Goal: Task Accomplishment & Management: Manage account settings

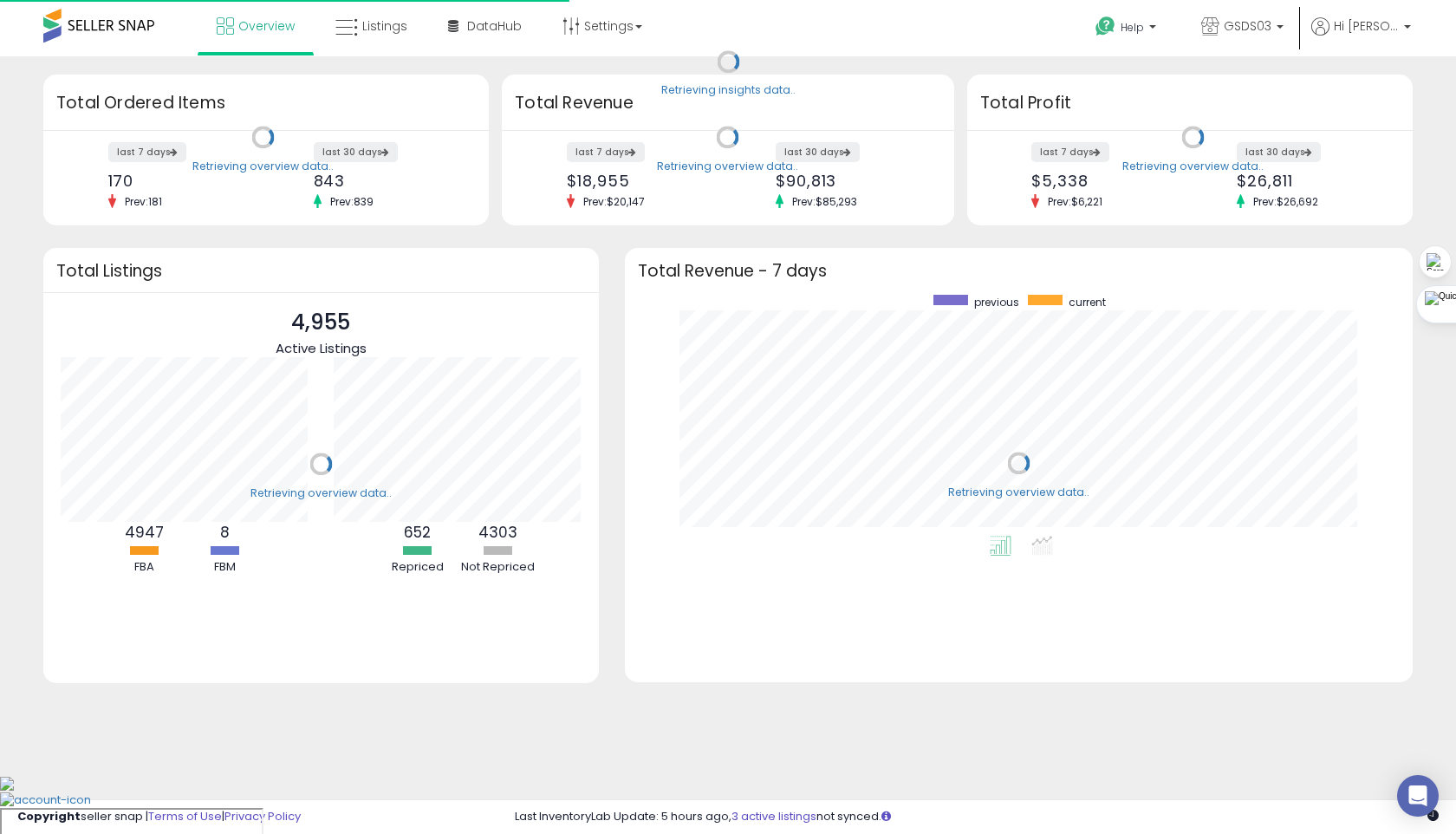
scroll to position [241, 753]
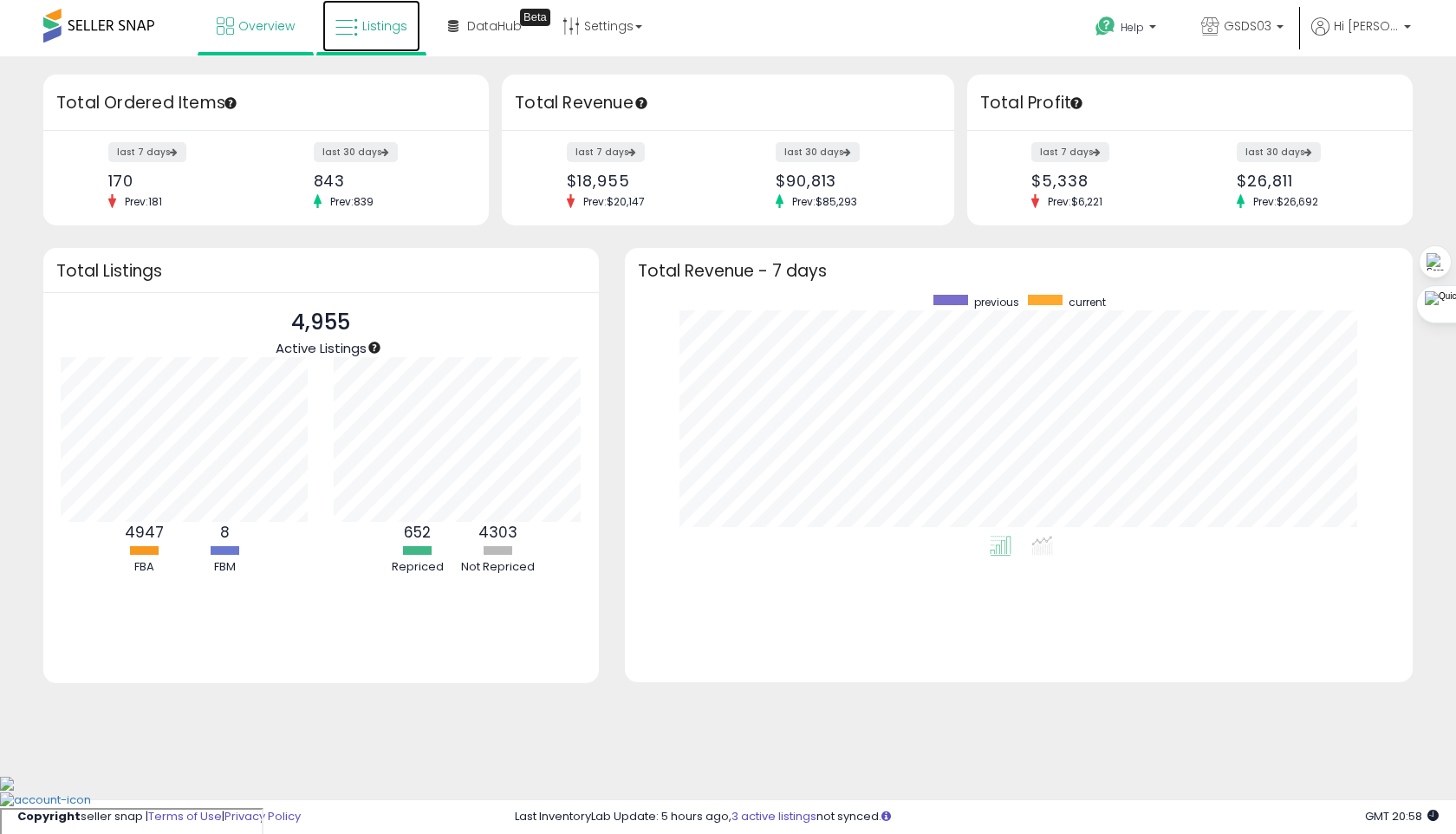
click at [390, 32] on span "Listings" at bounding box center [384, 26] width 45 height 18
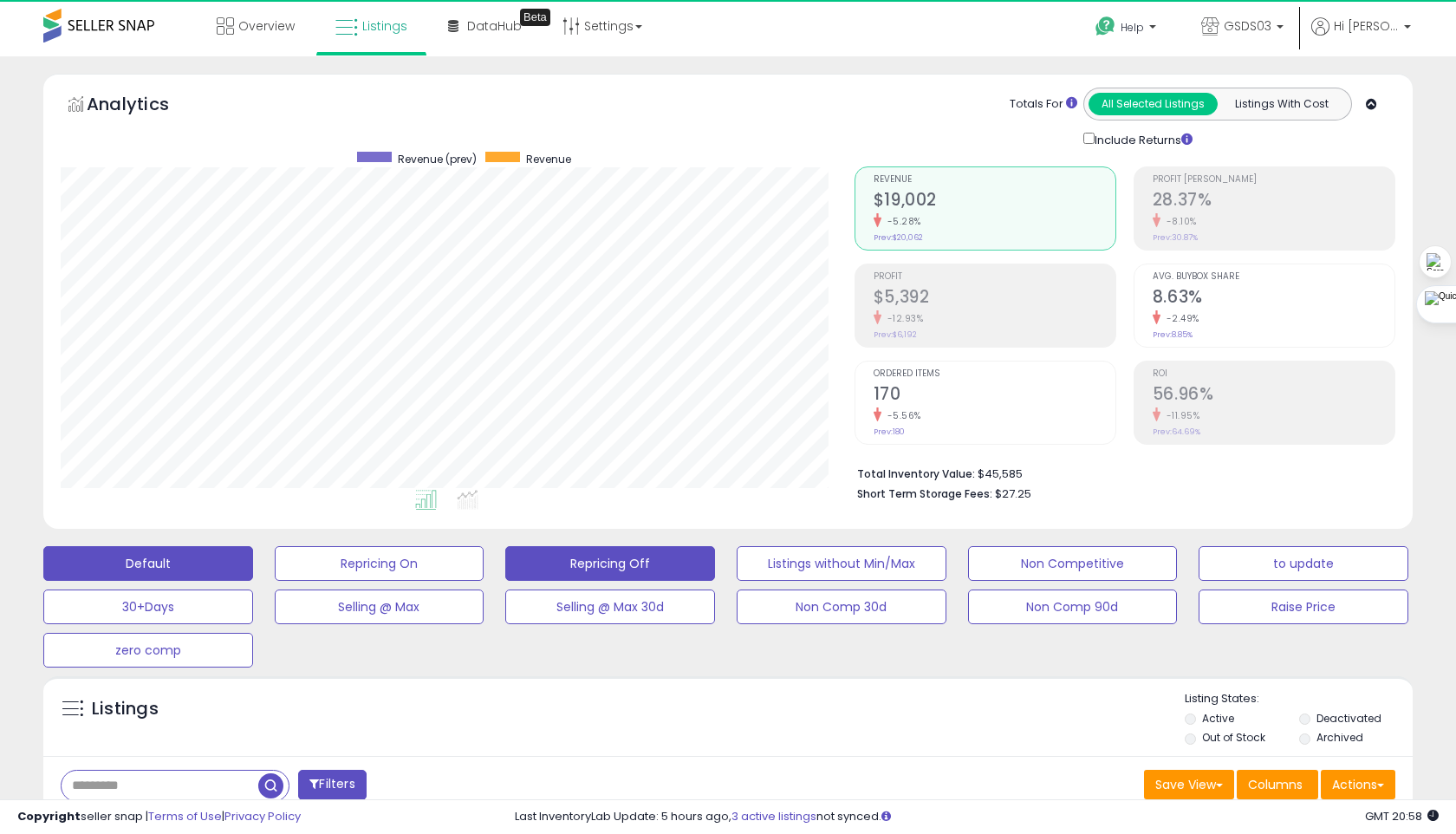
scroll to position [356, 793]
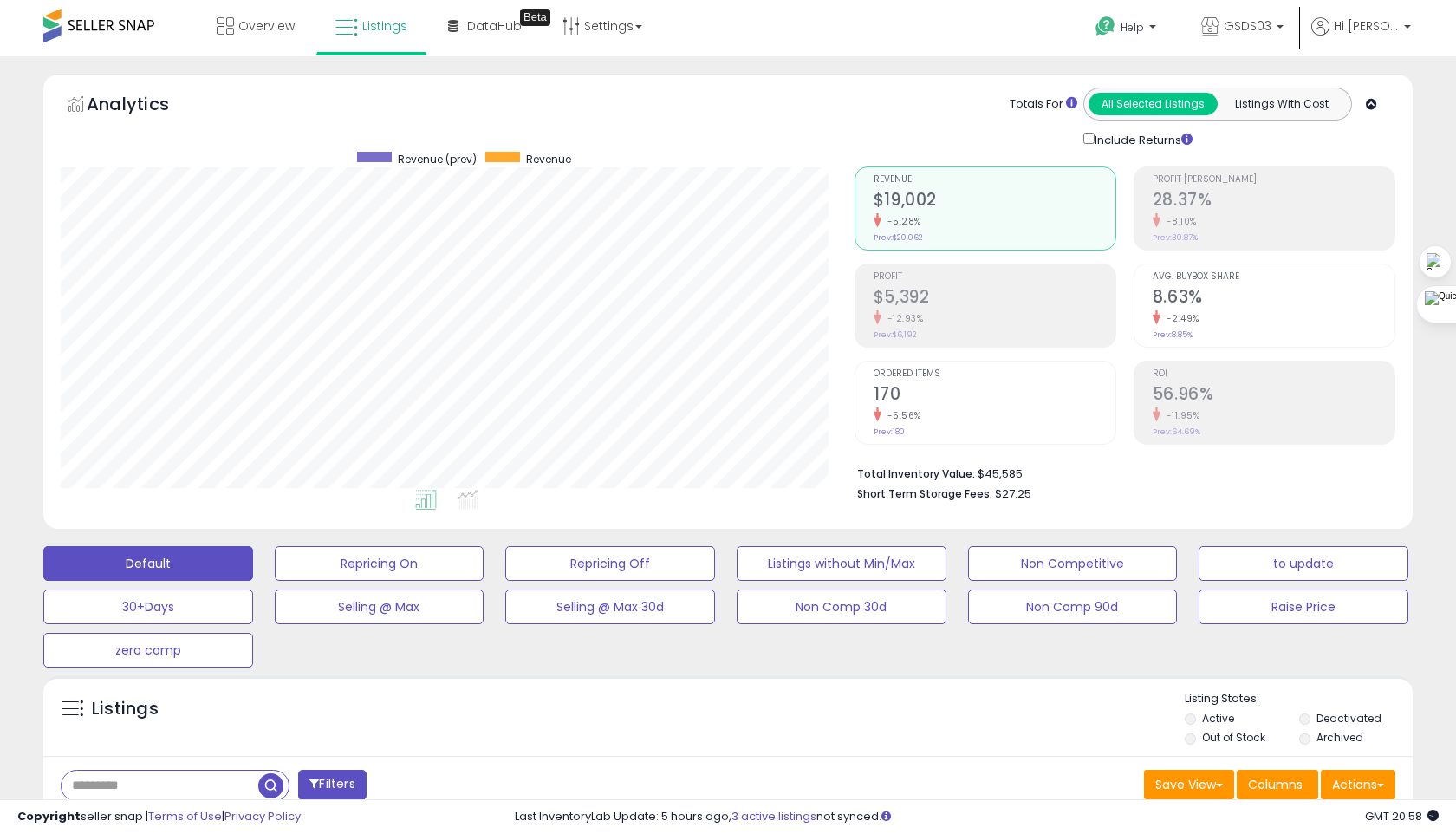
click at [1198, 737] on li "Out of Stock" at bounding box center [1240, 739] width 111 height 19
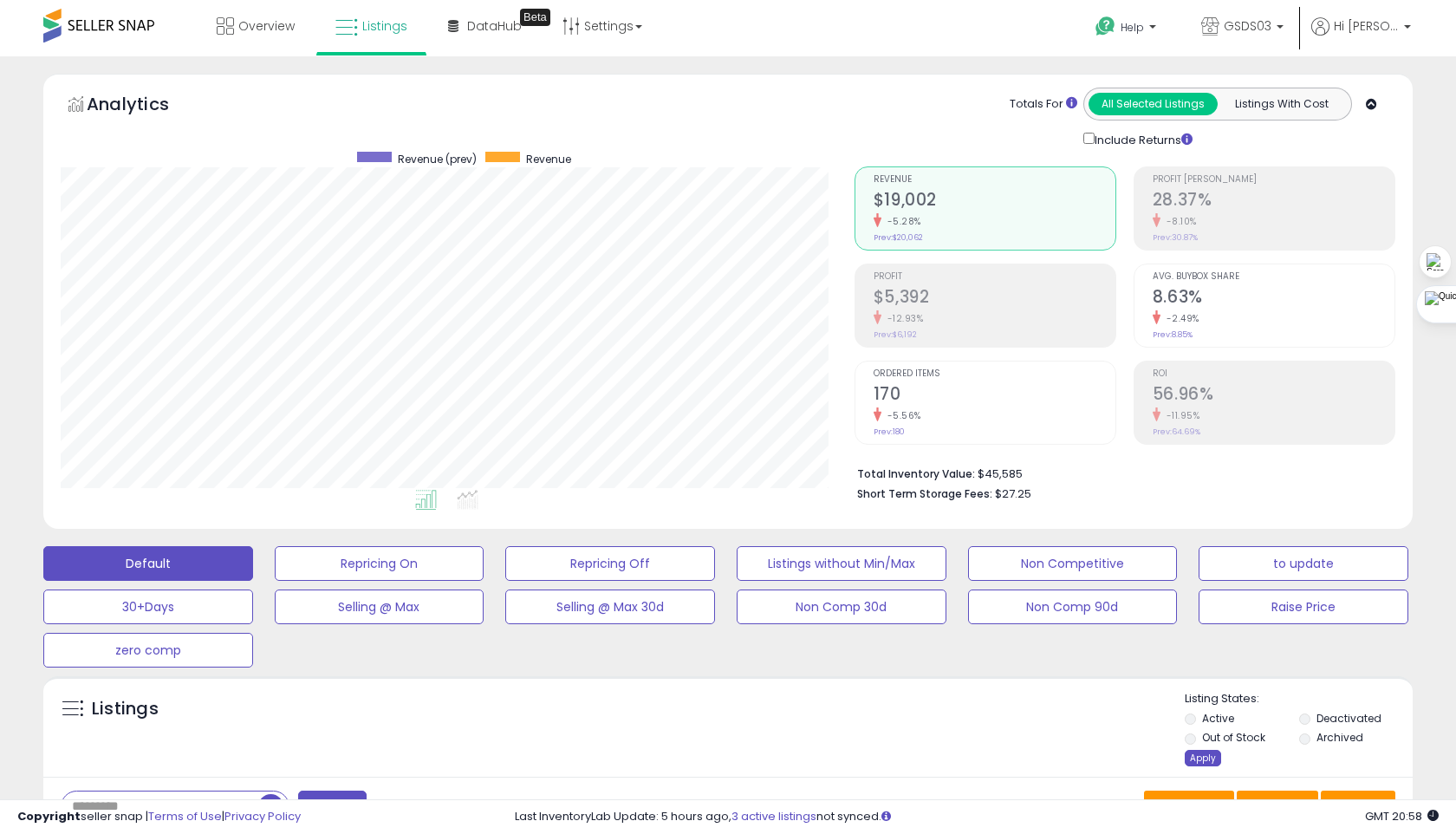
click at [1194, 759] on div "Apply" at bounding box center [1202, 758] width 36 height 17
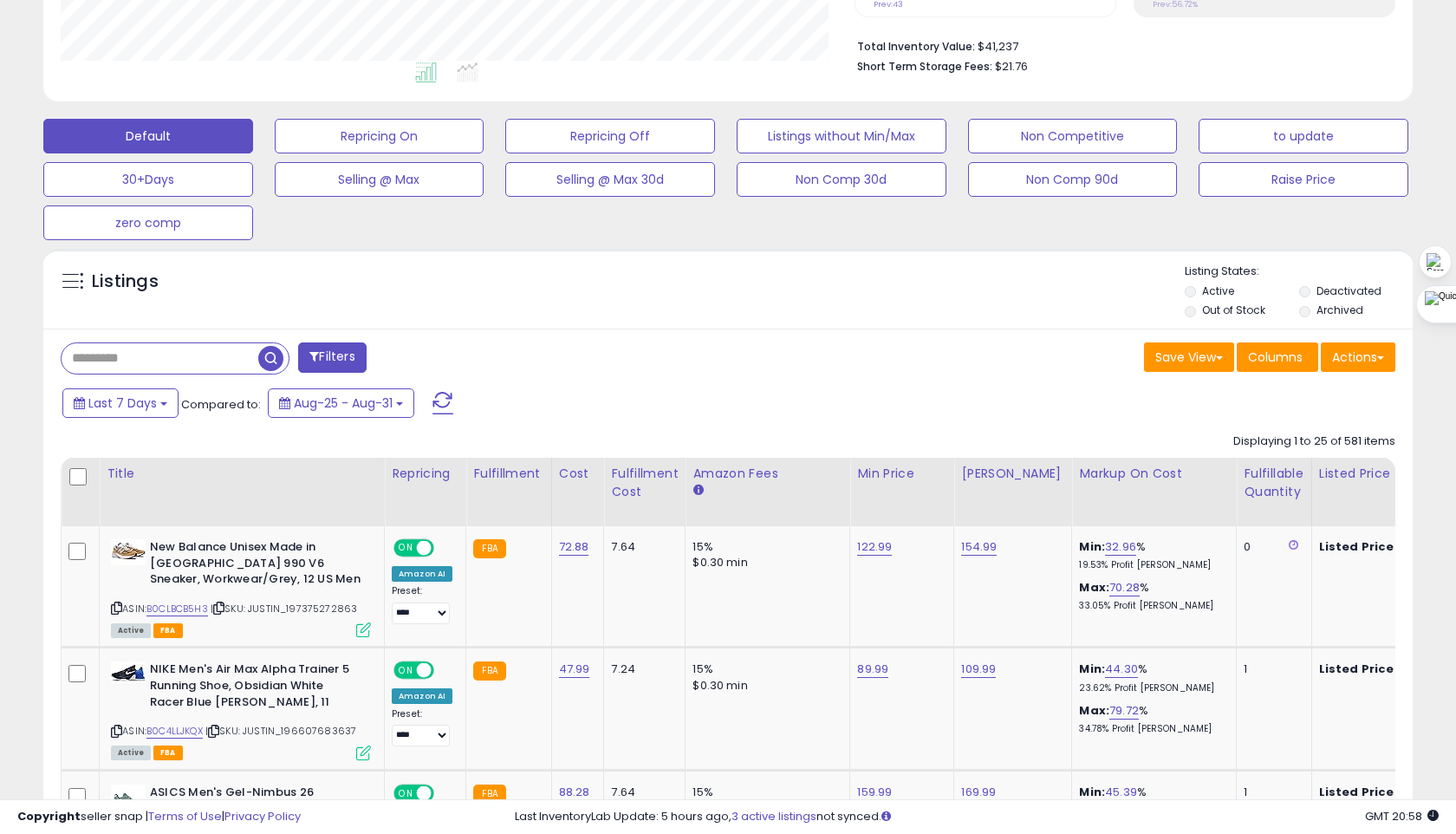
scroll to position [471, 0]
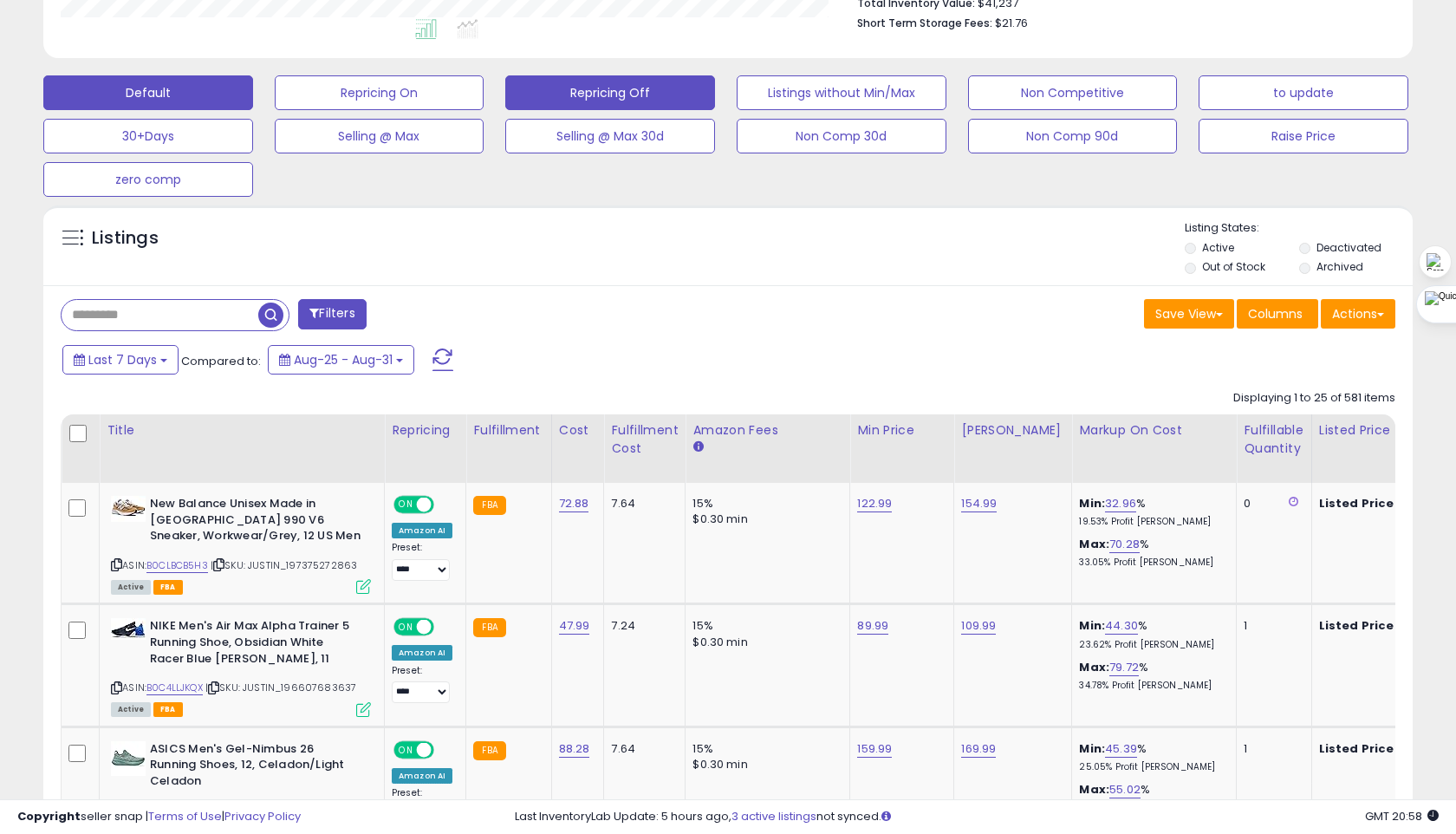
click at [599, 97] on button "Repricing Off" at bounding box center [610, 92] width 210 height 34
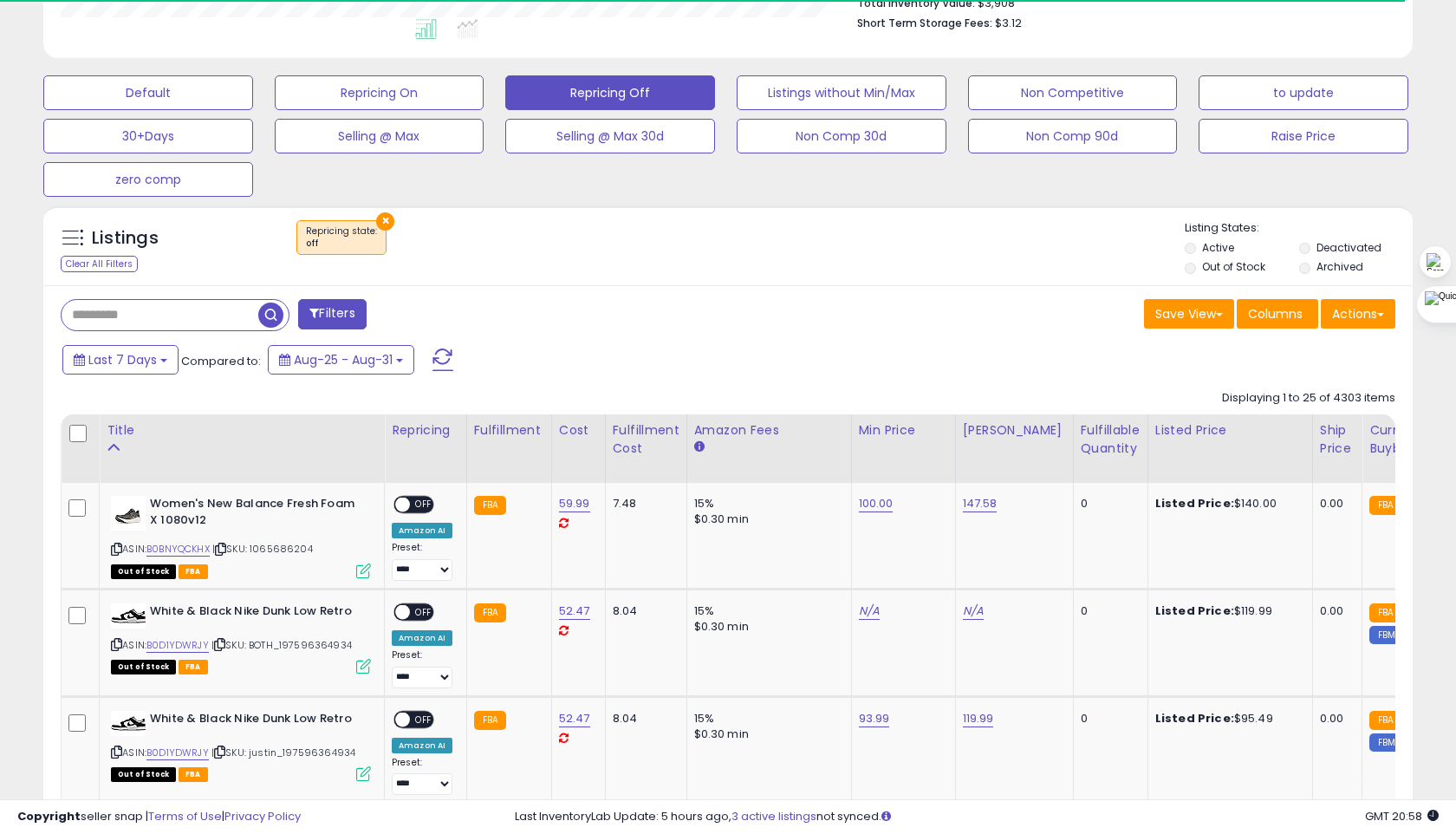
click at [1197, 245] on li "Active" at bounding box center [1240, 249] width 111 height 19
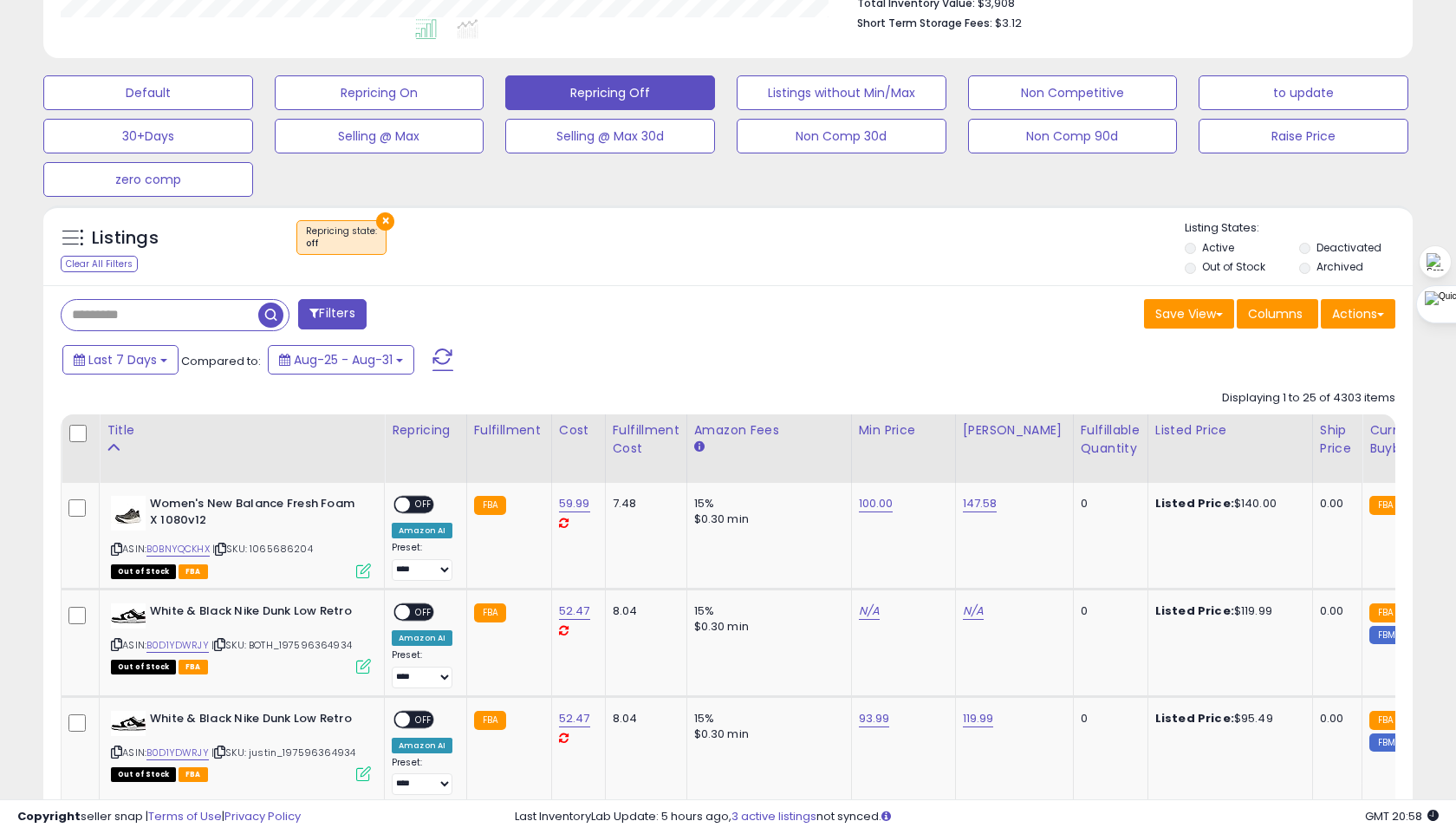
scroll to position [356, 793]
click at [1291, 94] on button "to update" at bounding box center [1302, 92] width 210 height 34
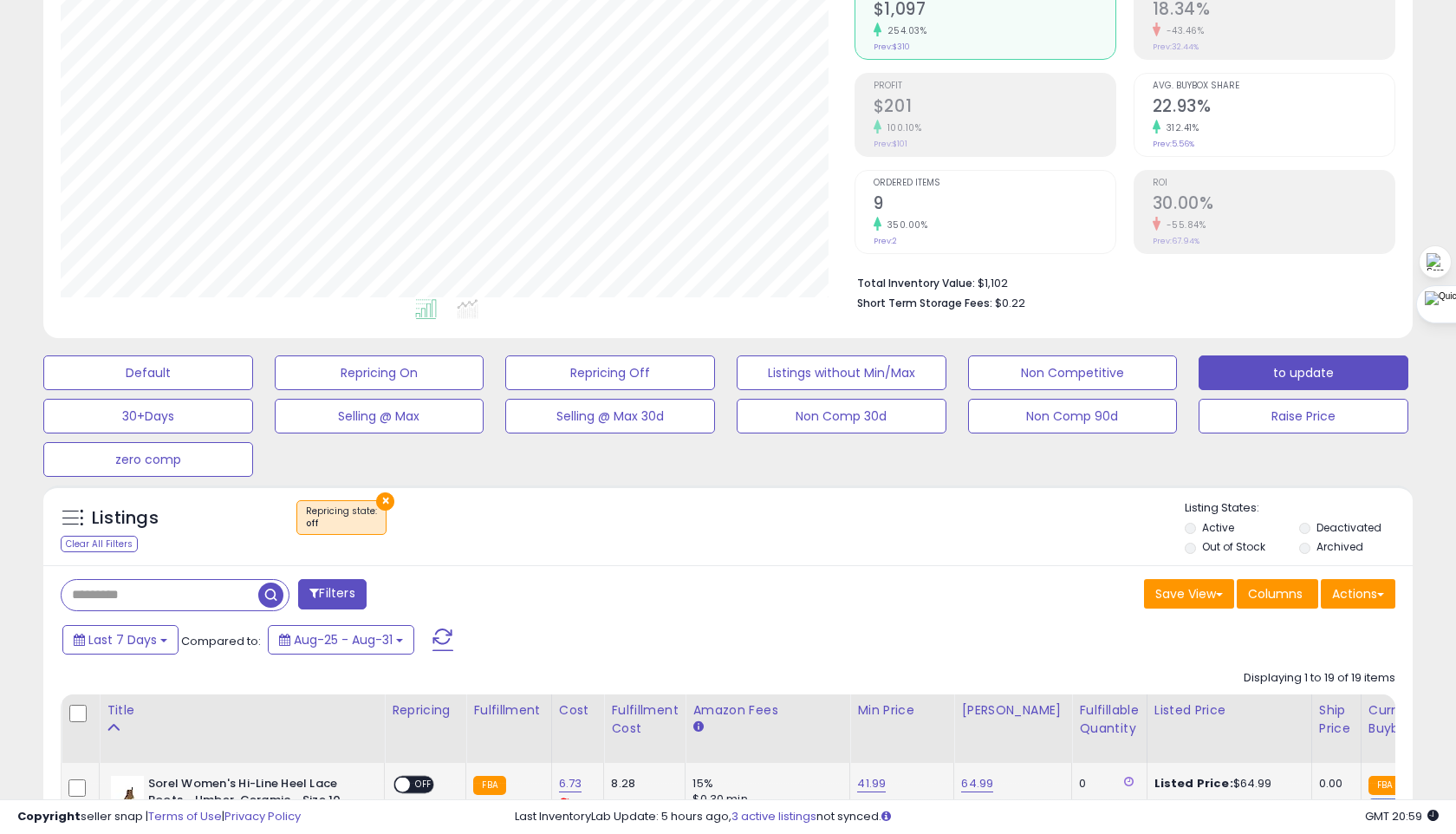
scroll to position [198, 0]
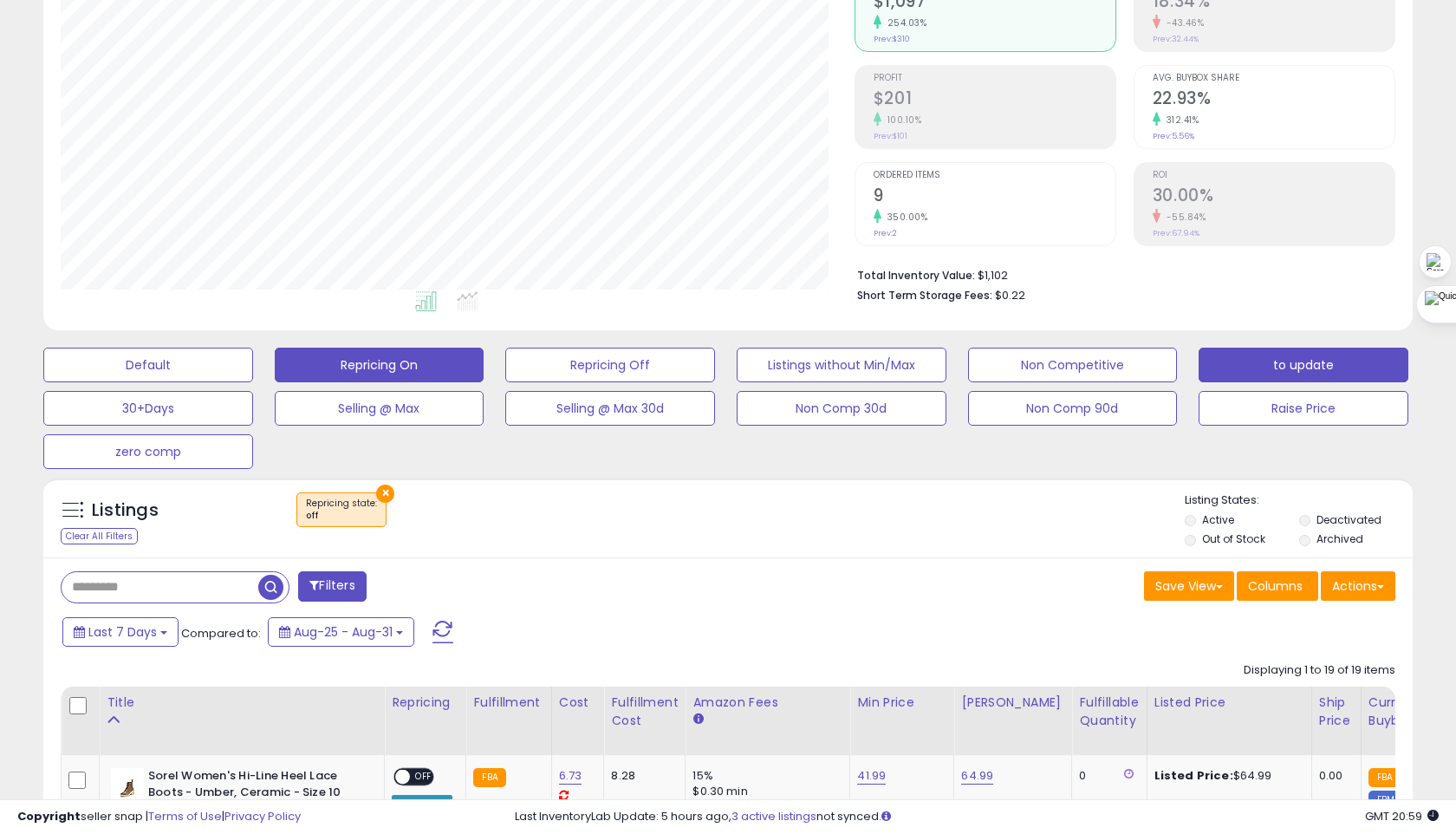
click at [430, 354] on button "Repricing On" at bounding box center [379, 364] width 210 height 34
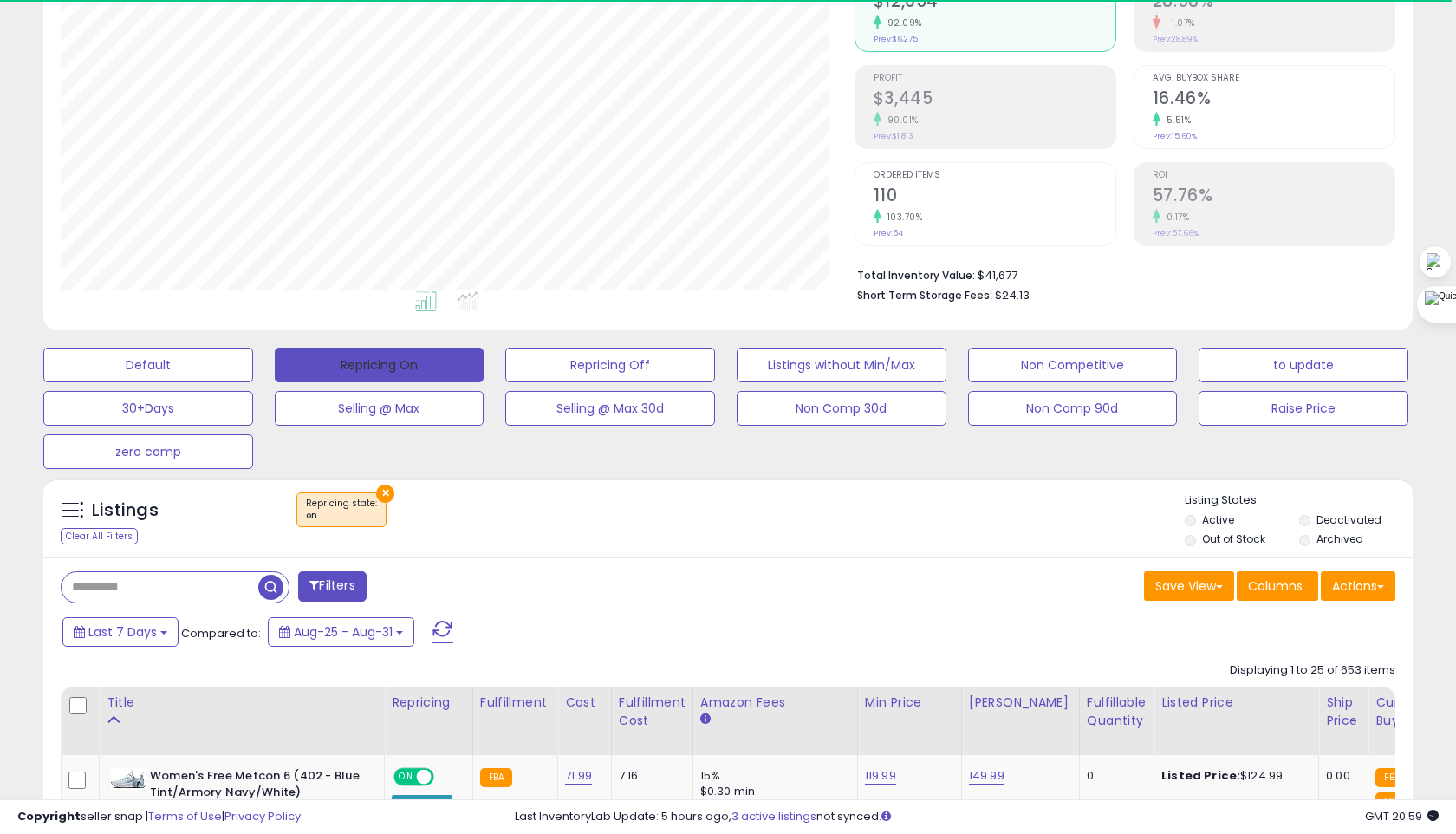
scroll to position [356, 793]
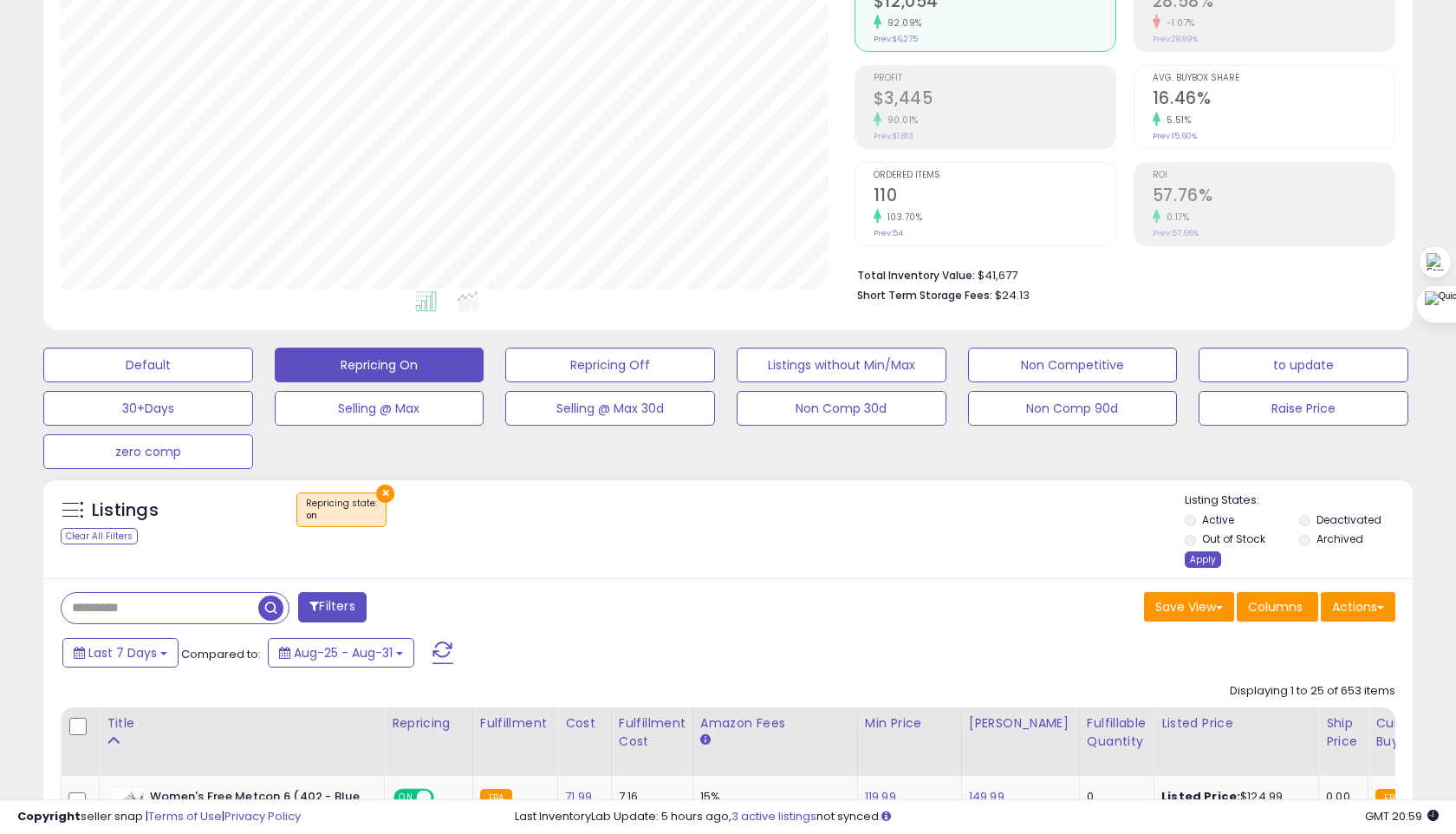
click at [1196, 560] on div "Apply" at bounding box center [1202, 559] width 36 height 17
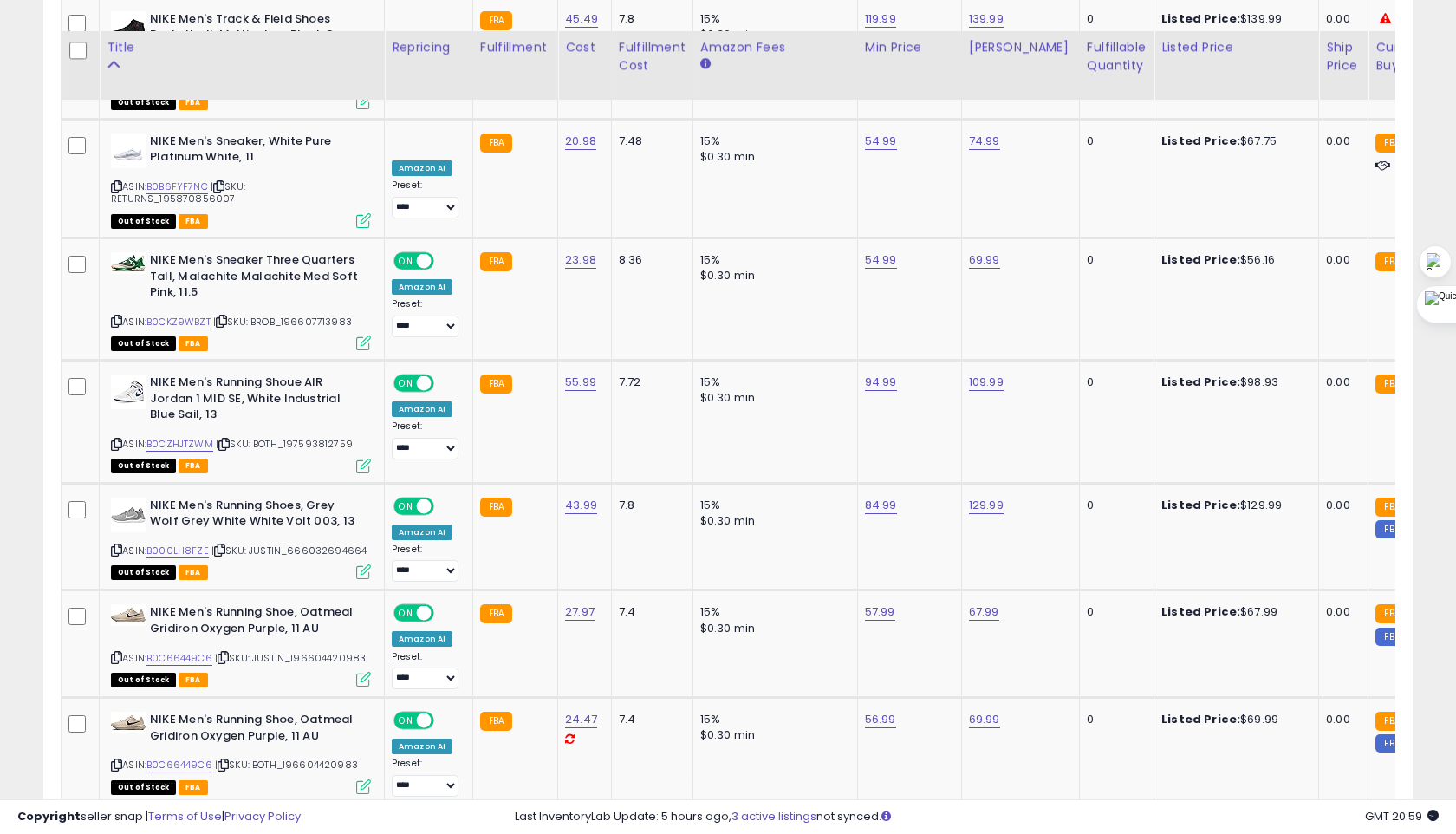
scroll to position [3344, 0]
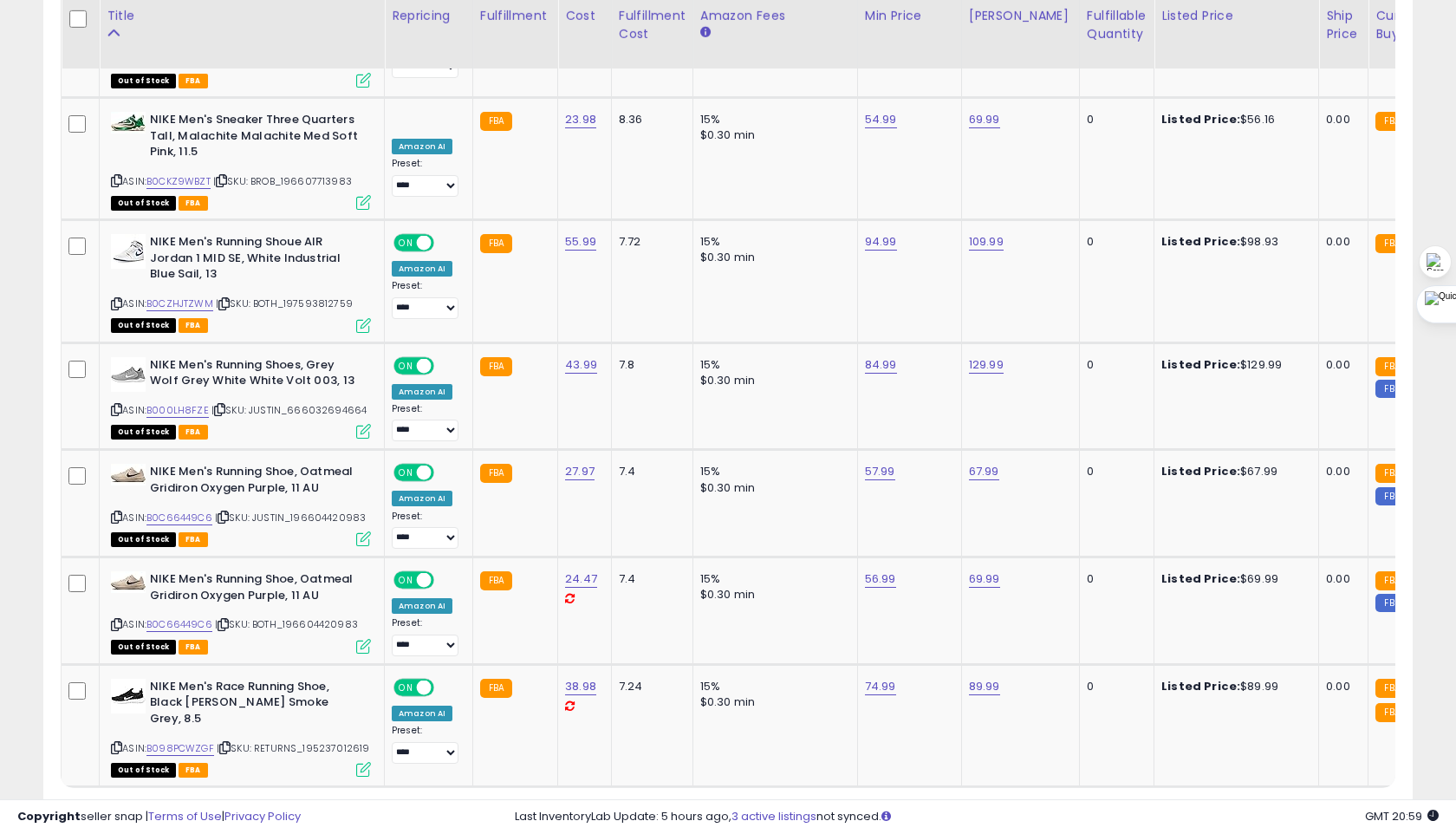
click at [147, 805] on select "** **" at bounding box center [133, 820] width 52 height 30
click at [109, 805] on select "** **" at bounding box center [133, 820] width 52 height 30
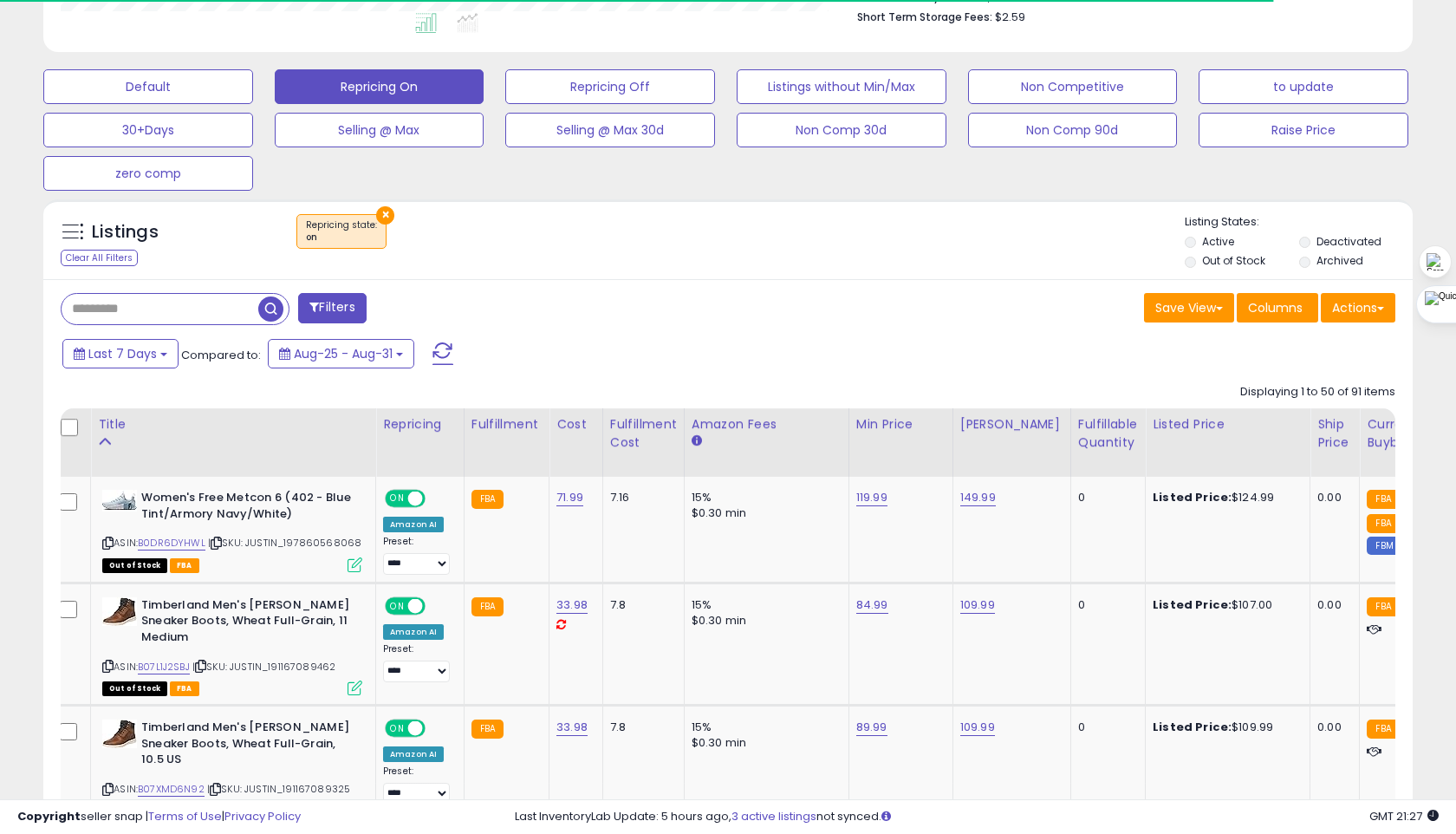
scroll to position [404, 0]
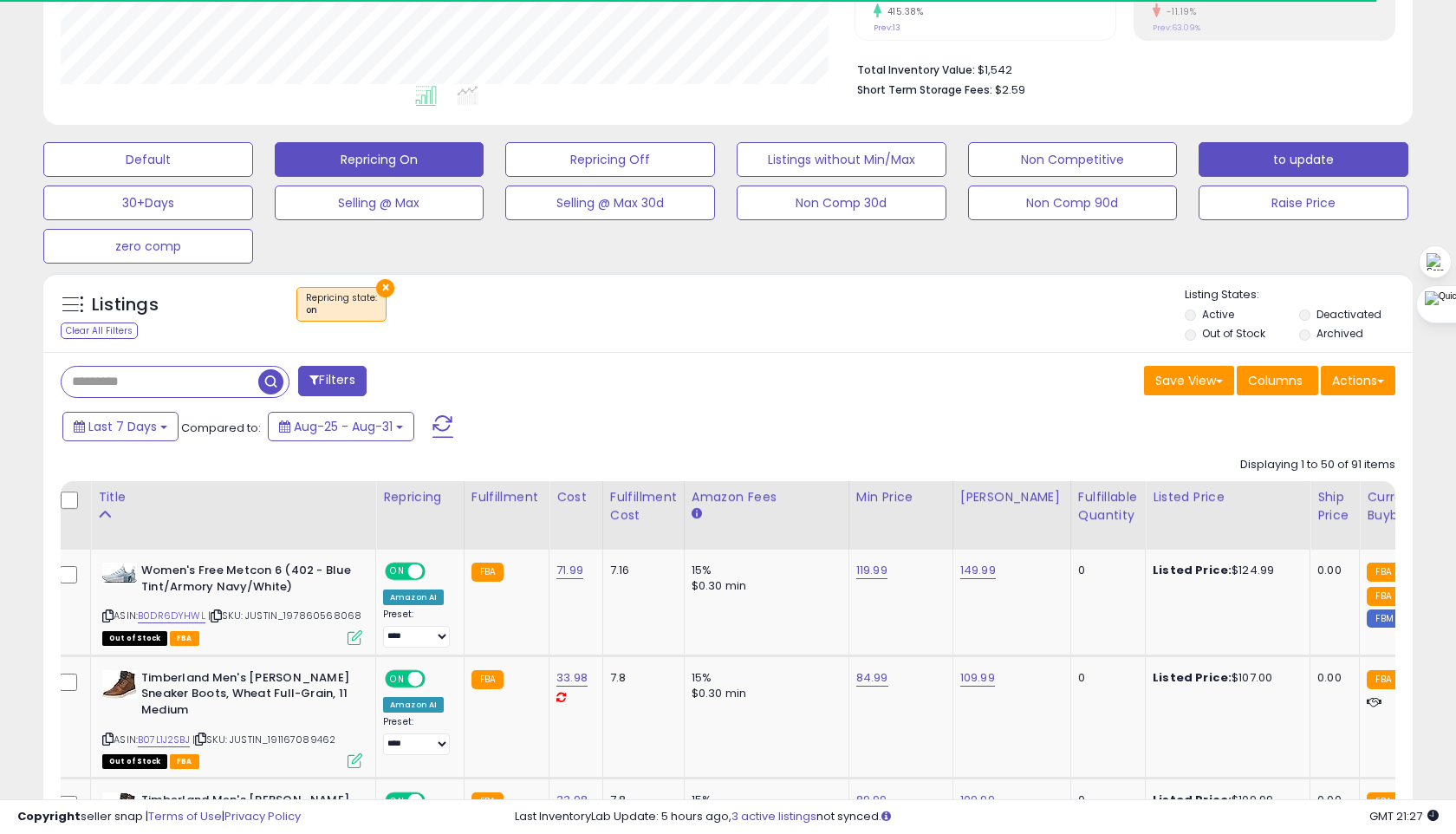
click at [1256, 164] on button "to update" at bounding box center [1302, 159] width 210 height 34
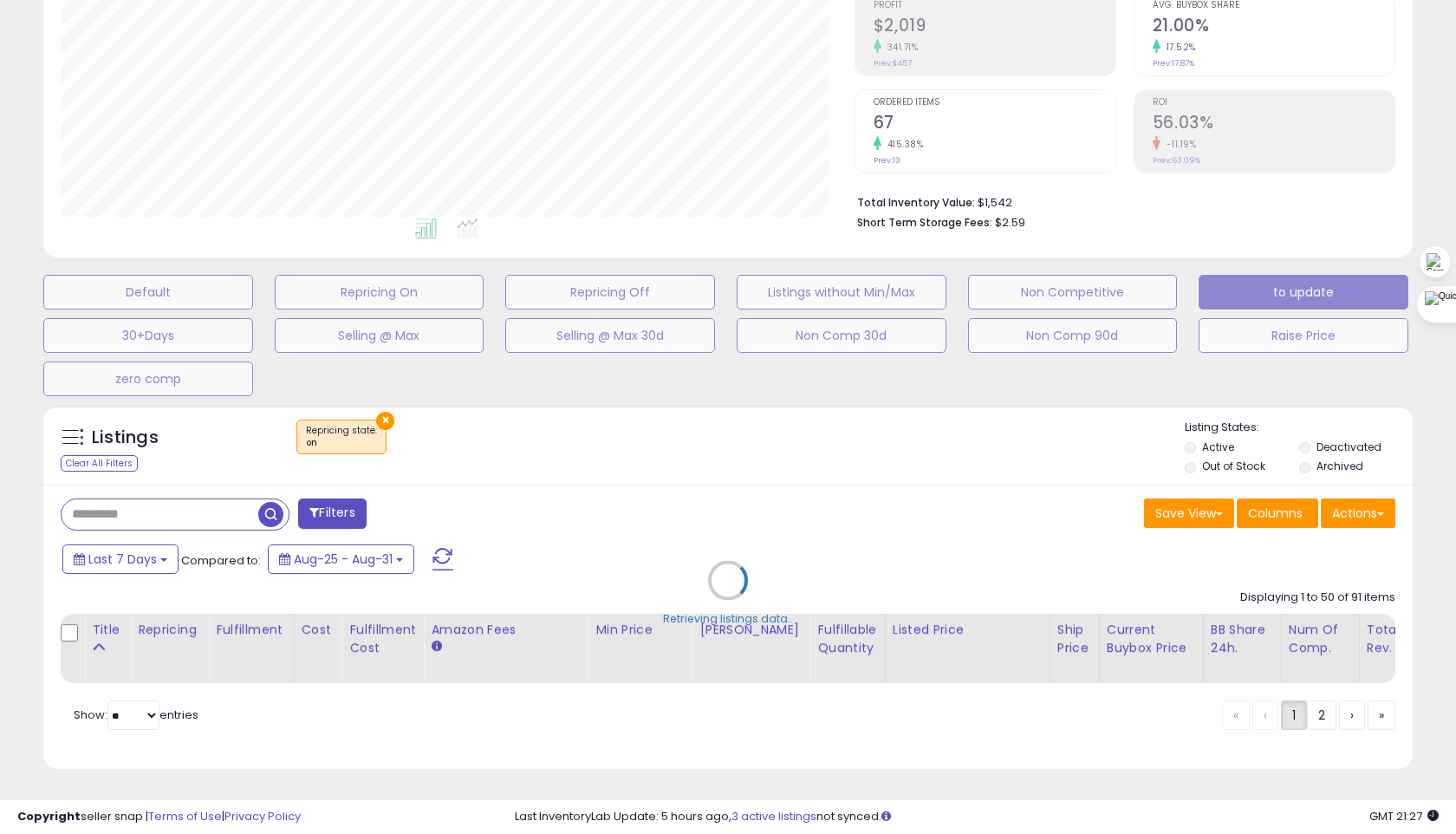
select select "**"
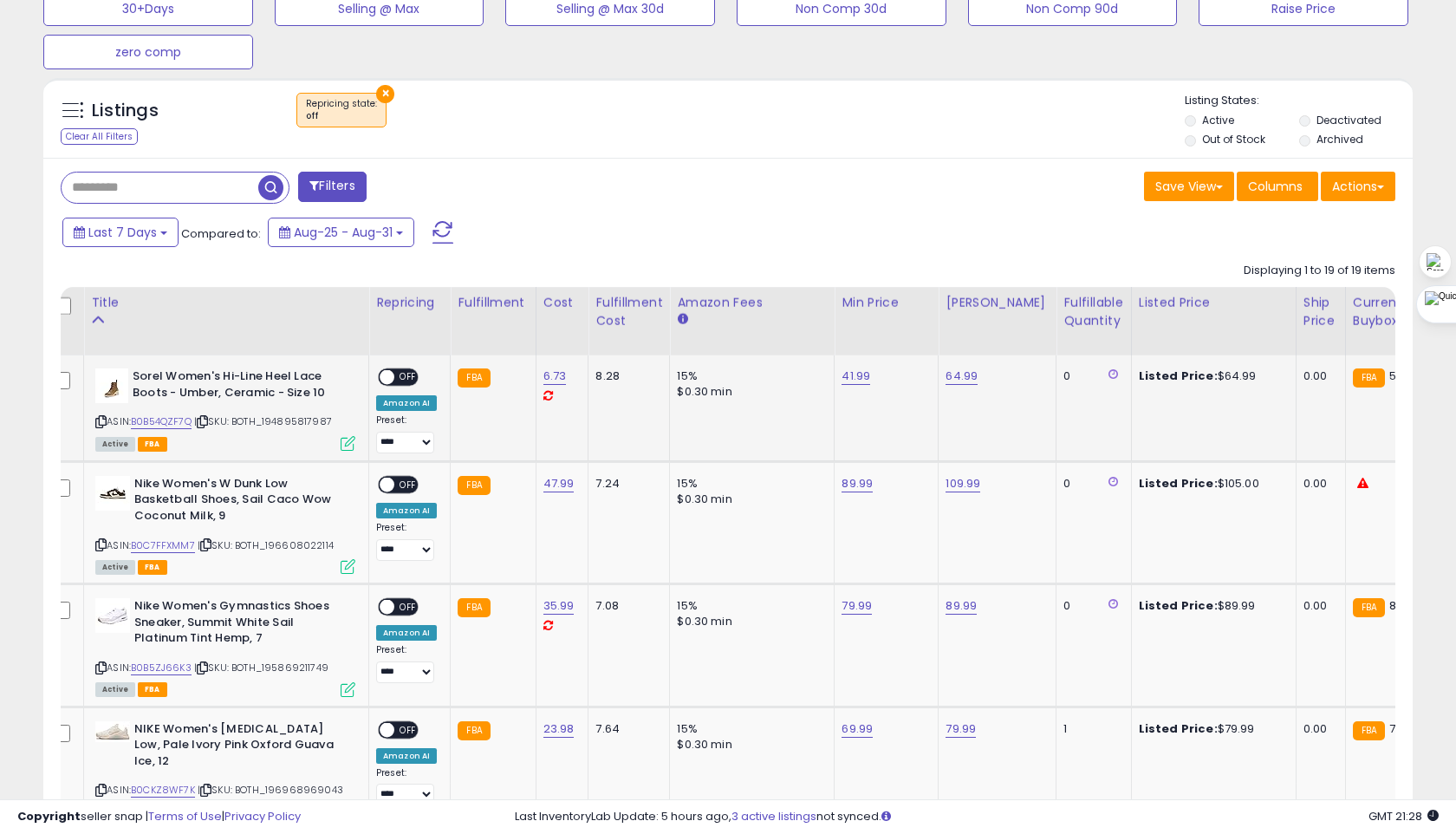
scroll to position [0, 33]
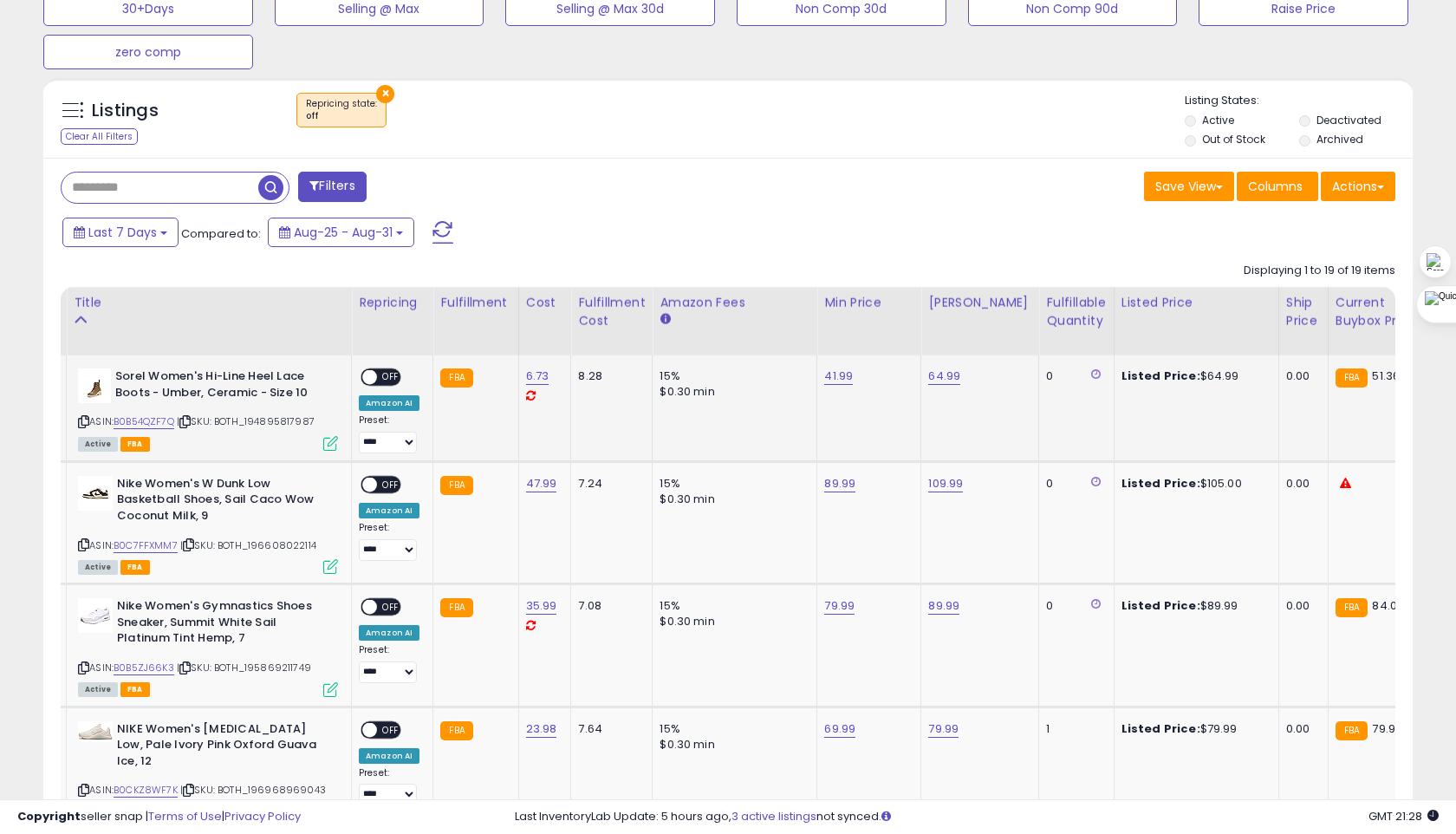
click at [386, 373] on span "OFF" at bounding box center [391, 377] width 28 height 15
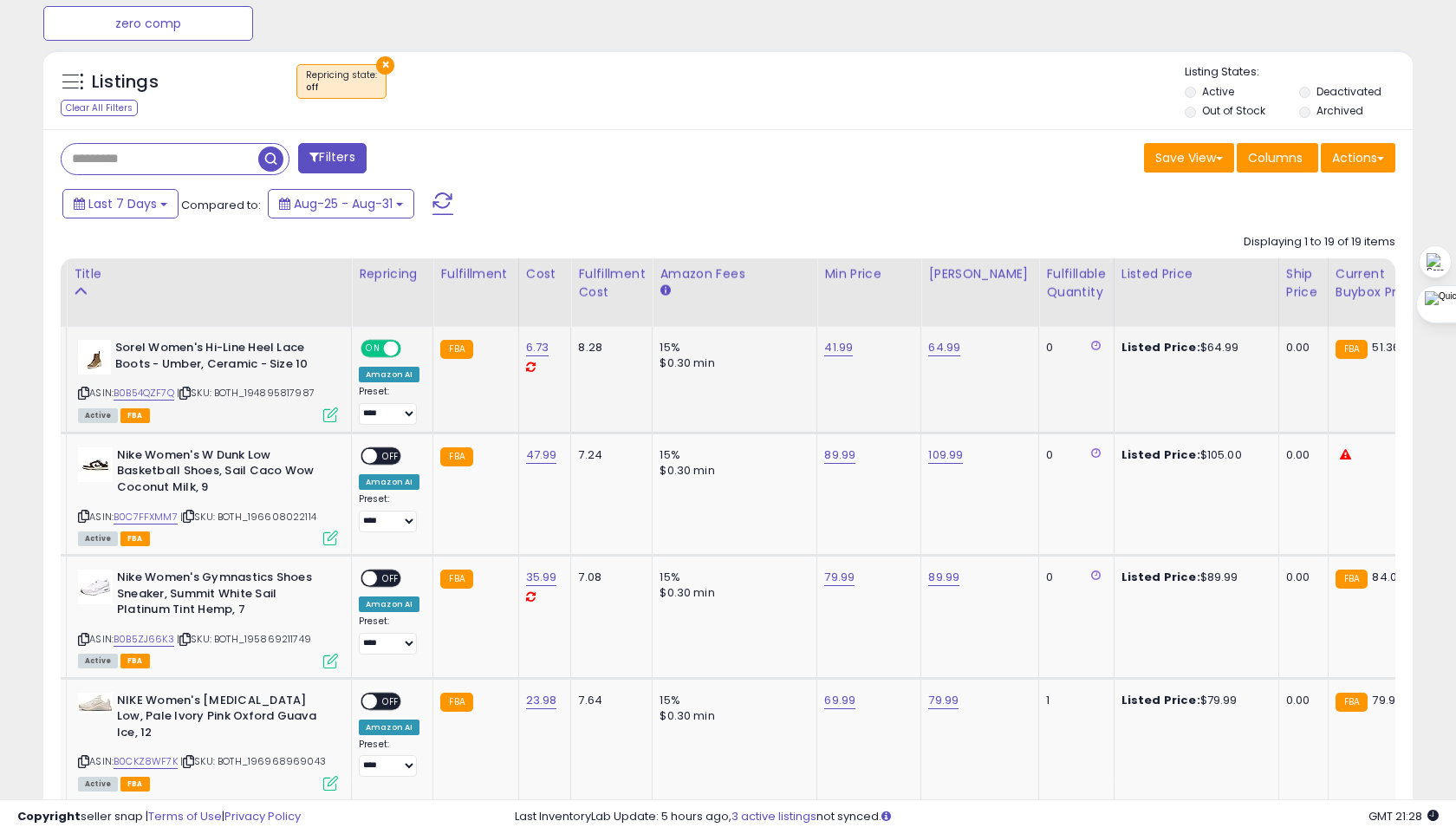
scroll to position [628, 0]
click at [382, 455] on span "OFF" at bounding box center [391, 454] width 28 height 15
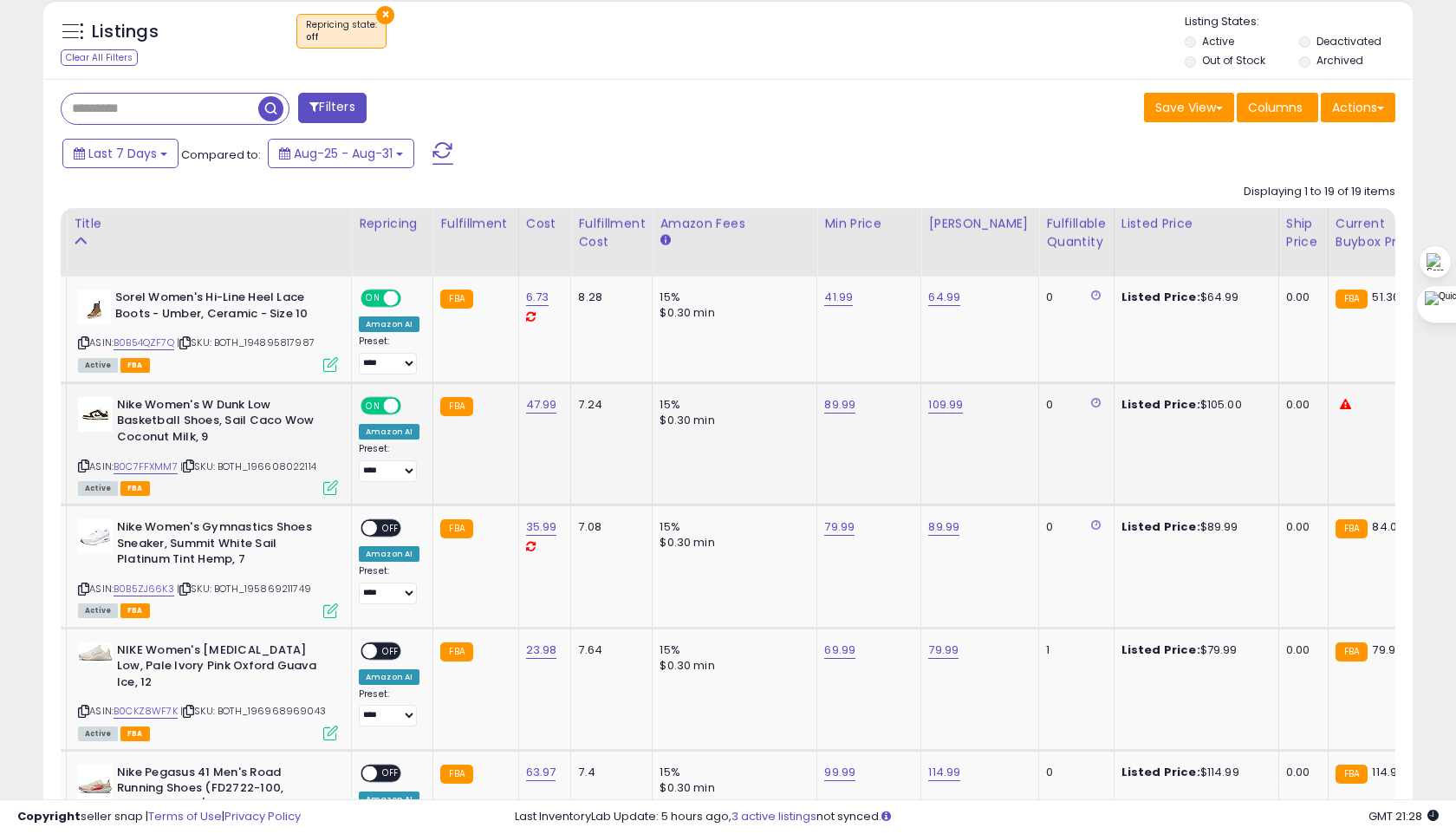
scroll to position [702, 0]
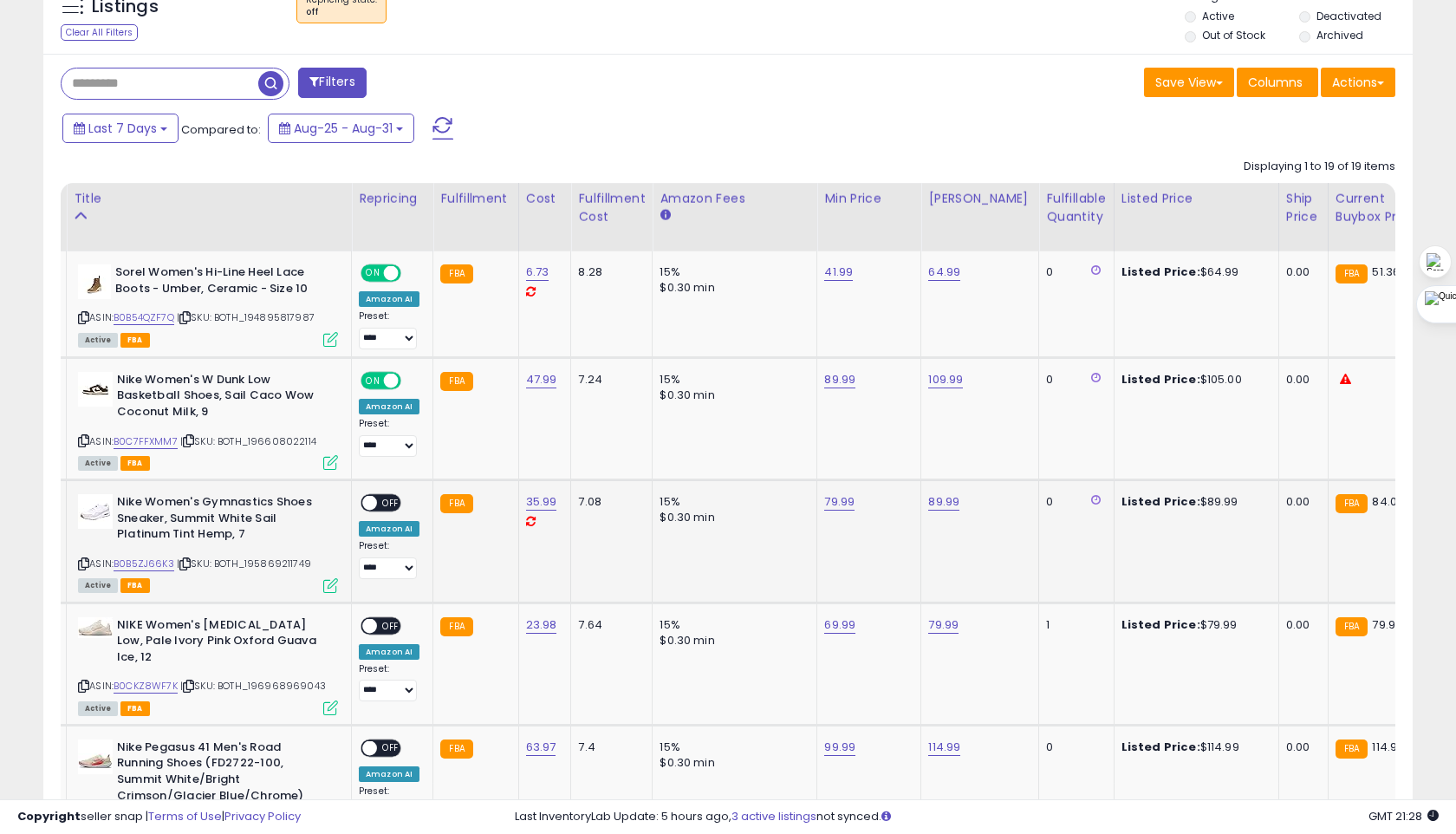
click at [392, 501] on span "OFF" at bounding box center [391, 503] width 28 height 15
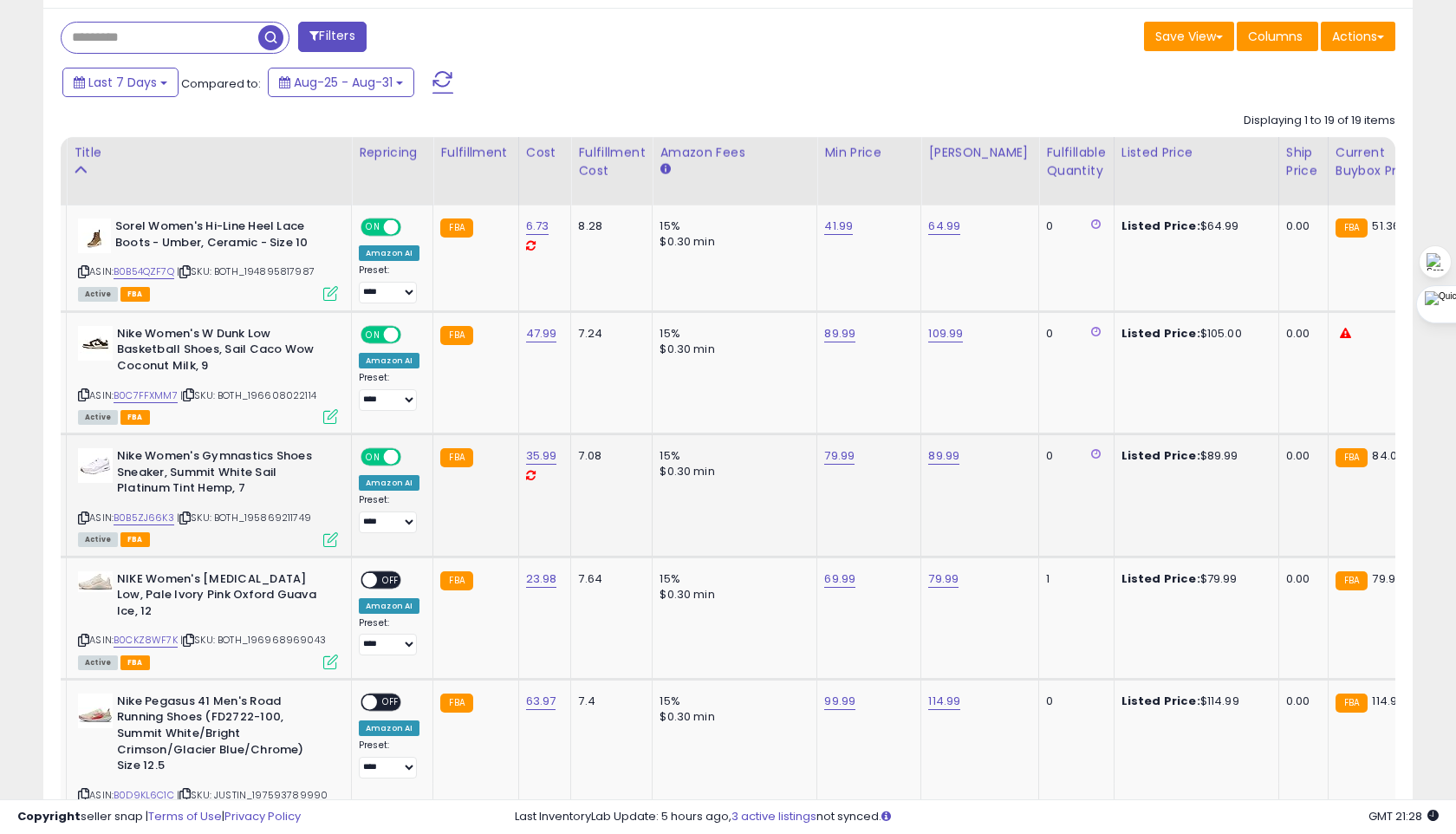
scroll to position [756, 0]
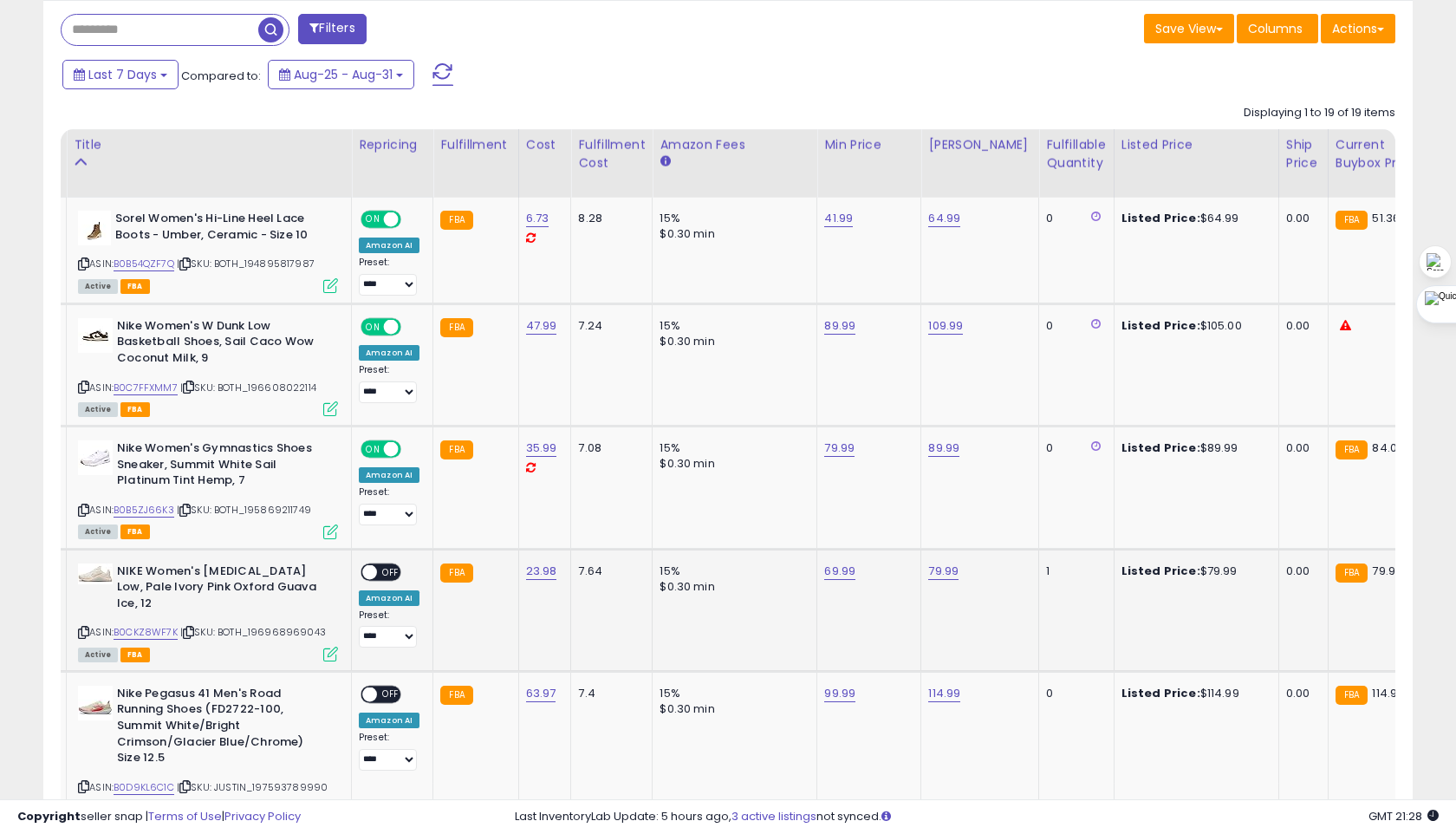
click at [383, 572] on span "OFF" at bounding box center [391, 572] width 28 height 15
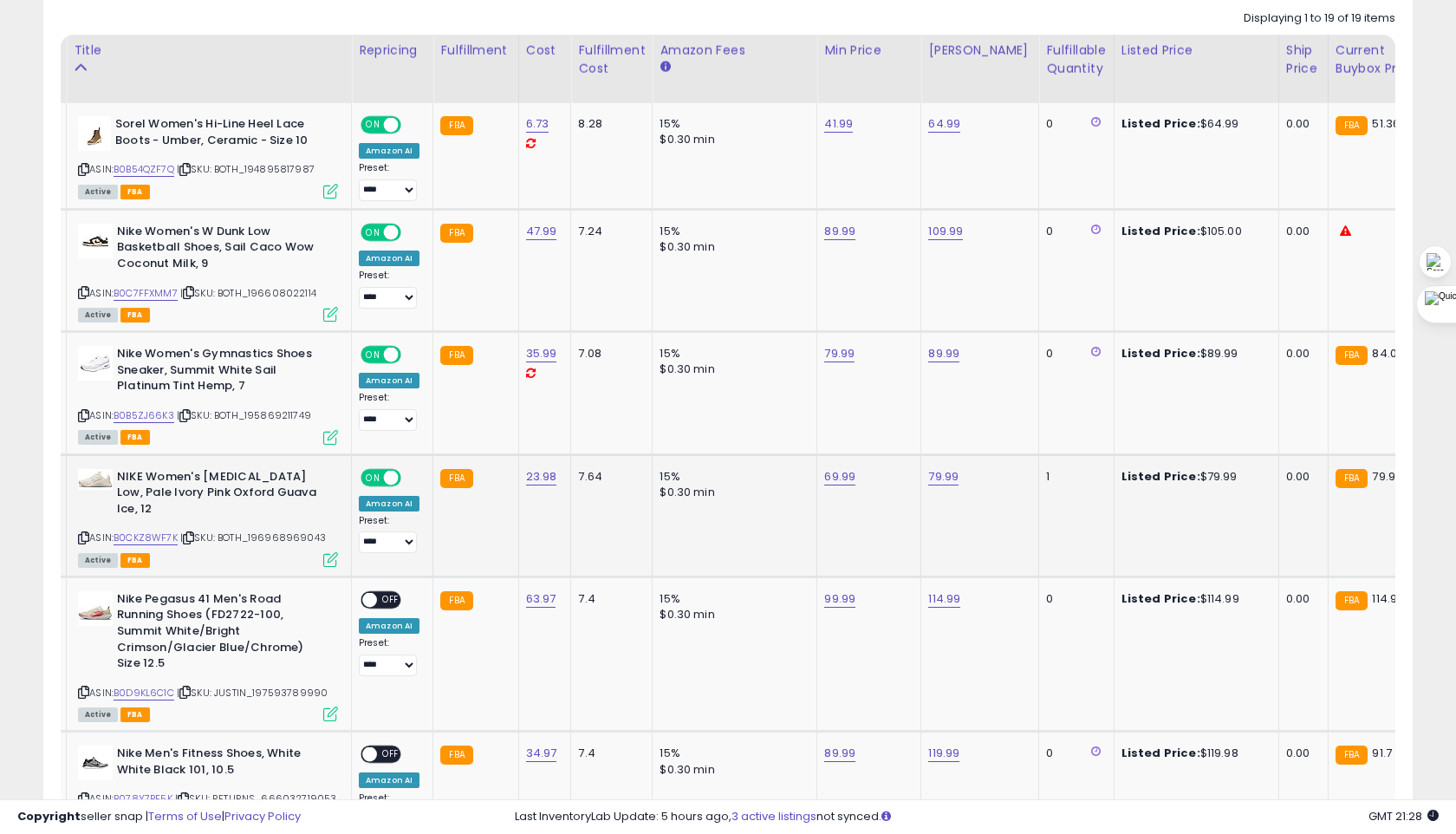
scroll to position [852, 0]
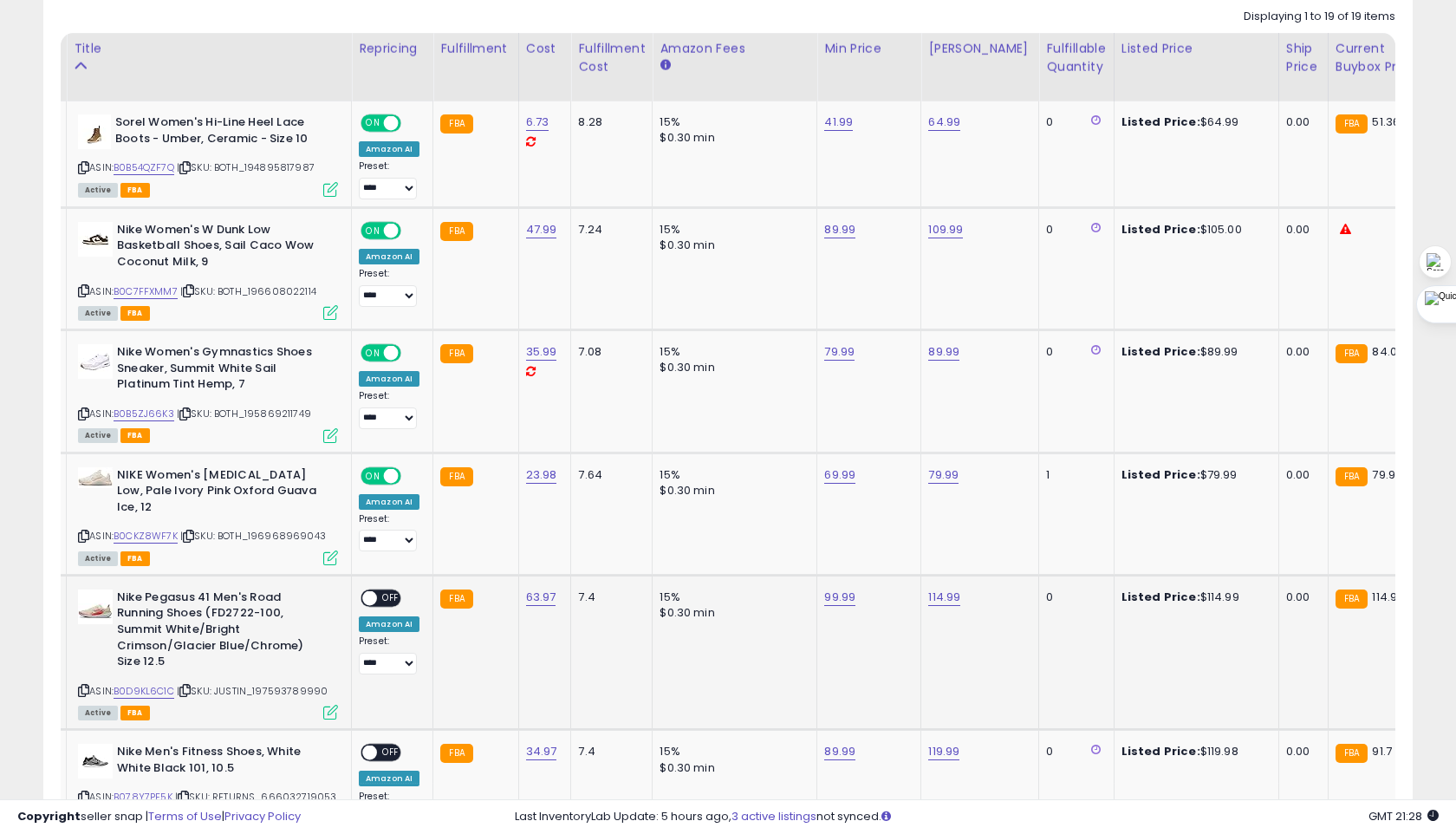
click at [389, 590] on span "OFF" at bounding box center [391, 597] width 28 height 15
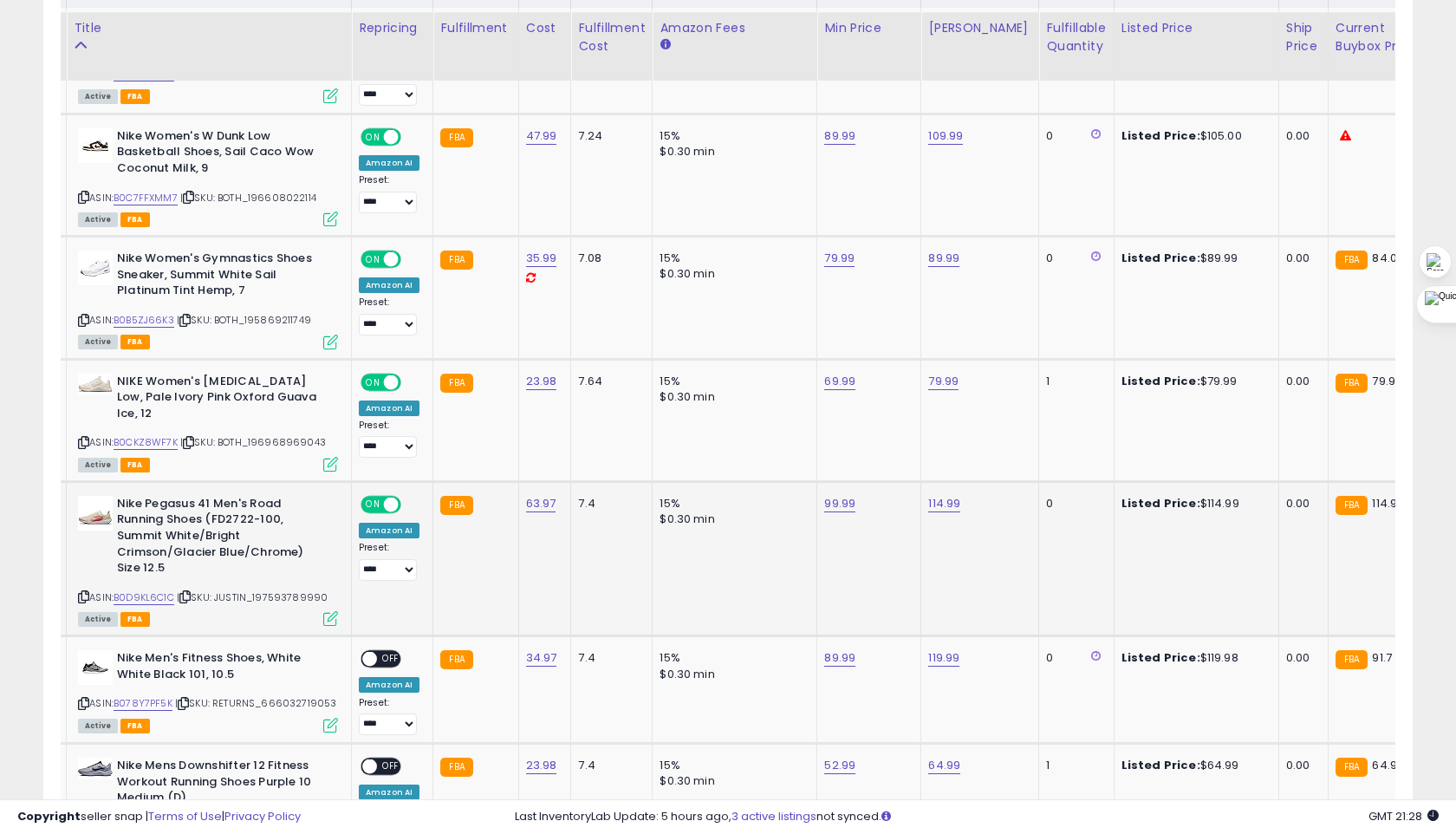
scroll to position [958, 0]
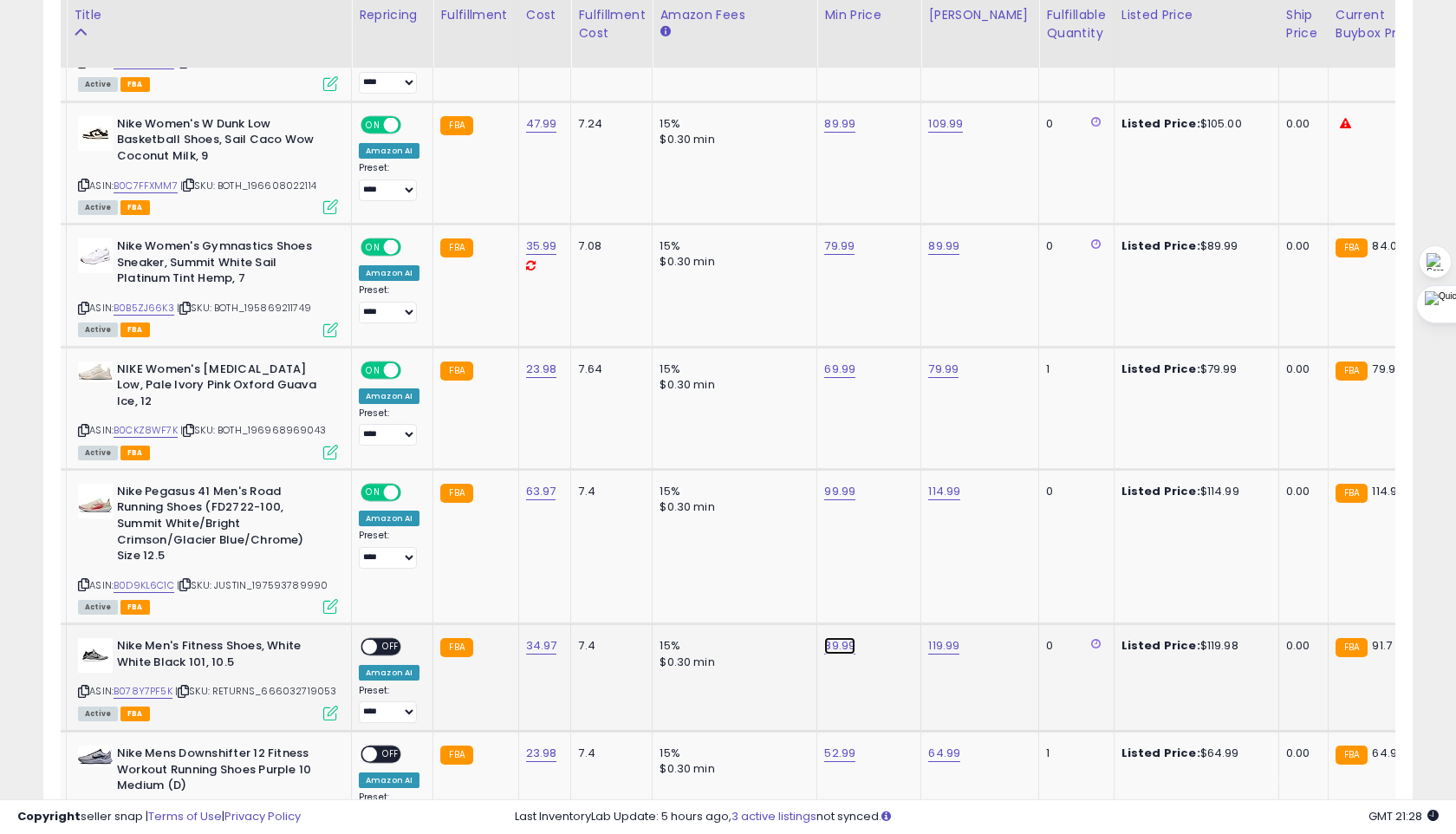
click at [832, 637] on link "89.99" at bounding box center [840, 646] width 32 height 18
click at [735, 588] on input "*****" at bounding box center [791, 590] width 154 height 30
click at [874, 575] on button "submit" at bounding box center [889, 588] width 30 height 26
click at [383, 640] on span "OFF" at bounding box center [391, 647] width 28 height 15
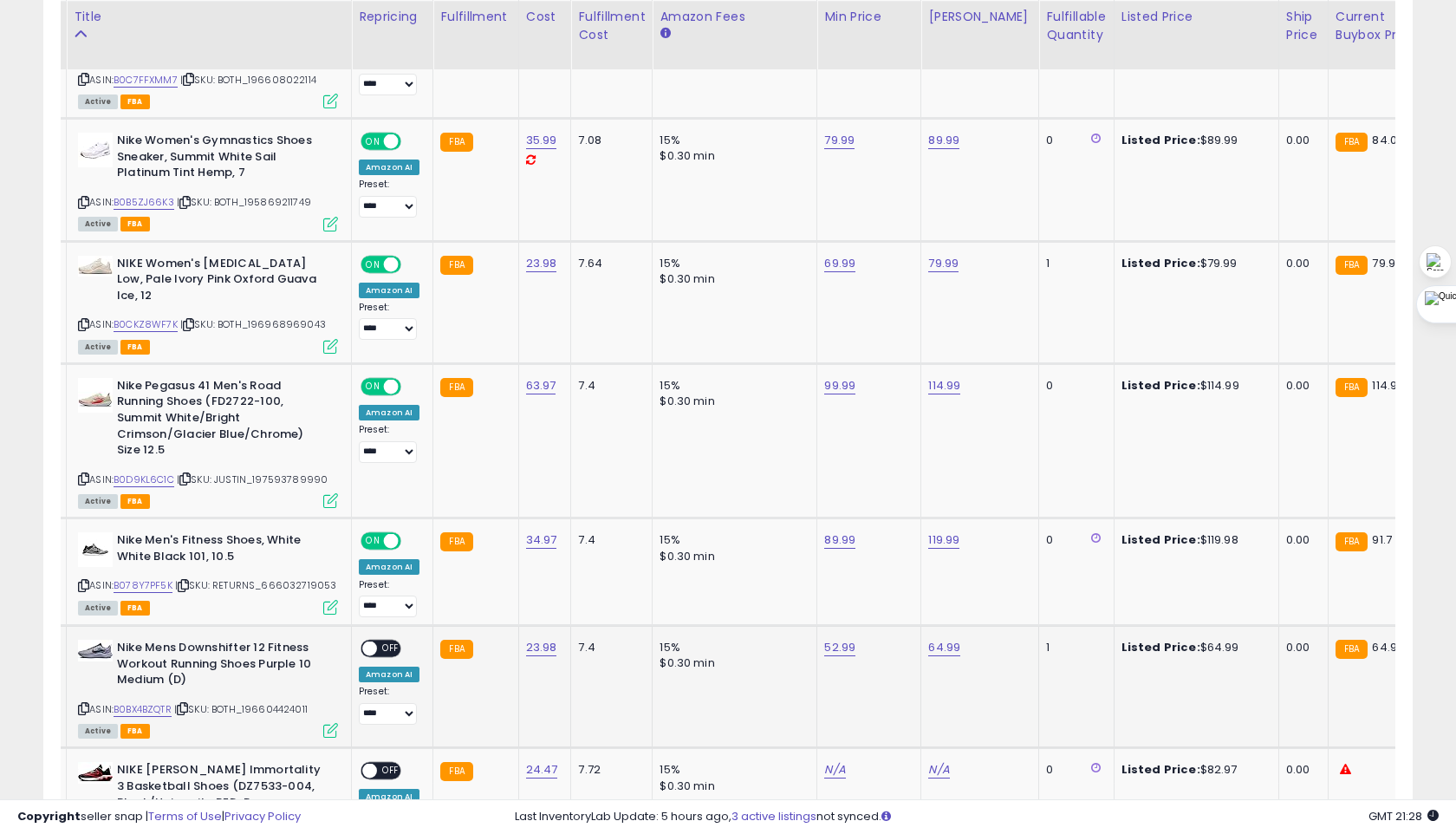
scroll to position [1065, 0]
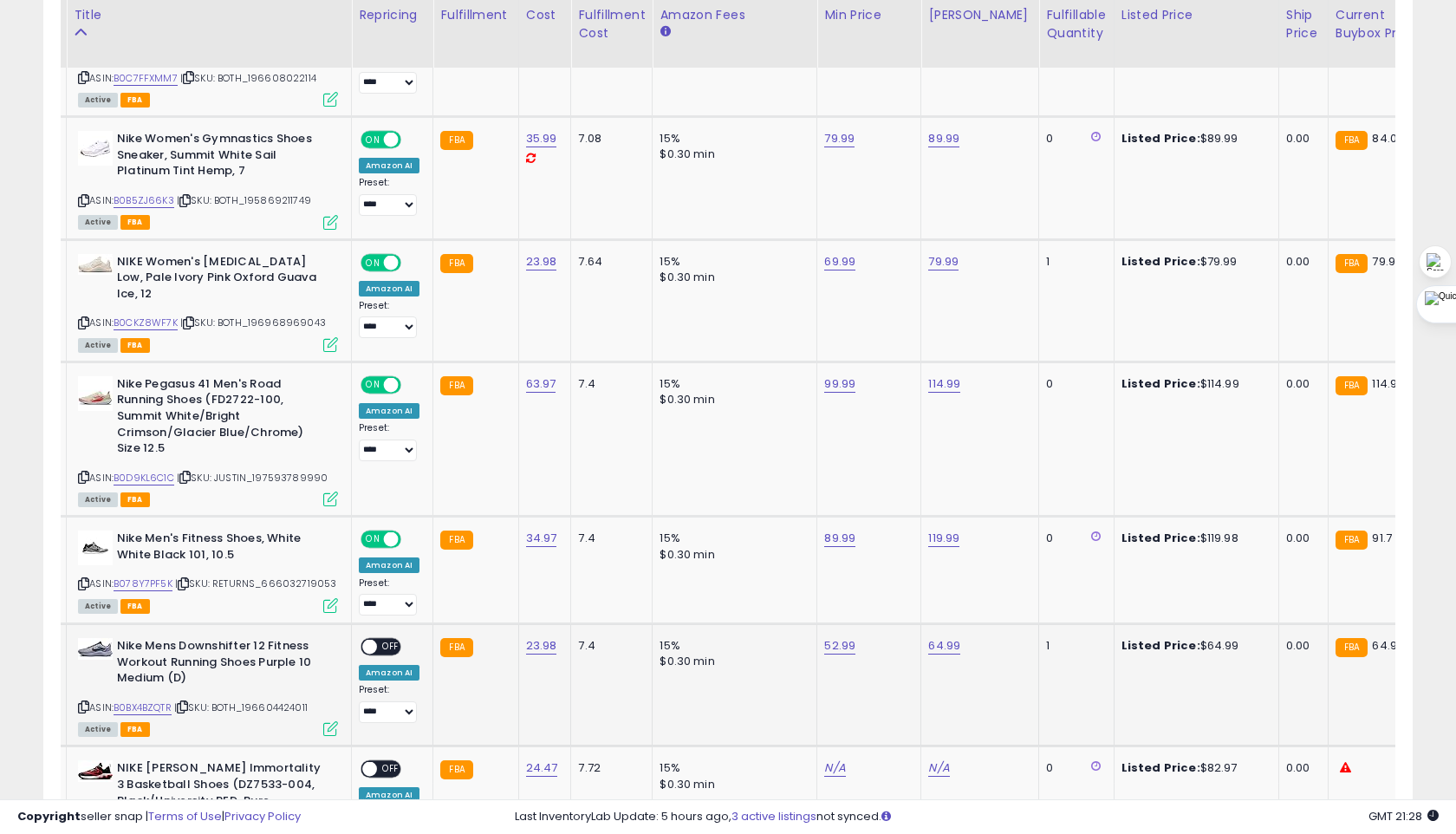
click at [391, 640] on span "OFF" at bounding box center [391, 647] width 28 height 15
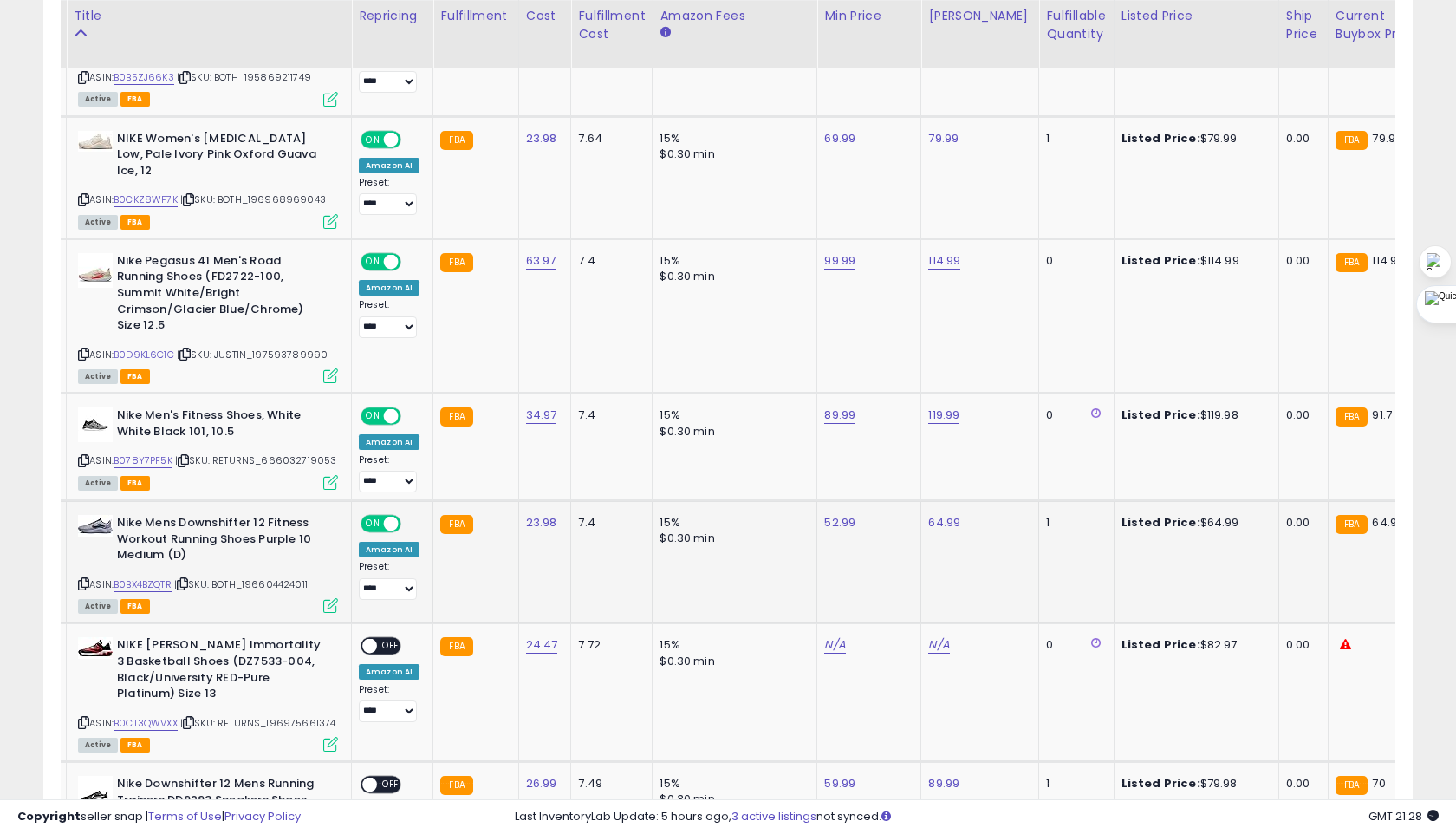
scroll to position [1189, 0]
click at [82, 716] on icon at bounding box center [83, 721] width 11 height 10
click at [933, 636] on link "N/A" at bounding box center [938, 644] width 21 height 18
type input "****"
click button "submit" at bounding box center [989, 586] width 30 height 26
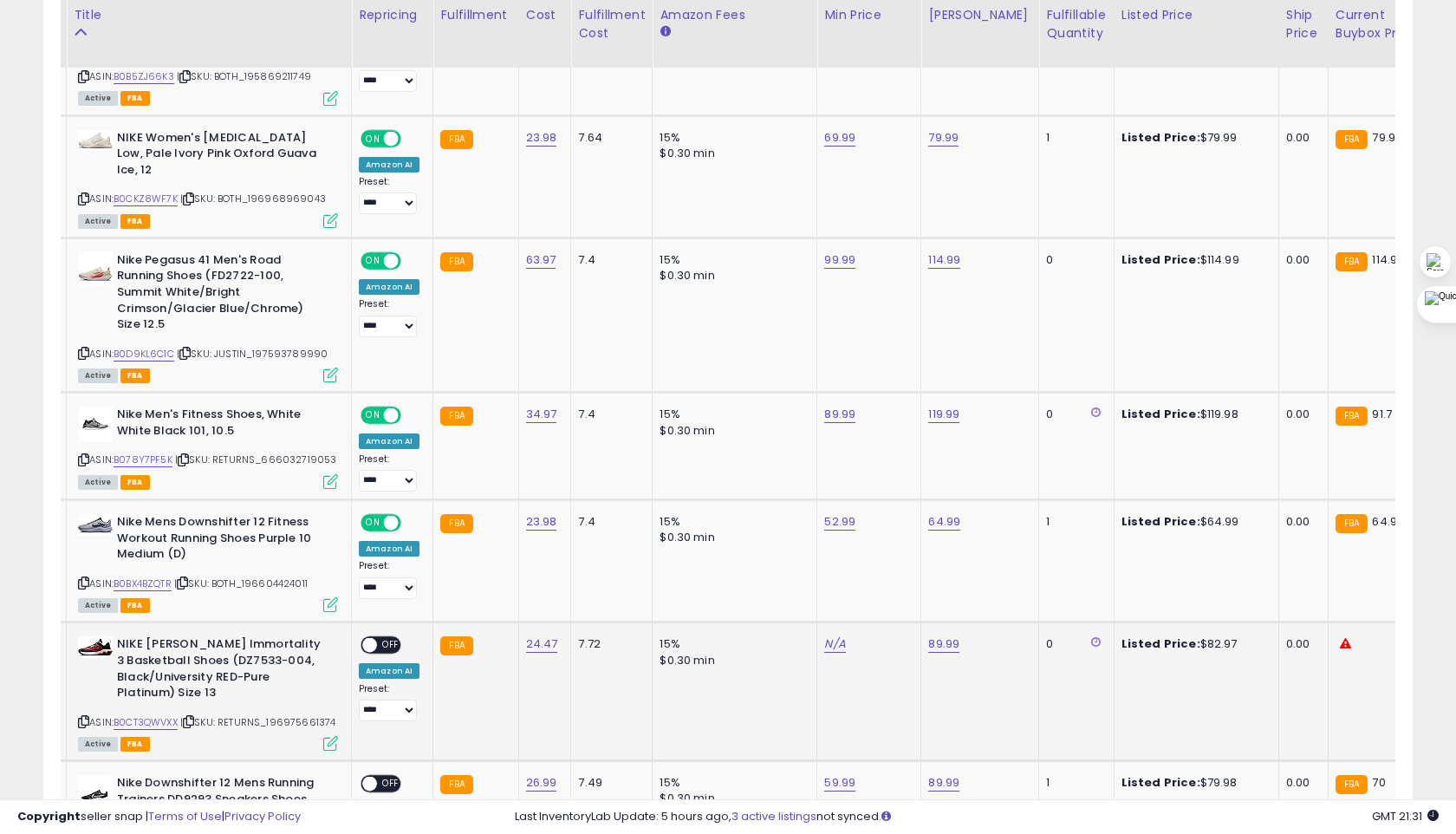
click at [809, 627] on td "15% $0.30 min" at bounding box center [735, 692] width 165 height 139
click at [824, 636] on link "N/A" at bounding box center [835, 644] width 21 height 18
type input "*****"
click button "submit" at bounding box center [885, 586] width 30 height 26
click at [393, 638] on span "OFF" at bounding box center [391, 645] width 28 height 15
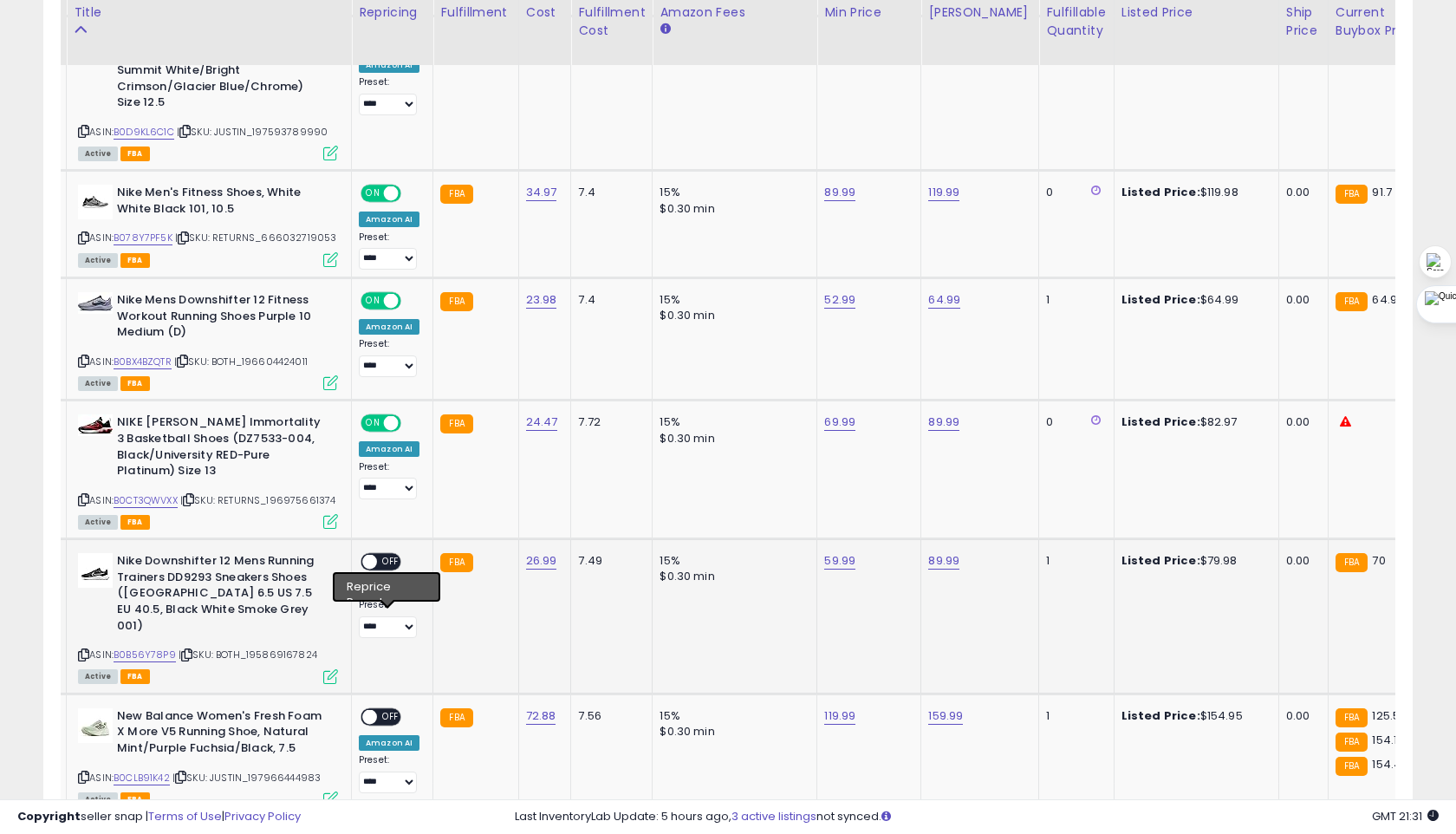
scroll to position [1414, 0]
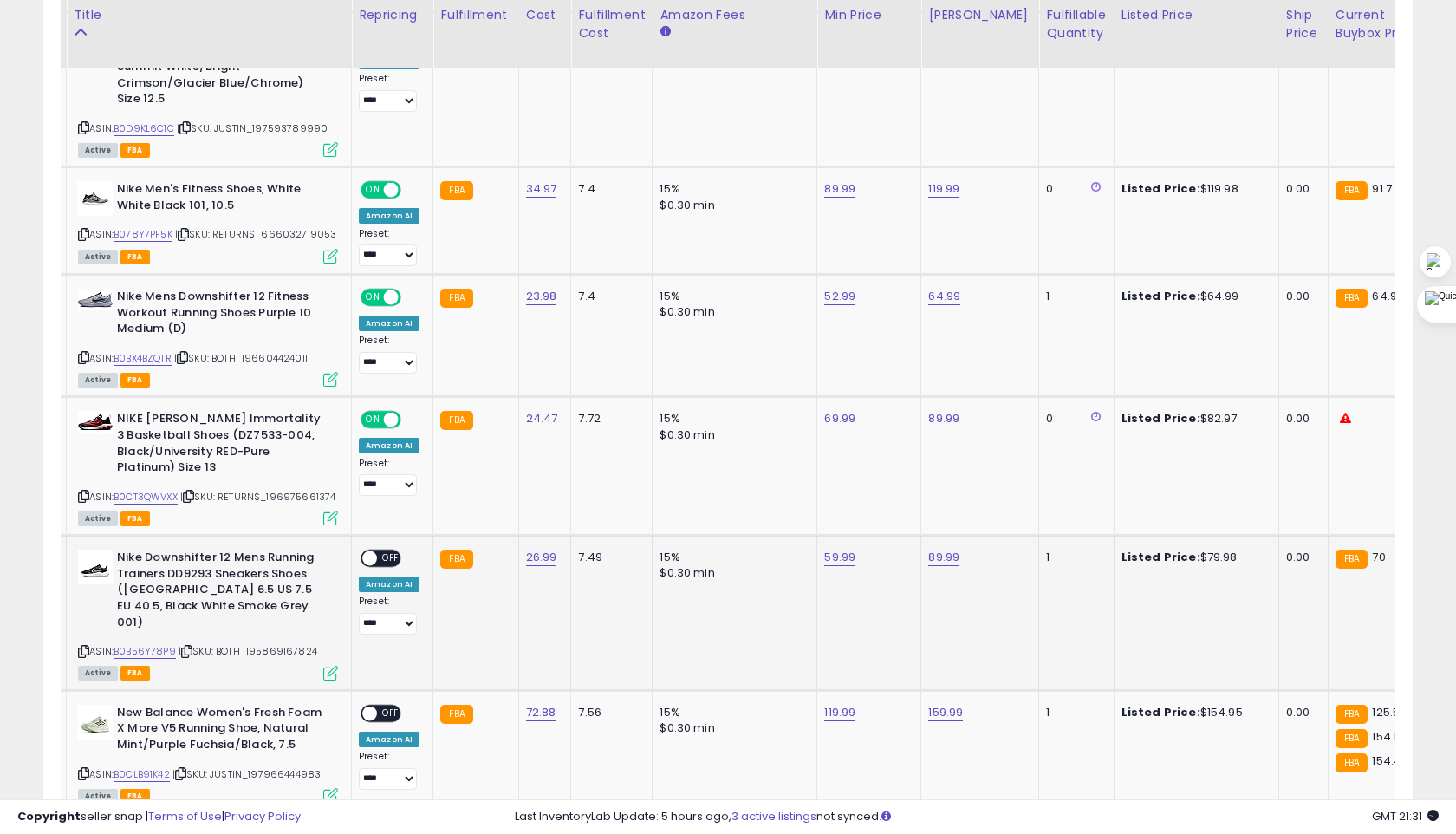
click at [382, 559] on span "OFF" at bounding box center [391, 558] width 28 height 15
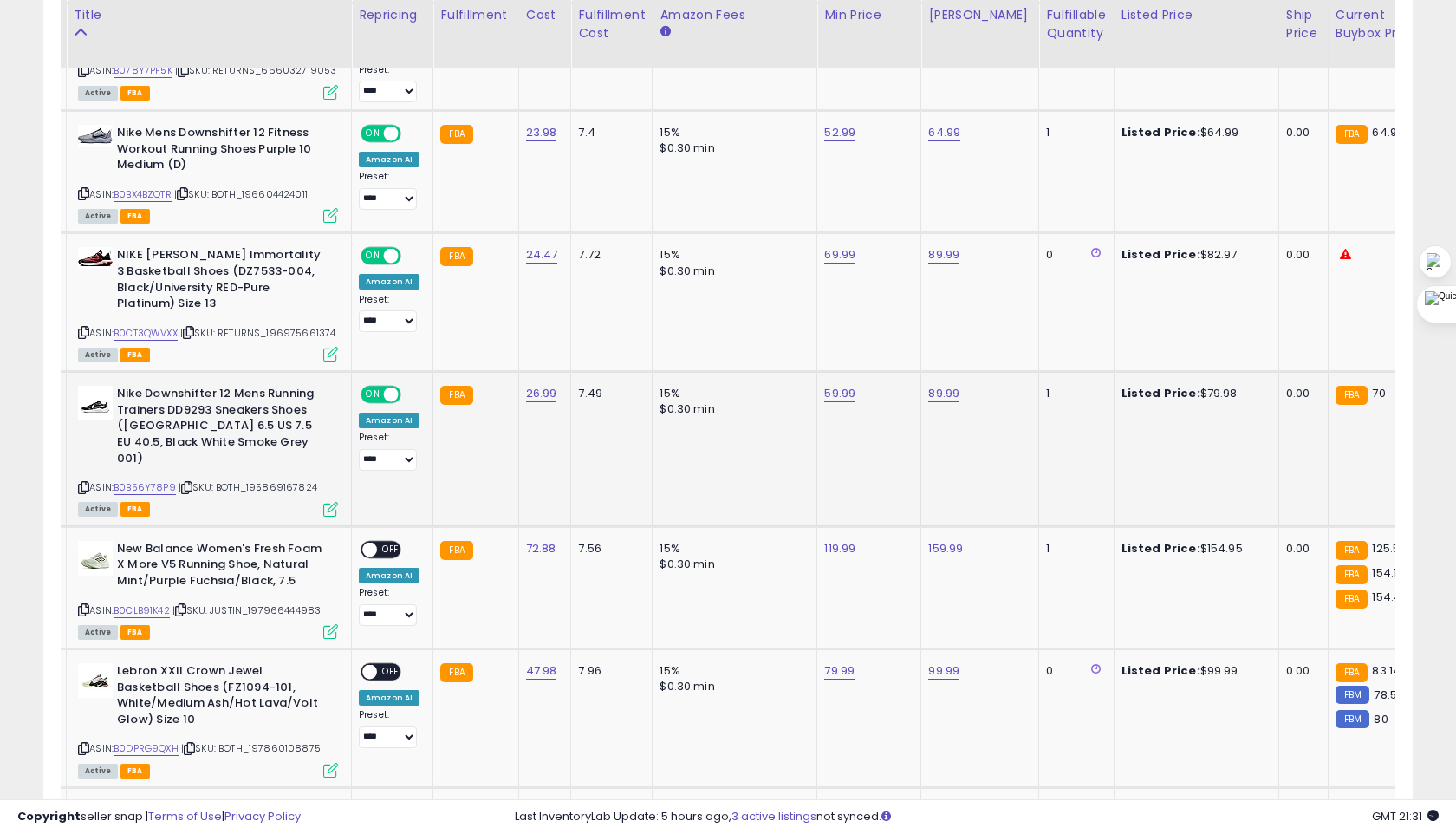
scroll to position [1584, 0]
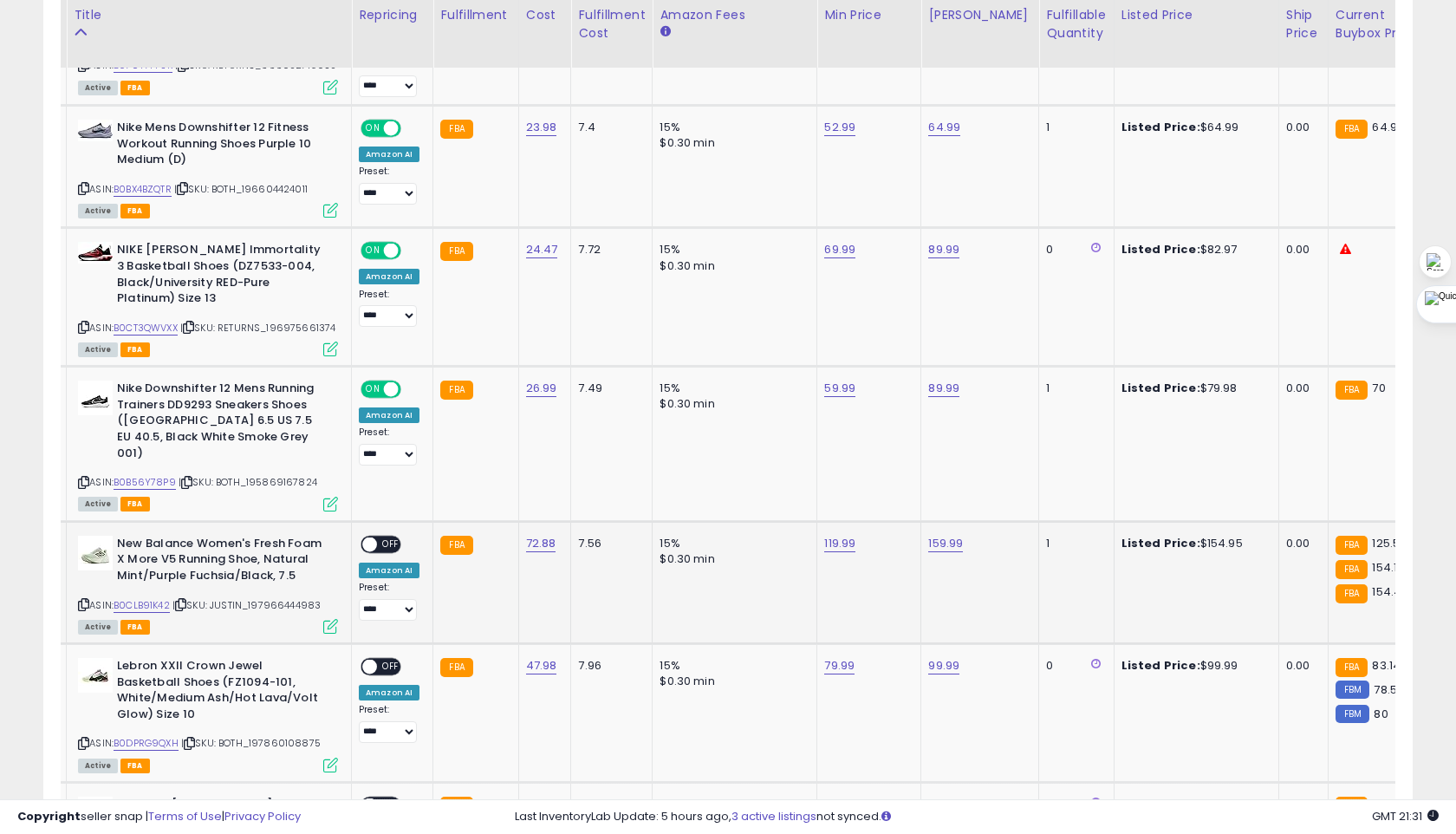
click at [387, 536] on span "OFF" at bounding box center [391, 543] width 28 height 15
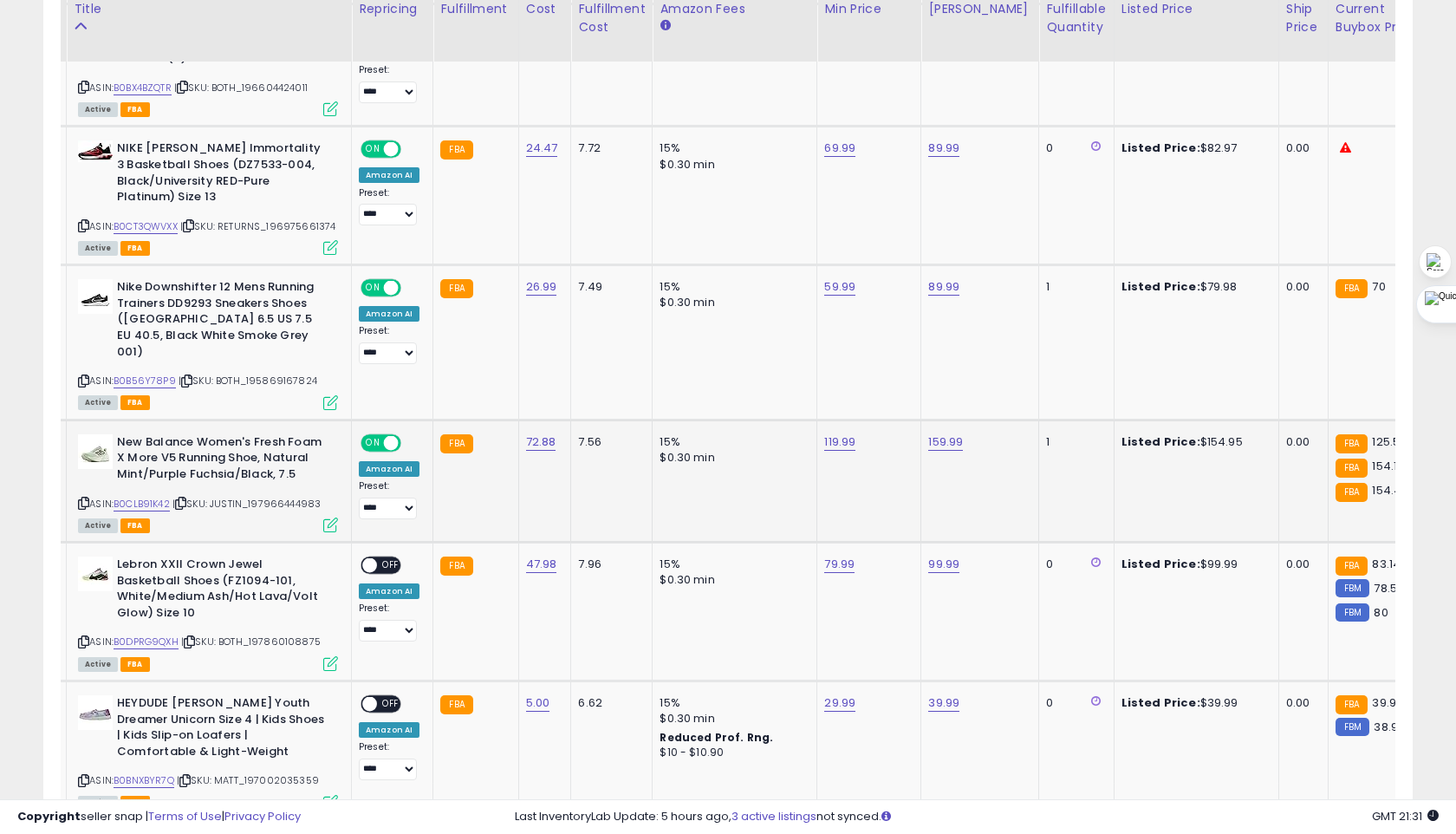
scroll to position [1689, 0]
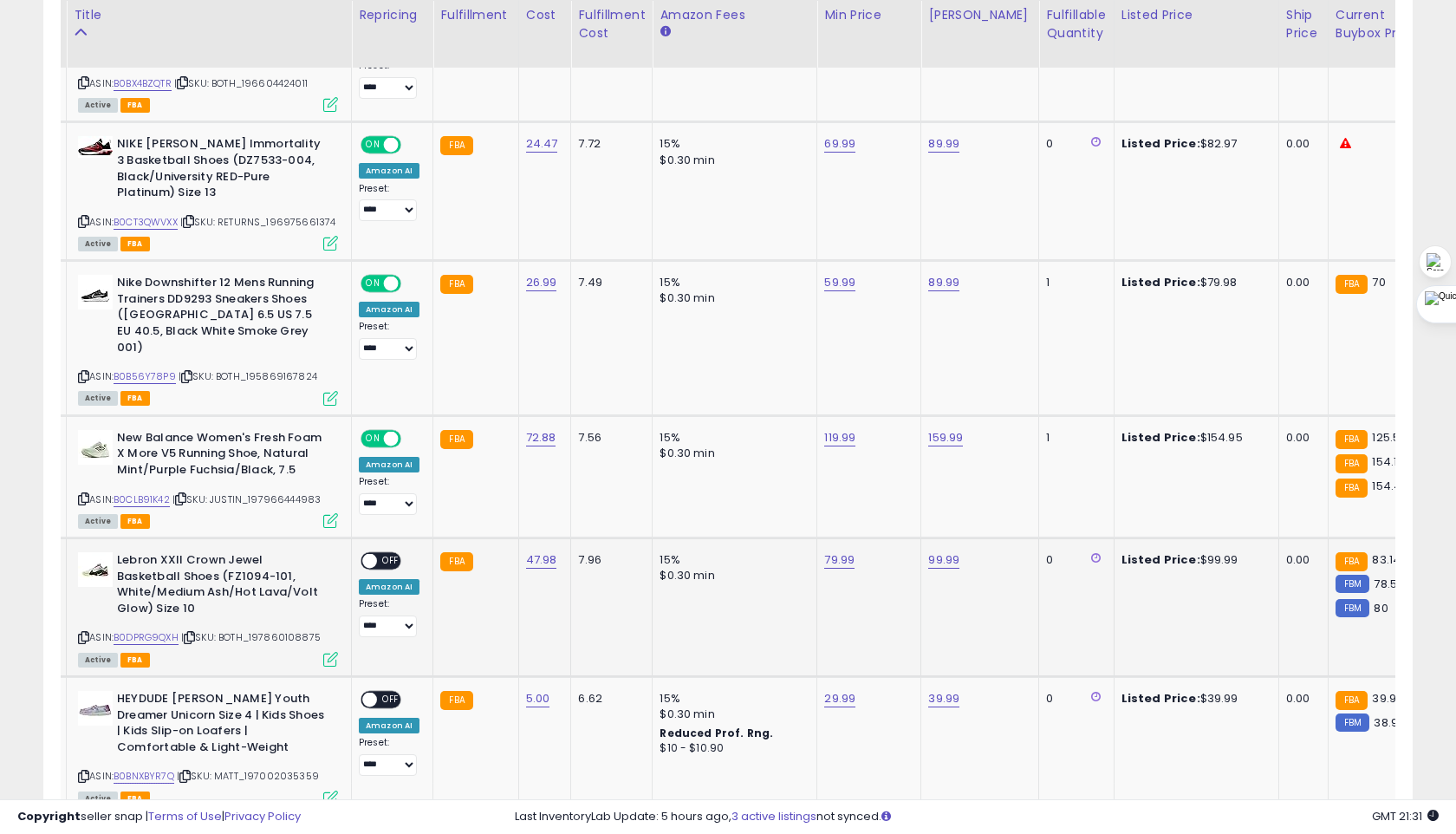
click at [388, 554] on span "OFF" at bounding box center [391, 561] width 28 height 15
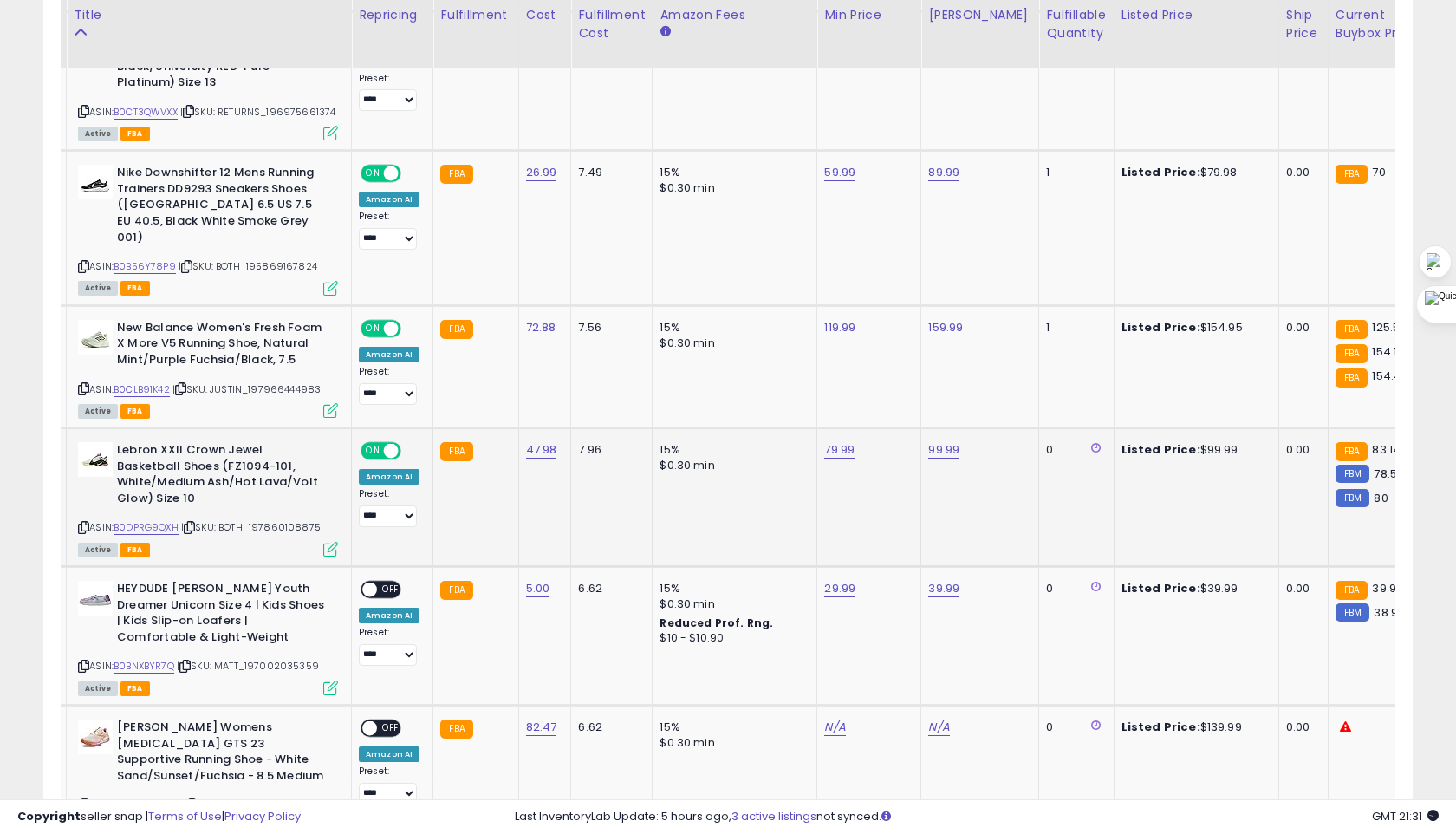
scroll to position [1803, 0]
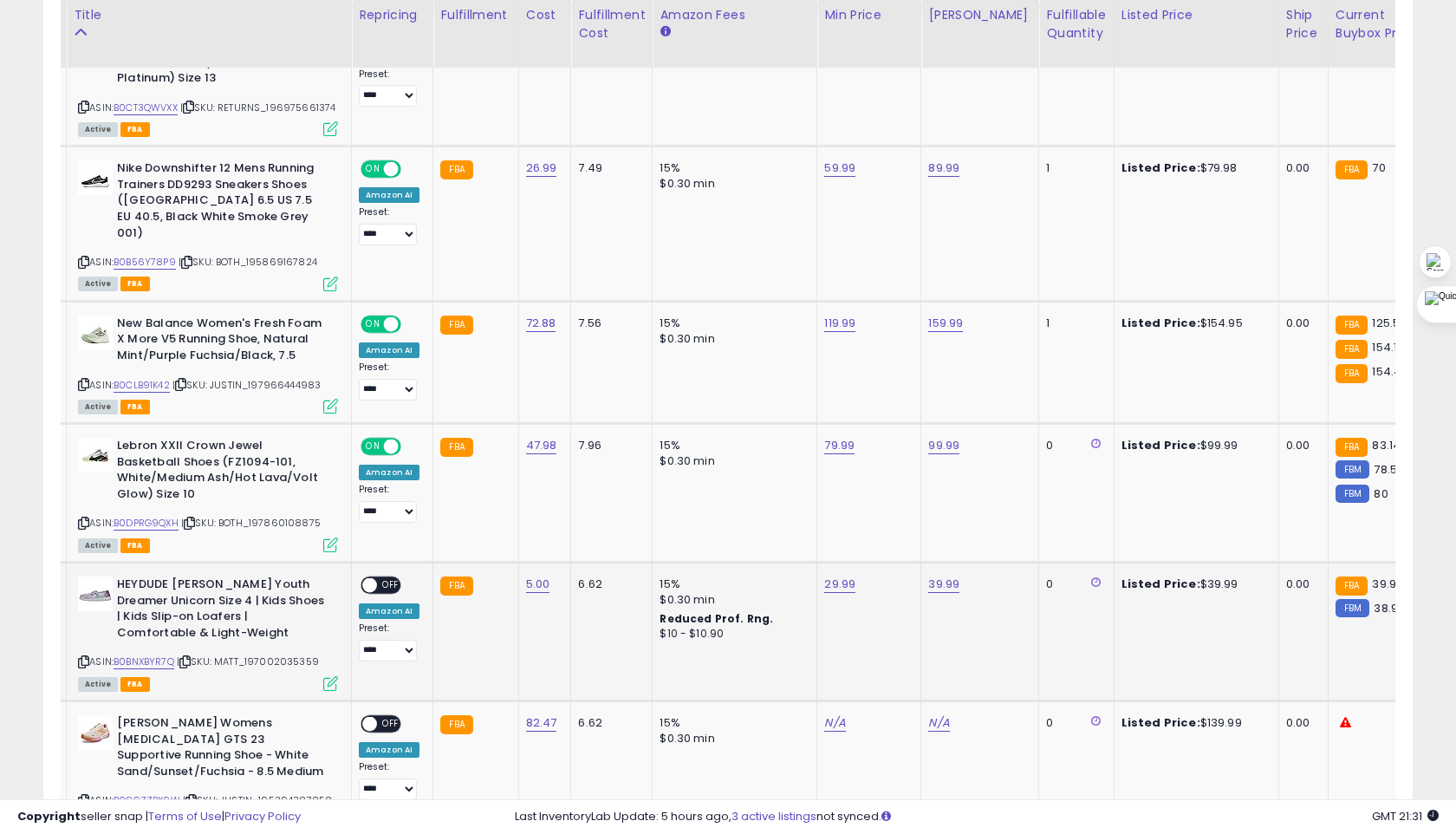
click at [381, 578] on span "OFF" at bounding box center [391, 585] width 28 height 15
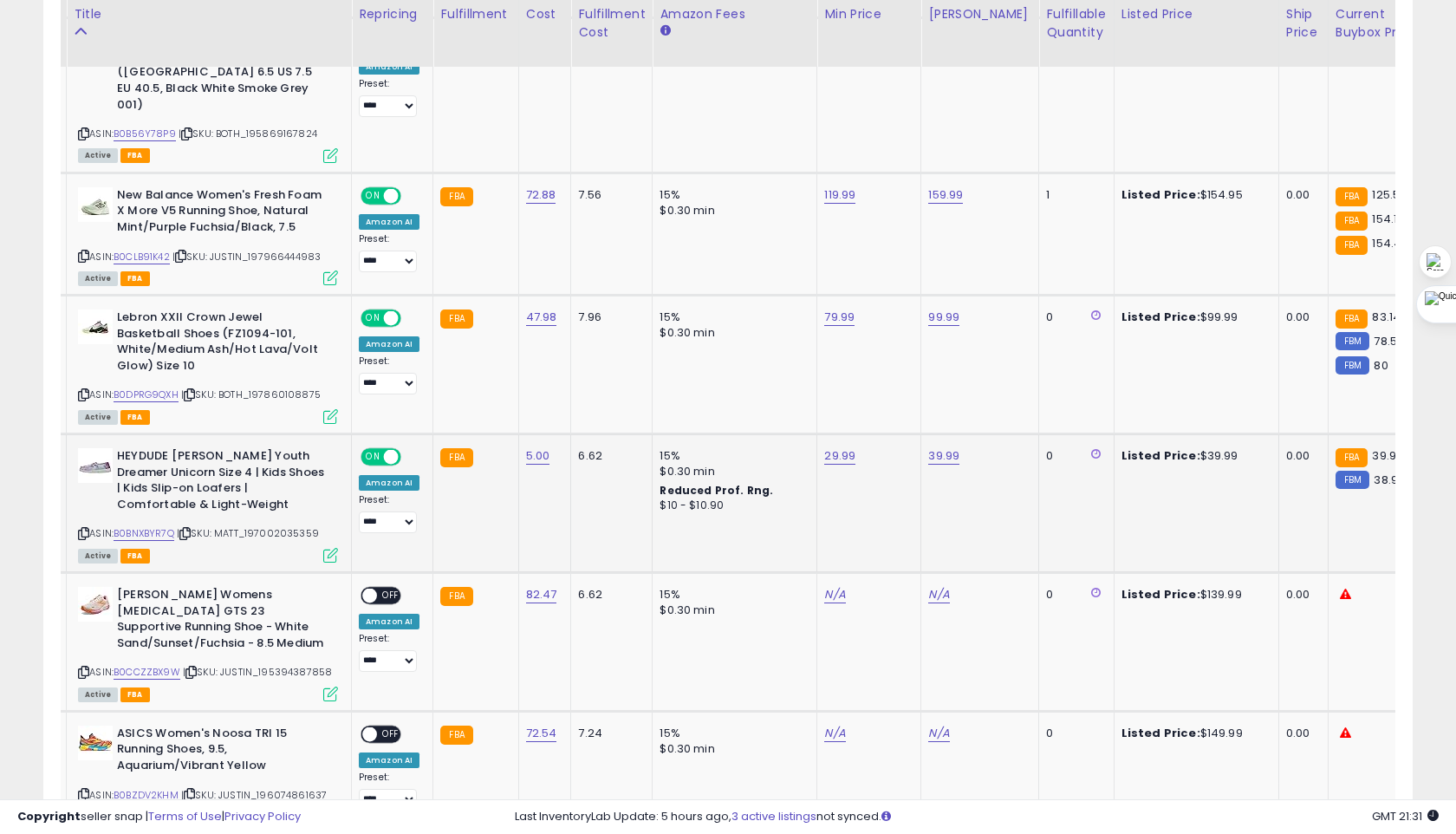
scroll to position [1931, 0]
click at [83, 668] on icon at bounding box center [83, 672] width 11 height 10
click at [836, 586] on link "N/A" at bounding box center [835, 595] width 21 height 18
type input "******"
click button "submit" at bounding box center [885, 518] width 30 height 26
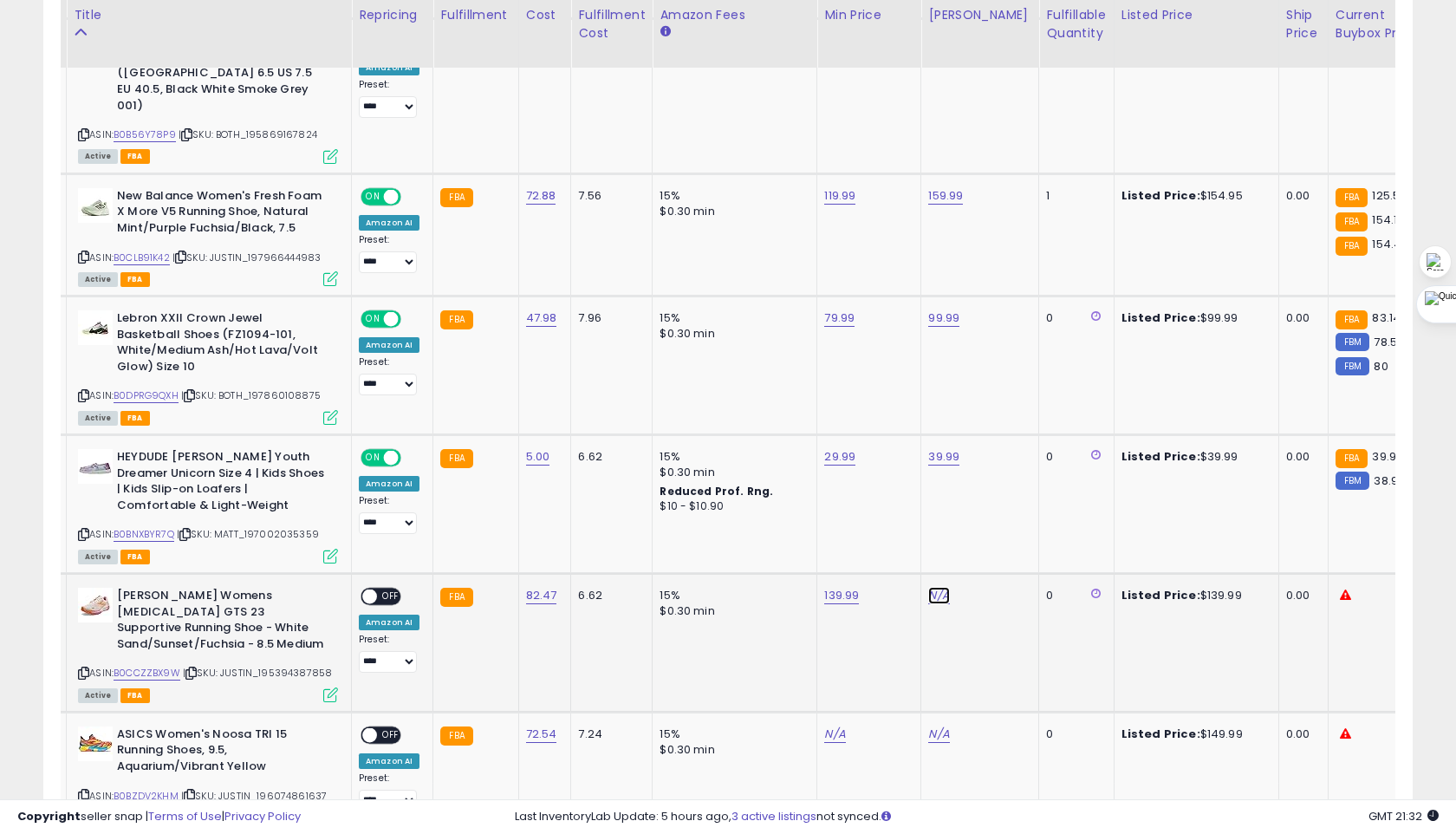
click at [928, 586] on link "N/A" at bounding box center [938, 595] width 21 height 18
type input "******"
click button "submit" at bounding box center [989, 518] width 30 height 26
click at [387, 589] on span "OFF" at bounding box center [391, 596] width 28 height 15
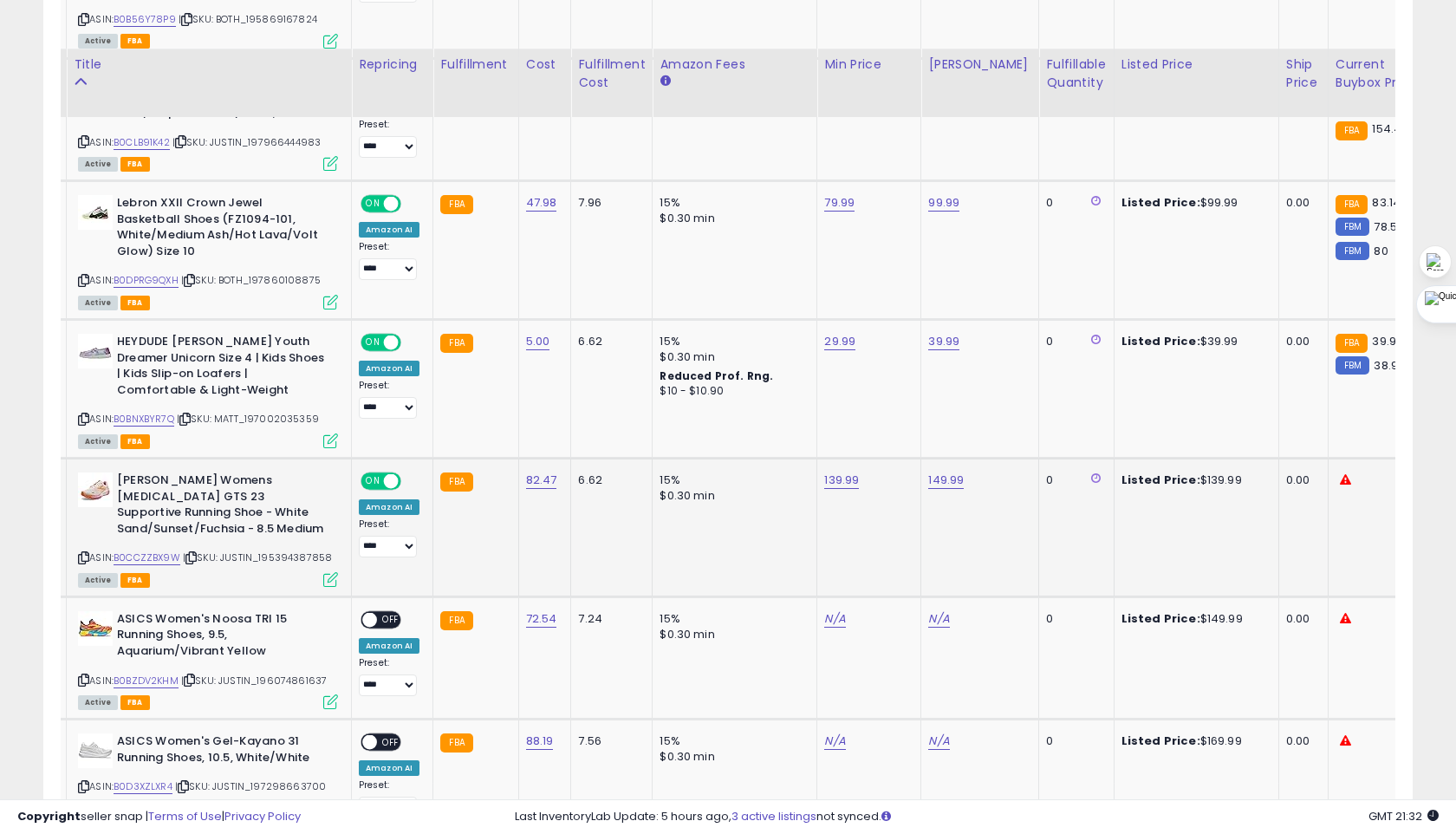
scroll to position [2096, 0]
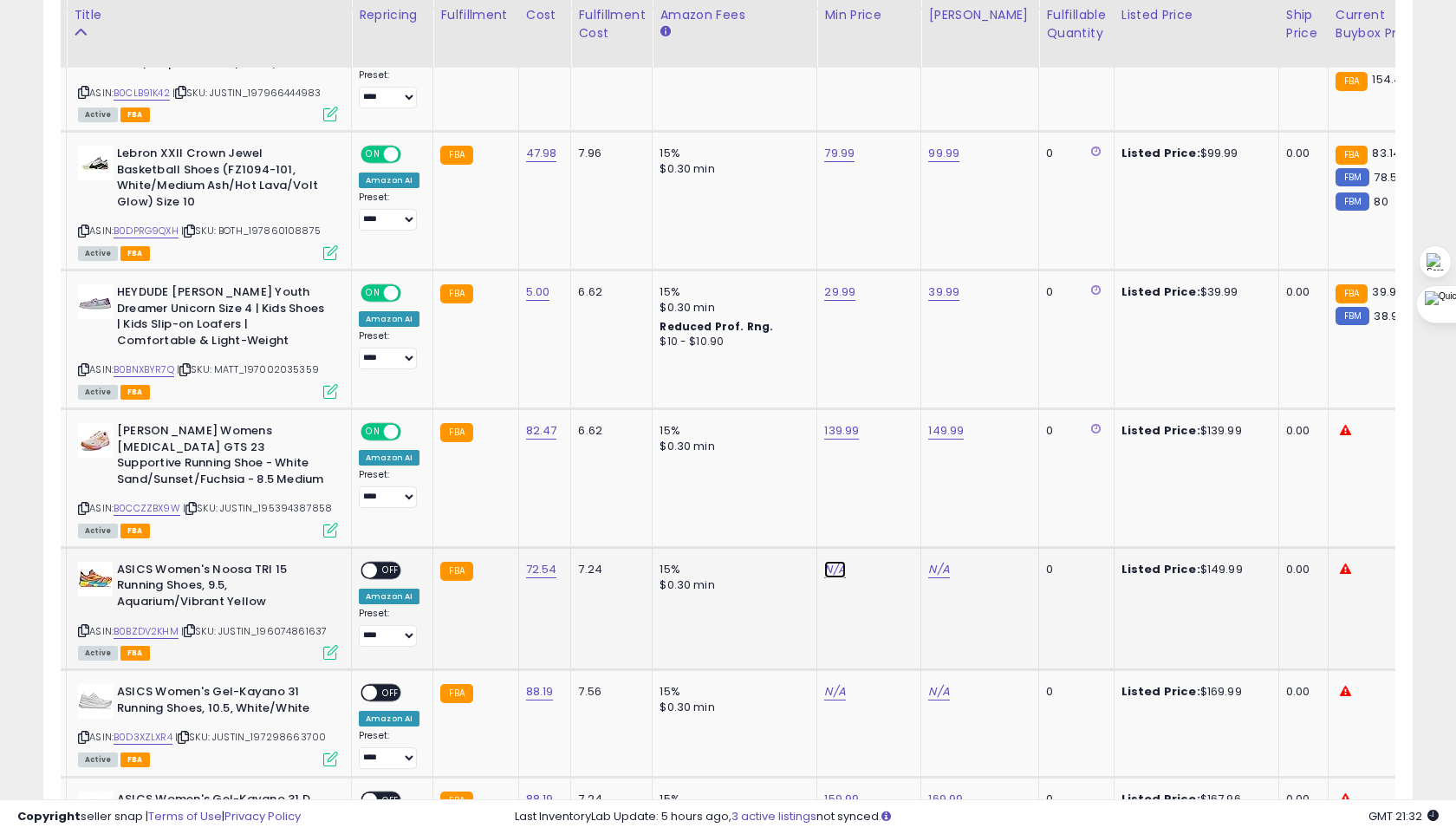
click at [836, 561] on link "N/A" at bounding box center [835, 570] width 21 height 18
type input "******"
click button "submit" at bounding box center [885, 475] width 30 height 26
click at [938, 561] on link "N/A" at bounding box center [938, 570] width 21 height 18
type input "******"
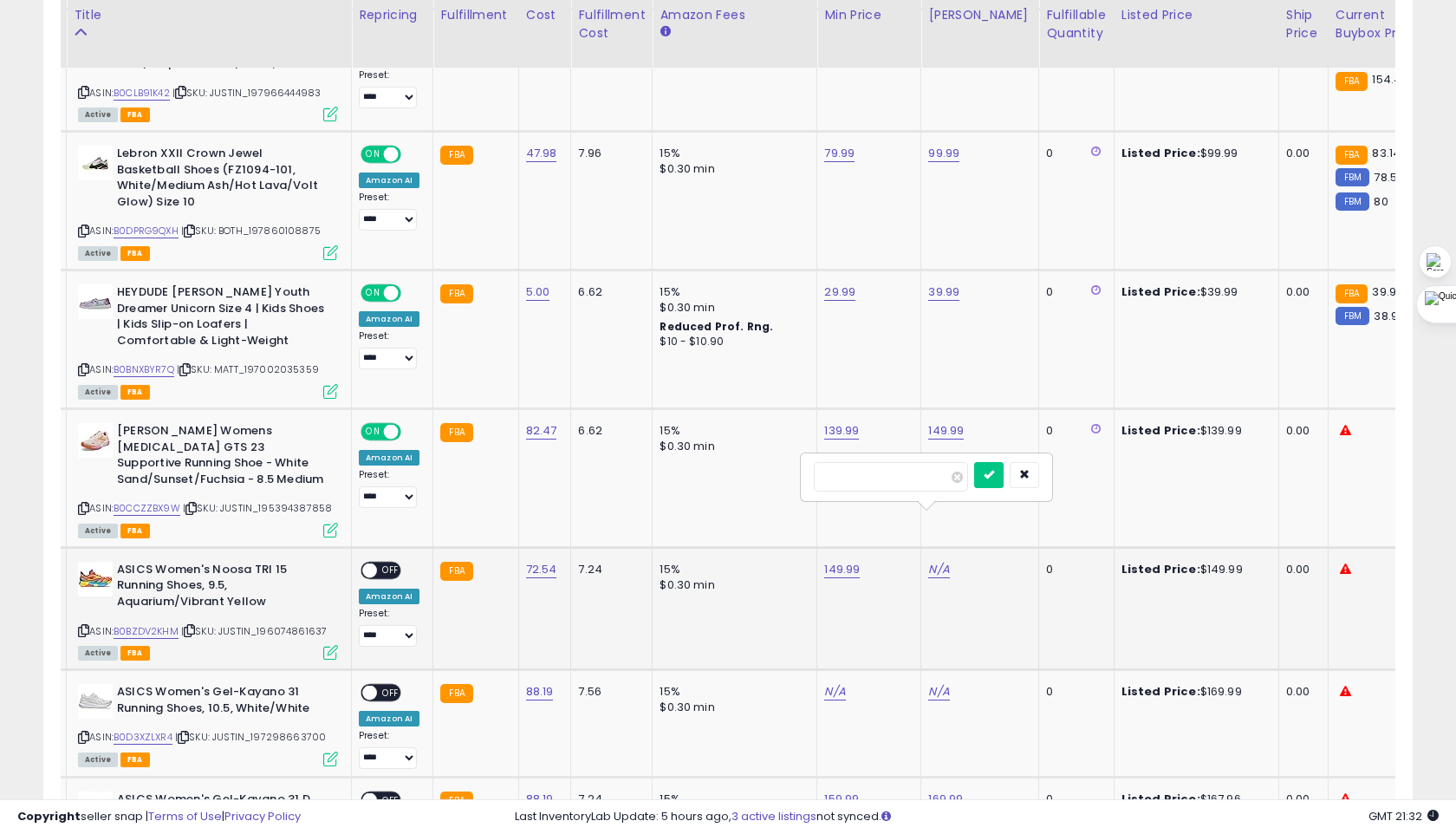
click button "submit" at bounding box center [989, 475] width 30 height 26
click at [386, 563] on span "OFF" at bounding box center [391, 570] width 28 height 15
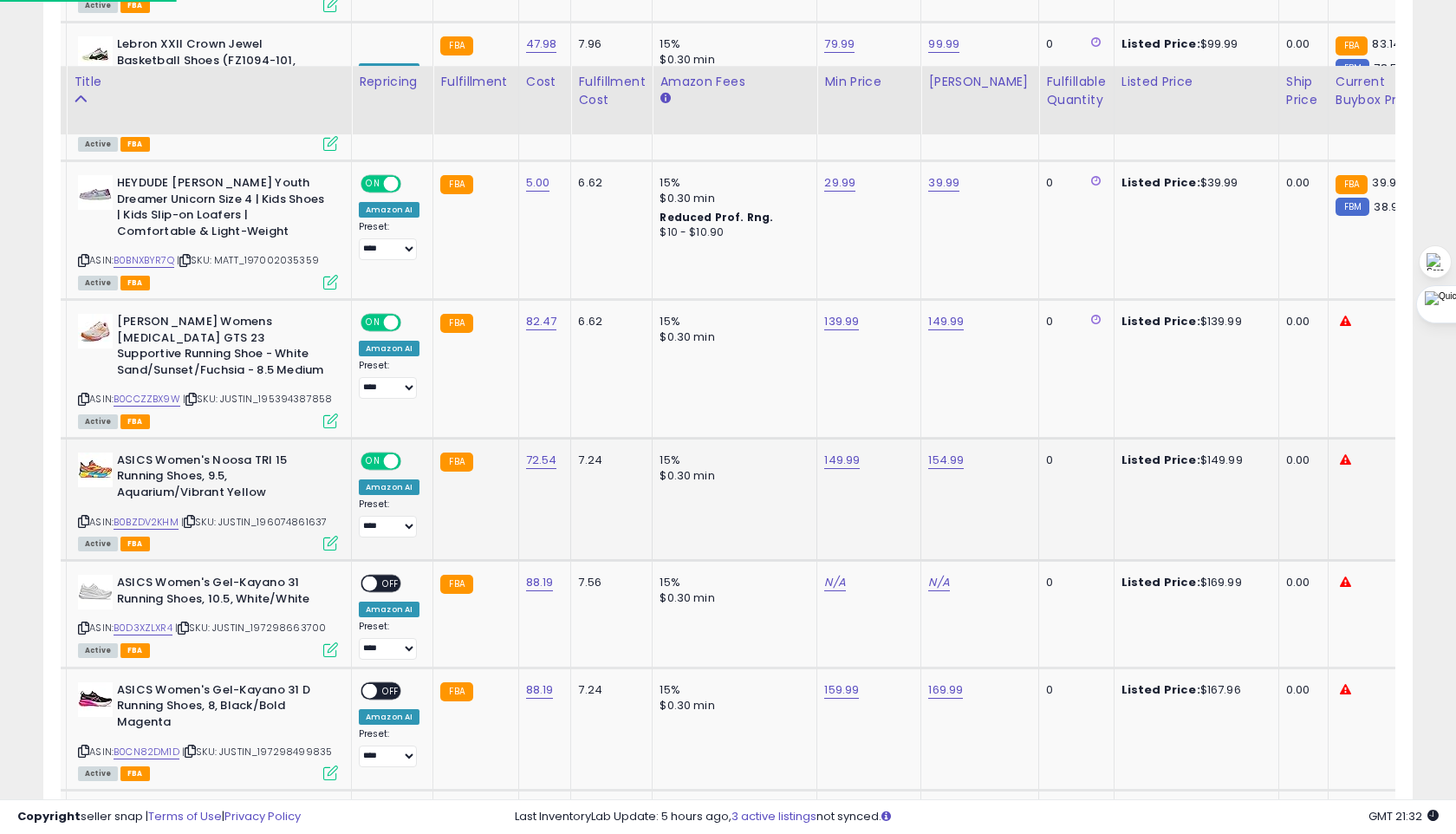
scroll to position [2276, 0]
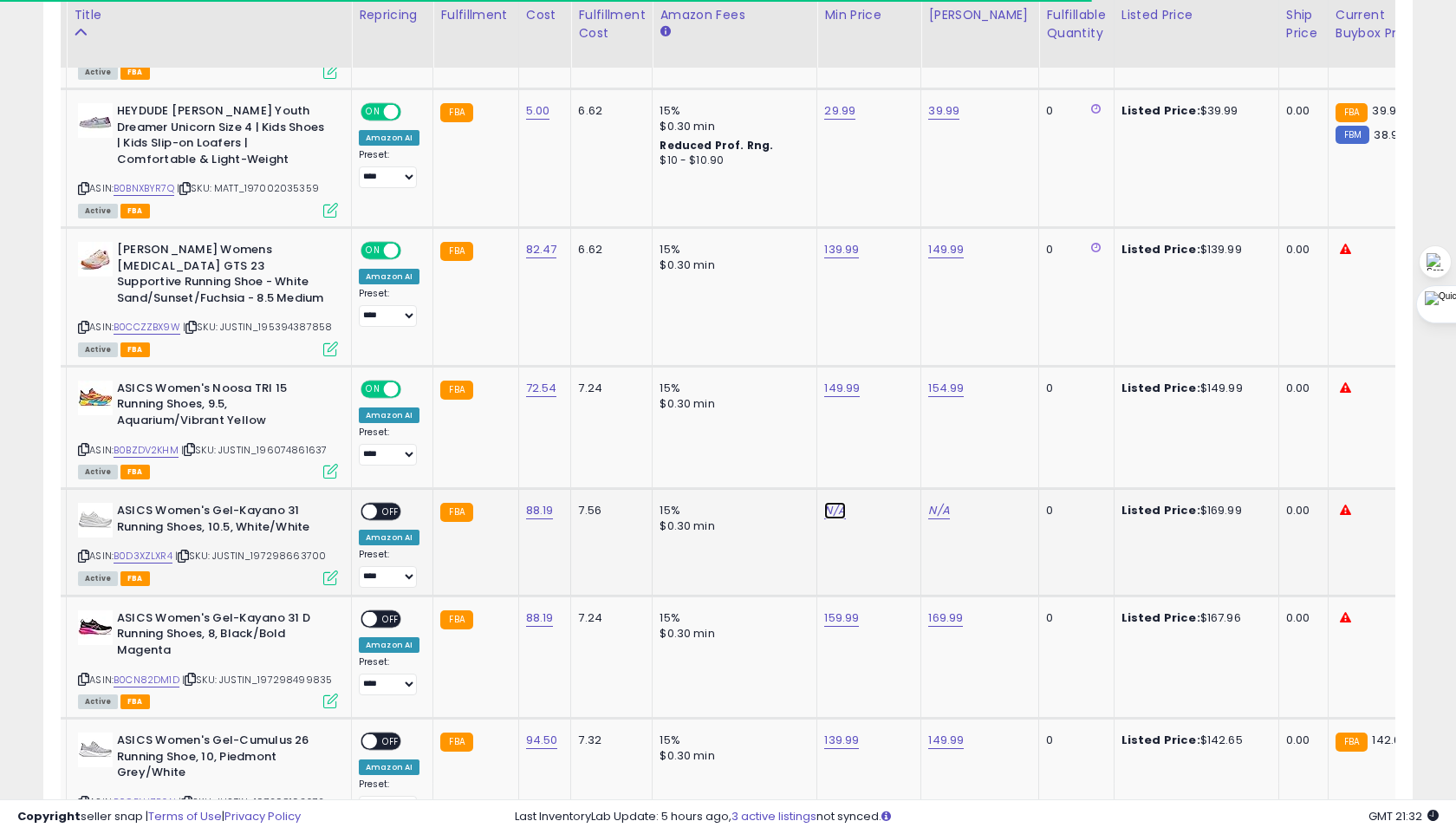
click at [828, 502] on link "N/A" at bounding box center [835, 511] width 21 height 18
type input "******"
click button "submit" at bounding box center [885, 416] width 30 height 26
click at [921, 489] on td "N/A" at bounding box center [979, 543] width 118 height 107
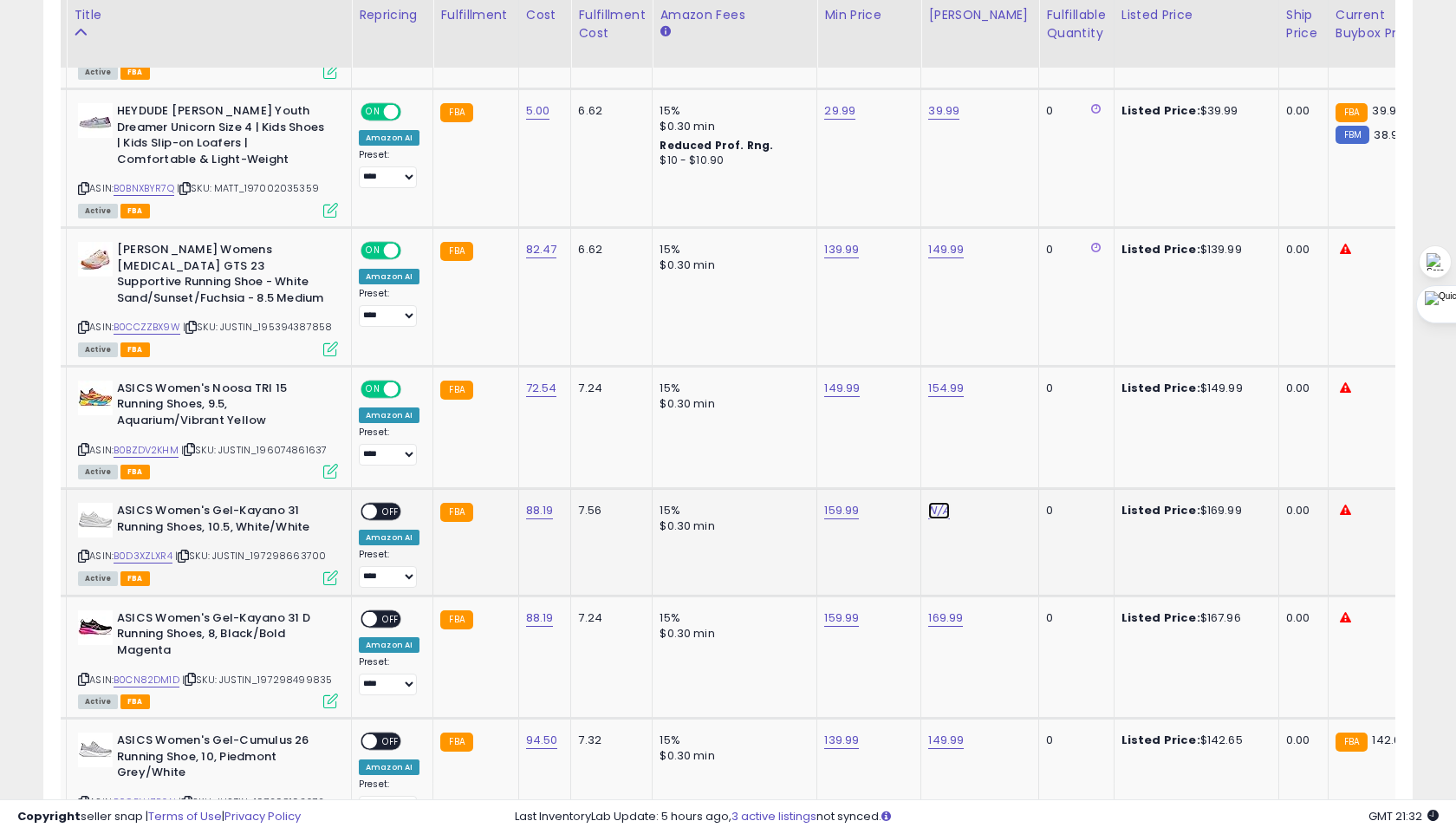
click at [928, 502] on link "N/A" at bounding box center [938, 511] width 21 height 18
type input "******"
click button "submit" at bounding box center [989, 416] width 30 height 26
click at [386, 505] on span "OFF" at bounding box center [391, 512] width 28 height 15
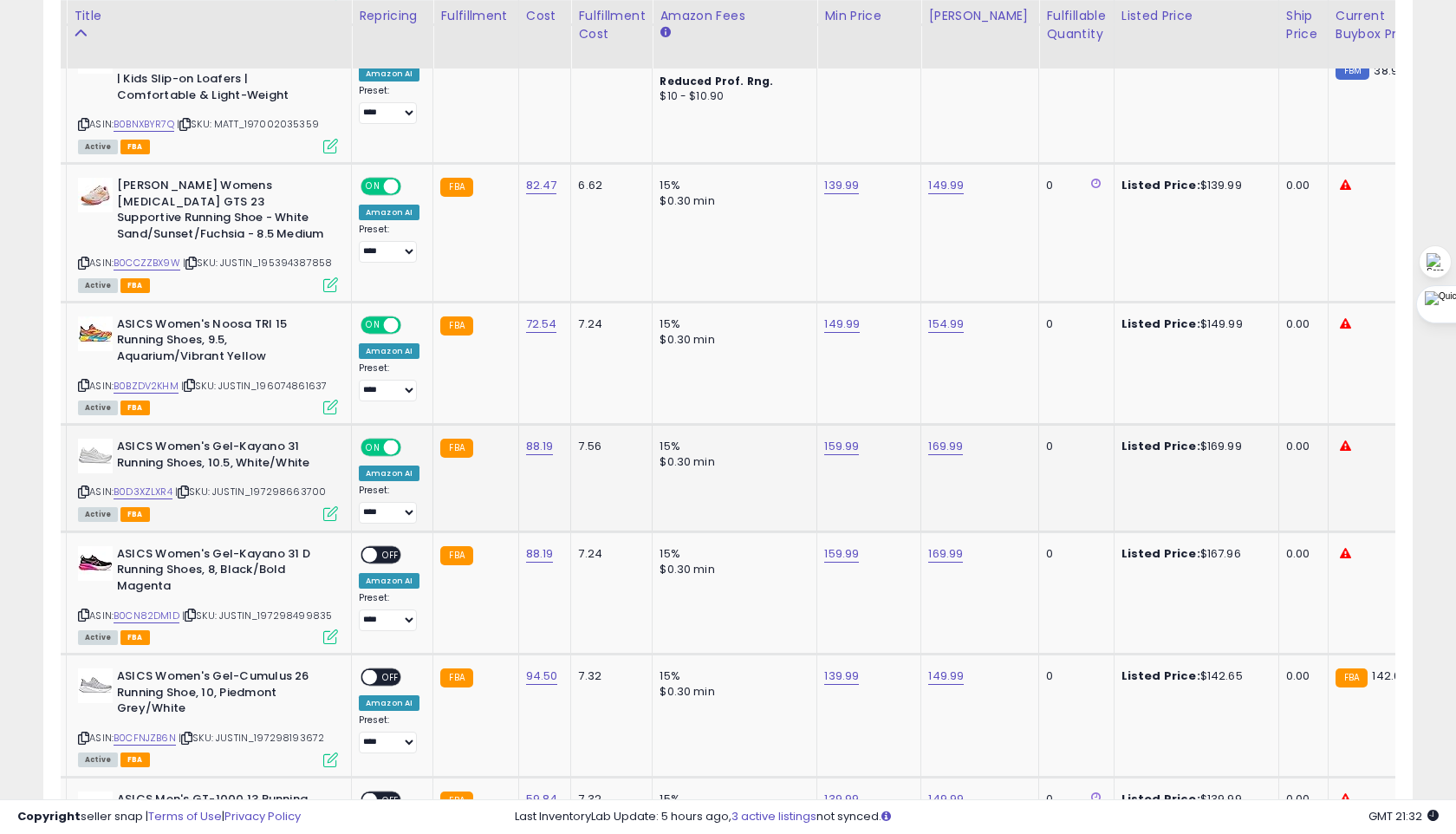
scroll to position [2341, 0]
click at [379, 547] on span "OFF" at bounding box center [391, 554] width 28 height 15
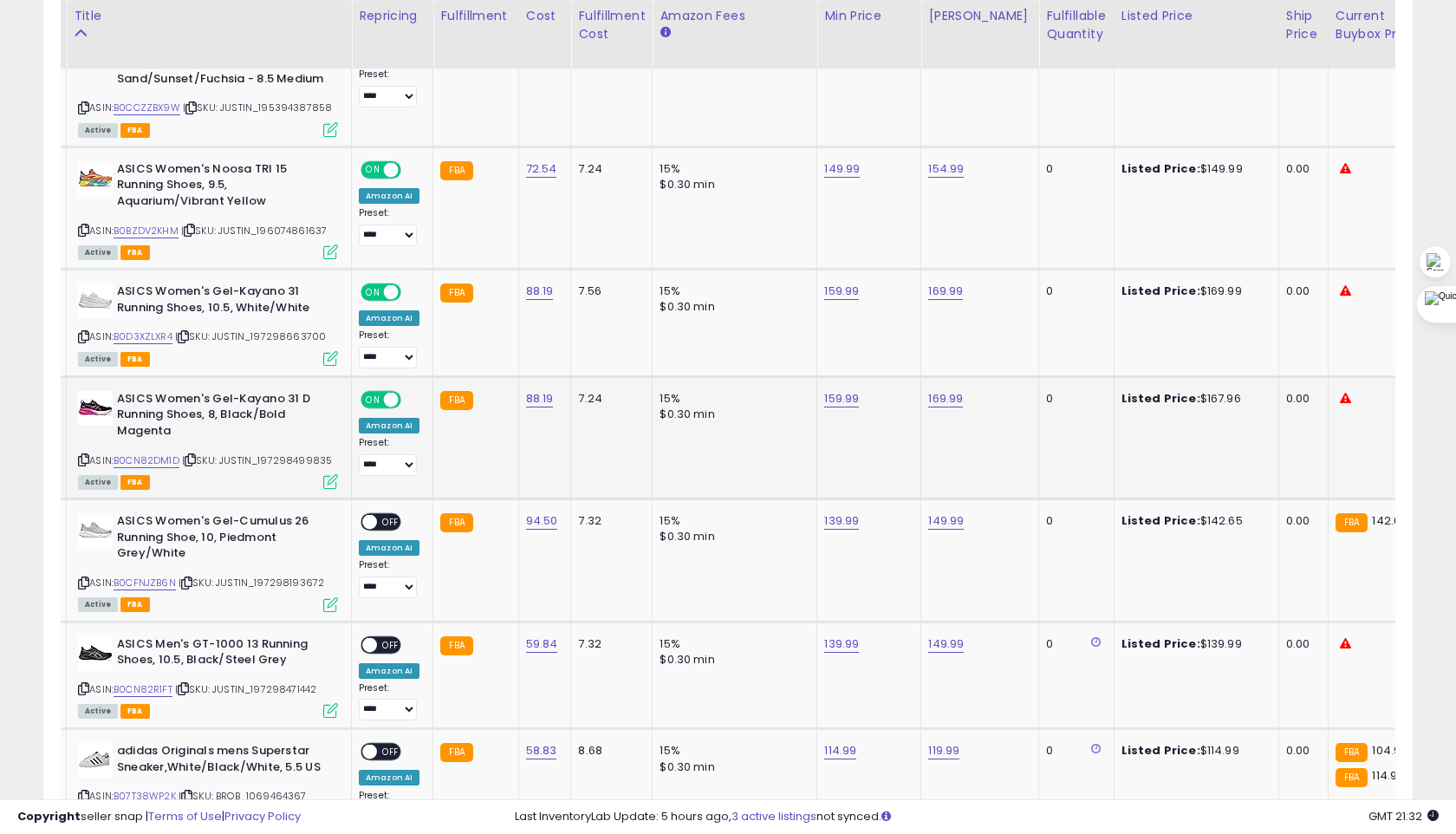
scroll to position [2497, 0]
click at [383, 514] on span "OFF" at bounding box center [391, 521] width 28 height 15
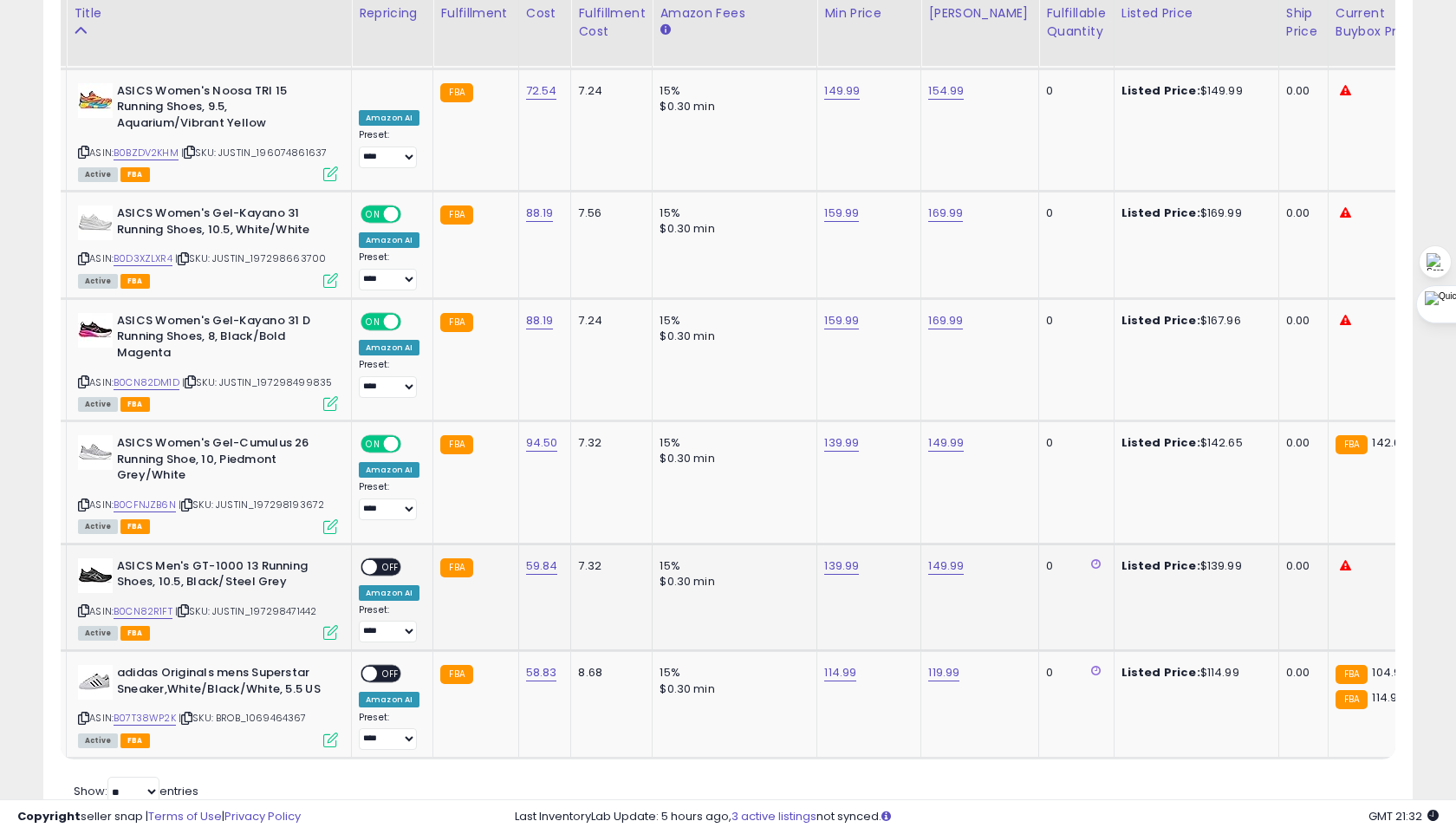
scroll to position [2572, 0]
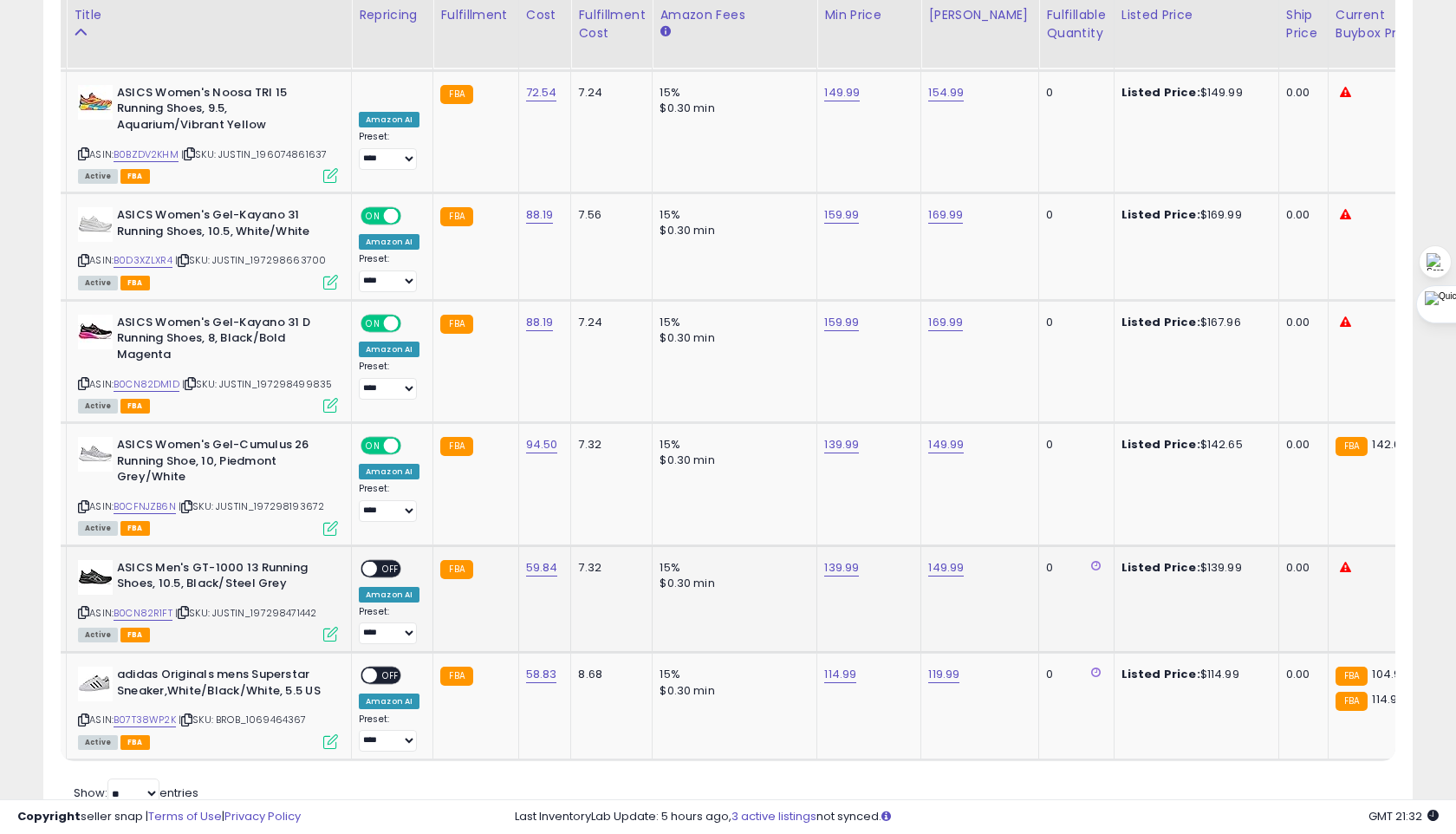
click at [380, 561] on span "OFF" at bounding box center [391, 568] width 28 height 15
click at [380, 668] on span "OFF" at bounding box center [391, 675] width 28 height 15
click at [831, 665] on link "114.99" at bounding box center [840, 674] width 32 height 18
click at [743, 584] on input "******" at bounding box center [792, 583] width 154 height 30
type input "******"
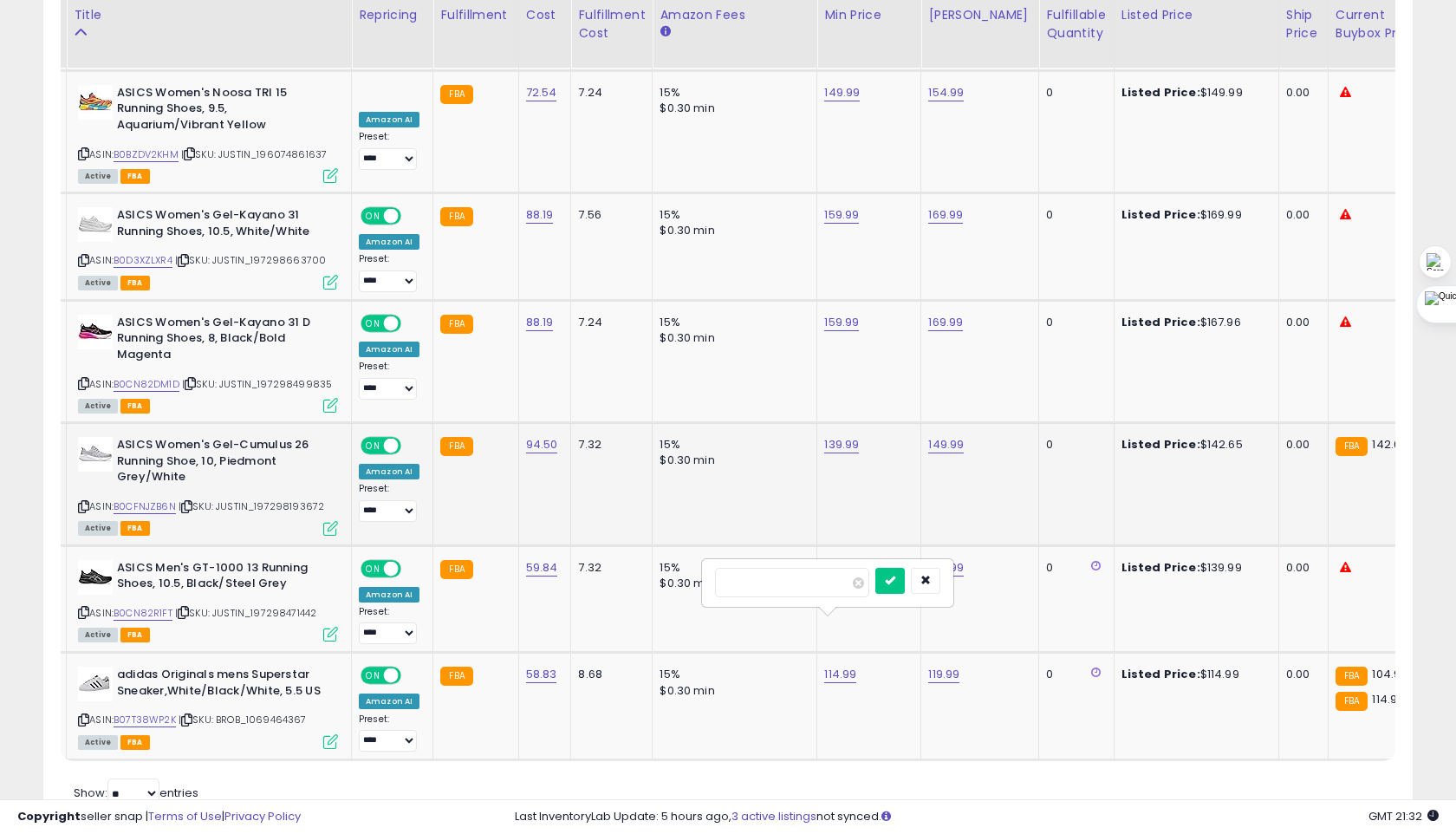
click button "submit" at bounding box center [890, 581] width 30 height 26
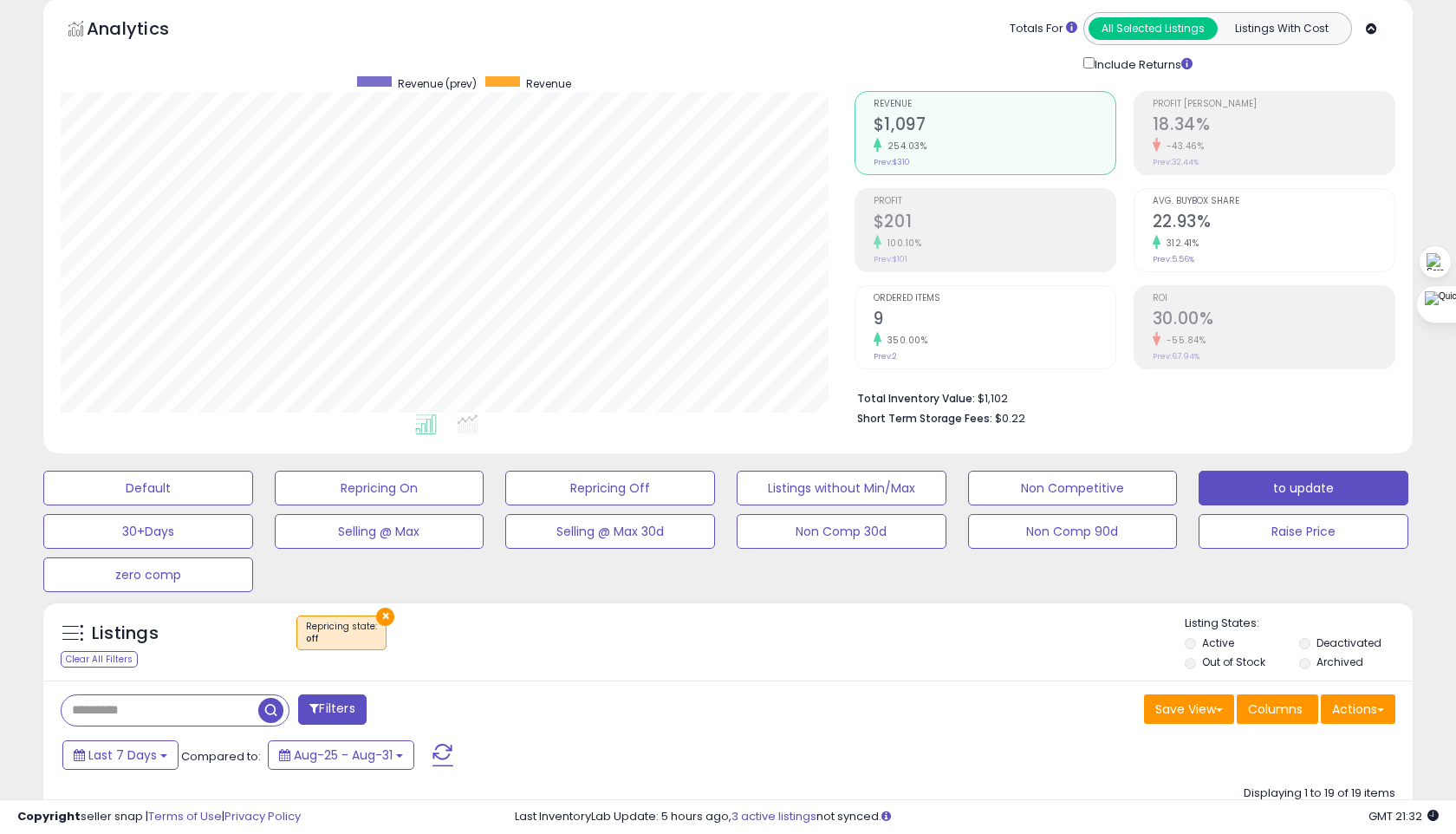
scroll to position [0, 0]
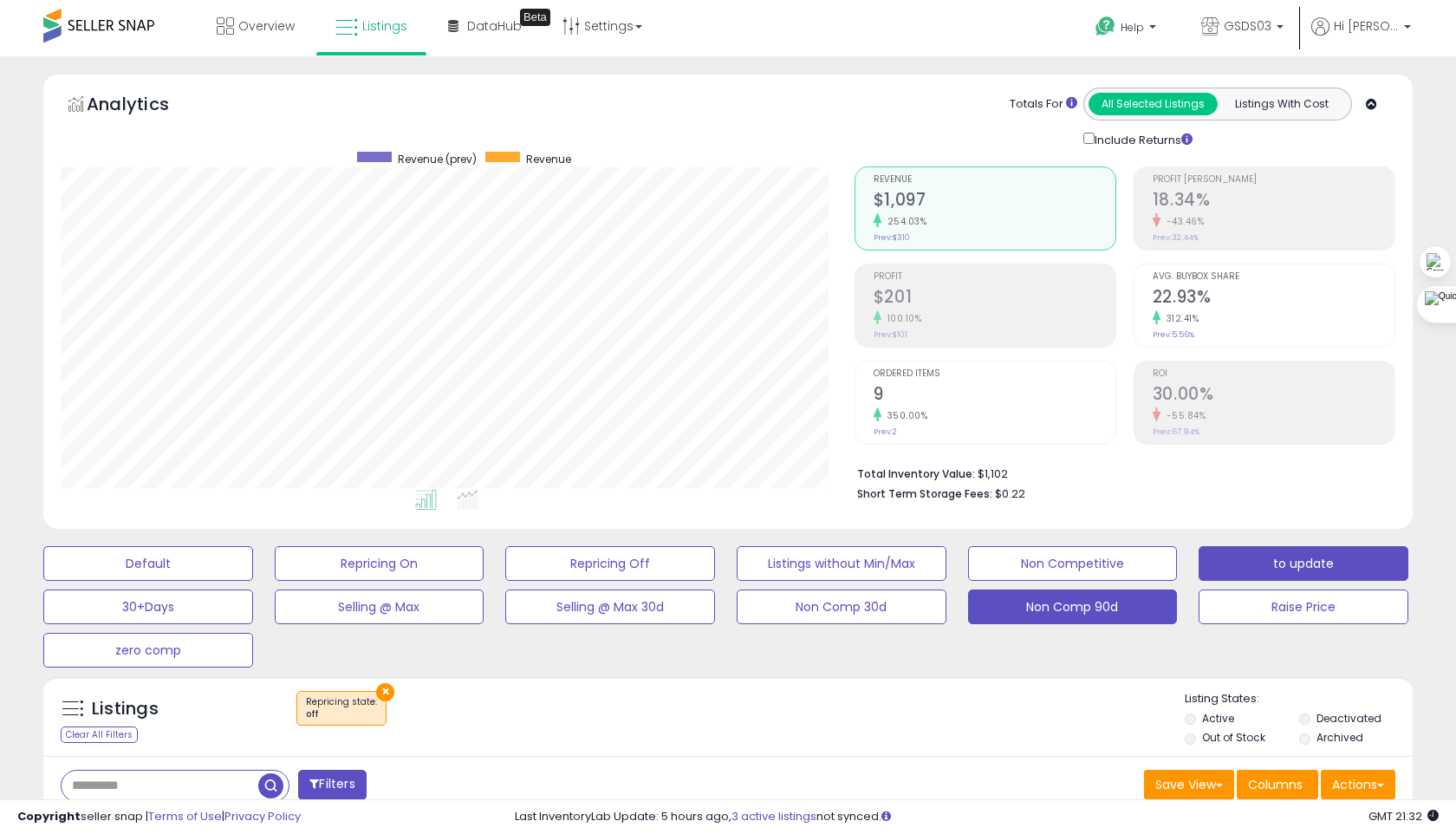
click at [1035, 609] on button "Non Comp 90d" at bounding box center [1072, 606] width 210 height 34
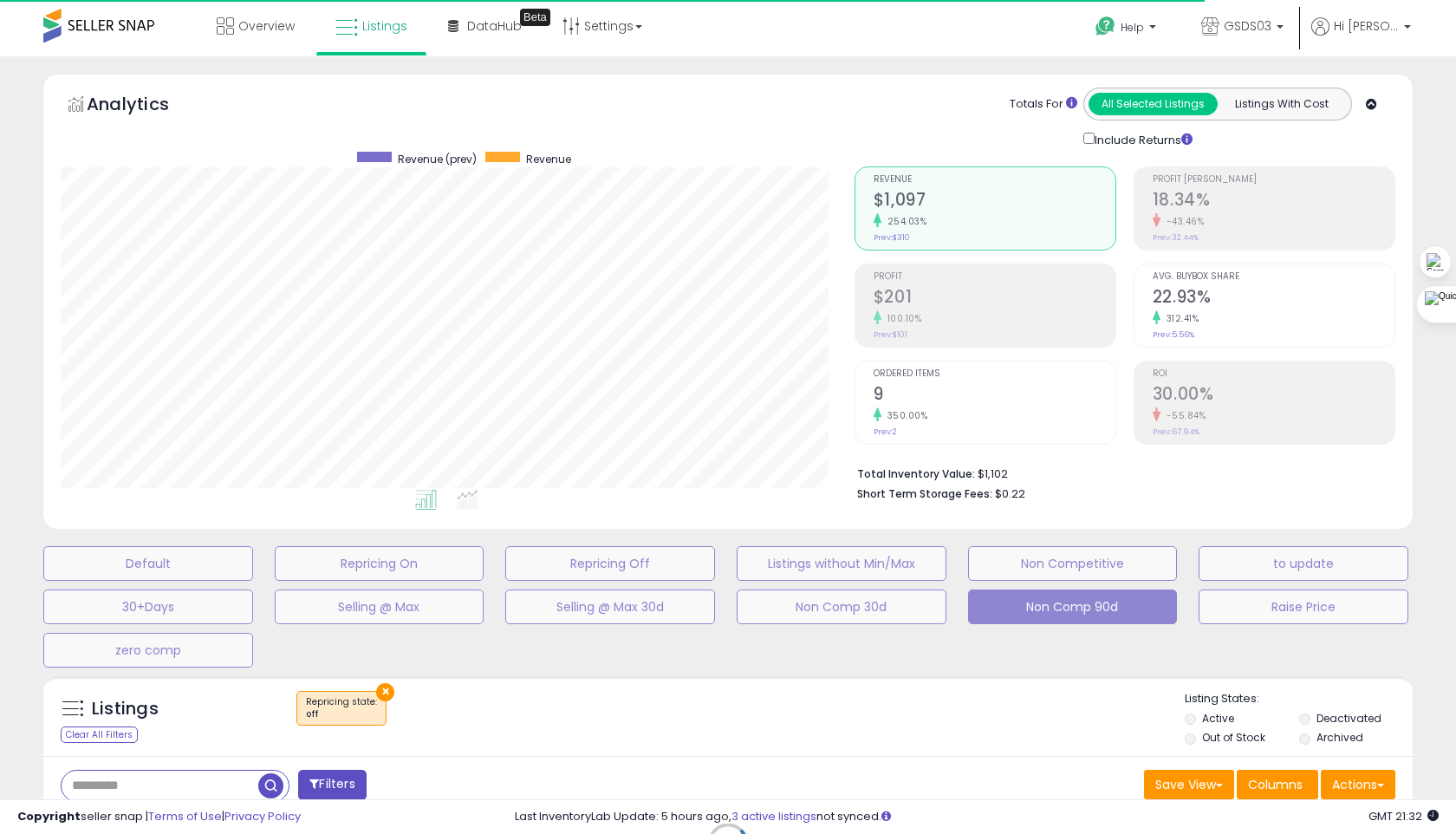
select select "**"
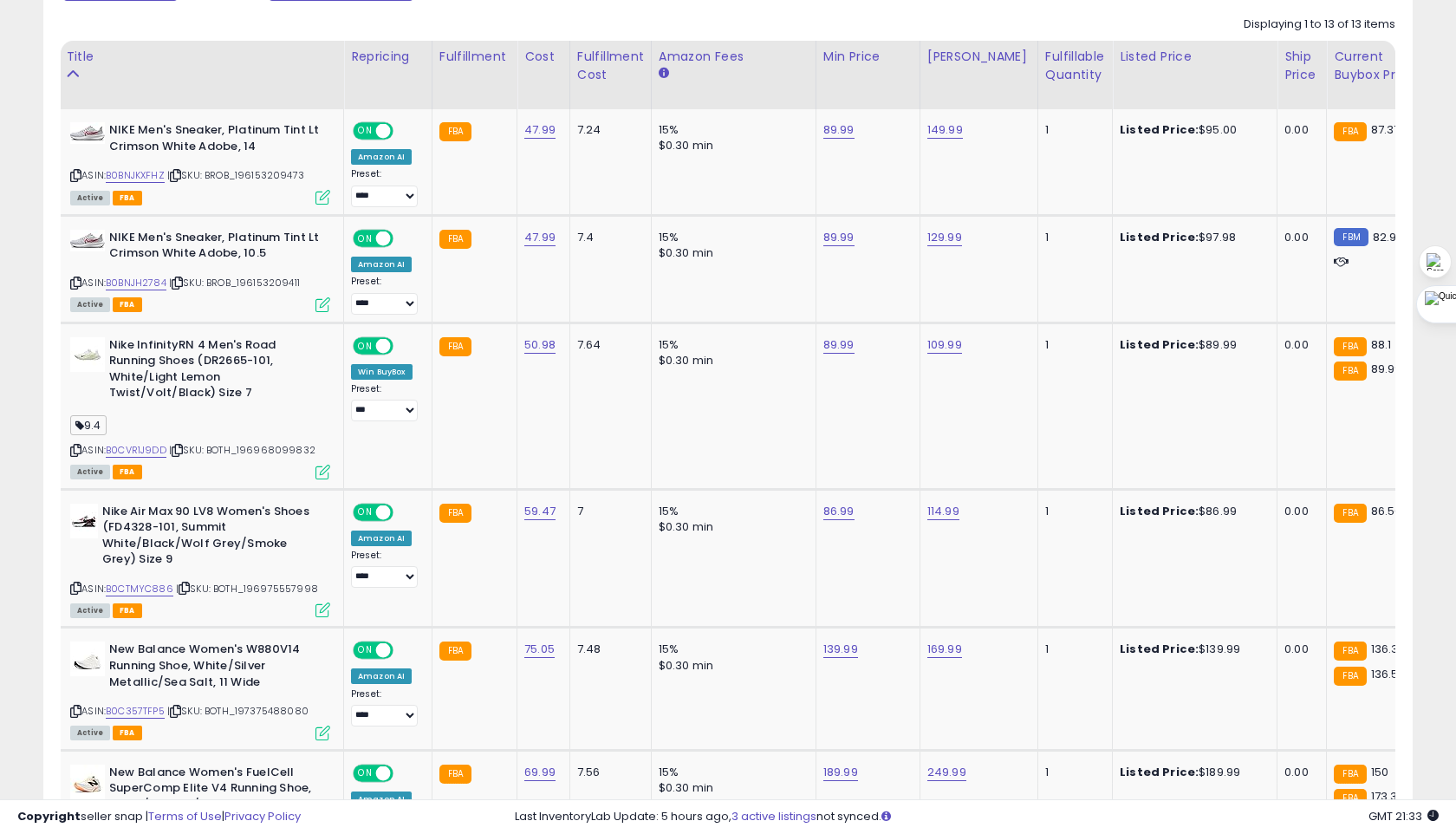
scroll to position [0, 41]
click at [77, 175] on icon at bounding box center [75, 175] width 11 height 10
click at [825, 339] on link "89.99" at bounding box center [838, 345] width 32 height 18
click at [919, 302] on div at bounding box center [907, 304] width 65 height 31
click at [894, 302] on icon "submit" at bounding box center [889, 301] width 11 height 11
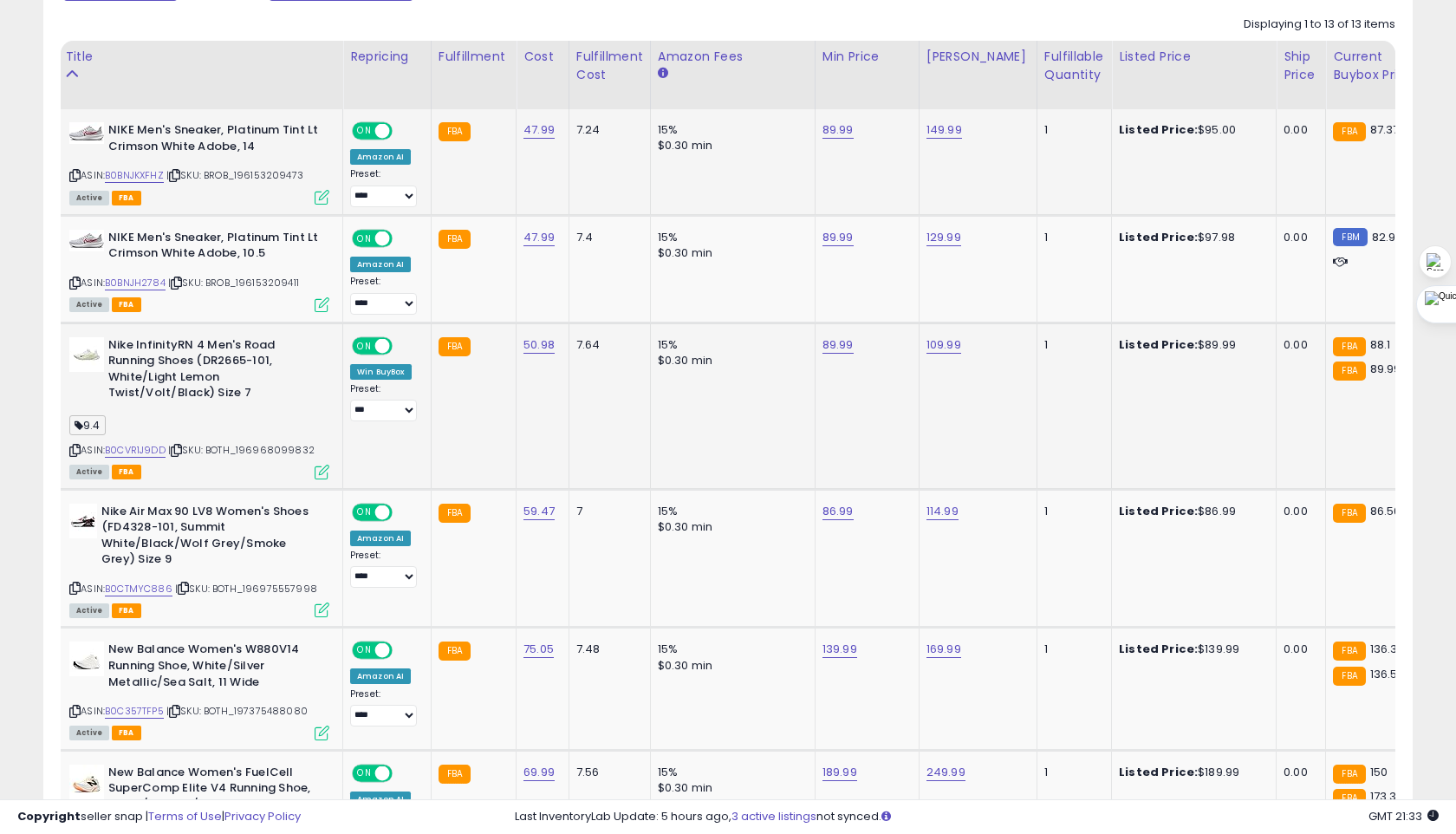
click at [837, 121] on td "89.99" at bounding box center [866, 162] width 104 height 105
click at [836, 128] on link "89.99" at bounding box center [838, 130] width 32 height 18
click at [735, 89] on input "*****" at bounding box center [791, 89] width 154 height 30
type input "*****"
click button "submit" at bounding box center [889, 87] width 30 height 26
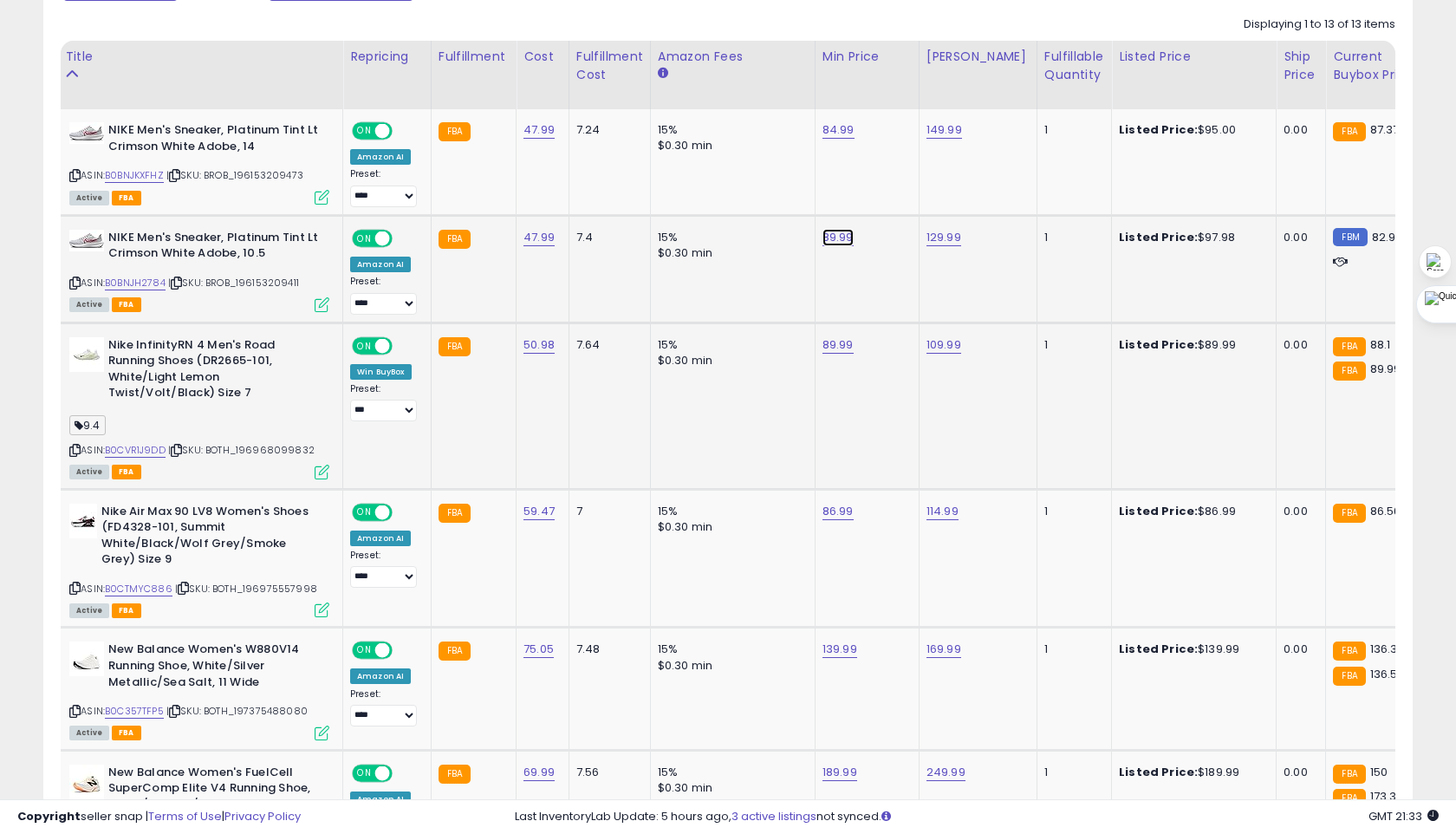
click at [833, 237] on link "89.99" at bounding box center [838, 238] width 32 height 18
click at [736, 195] on input "*****" at bounding box center [791, 196] width 154 height 30
type input "*****"
click button "submit" at bounding box center [889, 194] width 30 height 26
click at [327, 205] on icon at bounding box center [321, 197] width 15 height 15
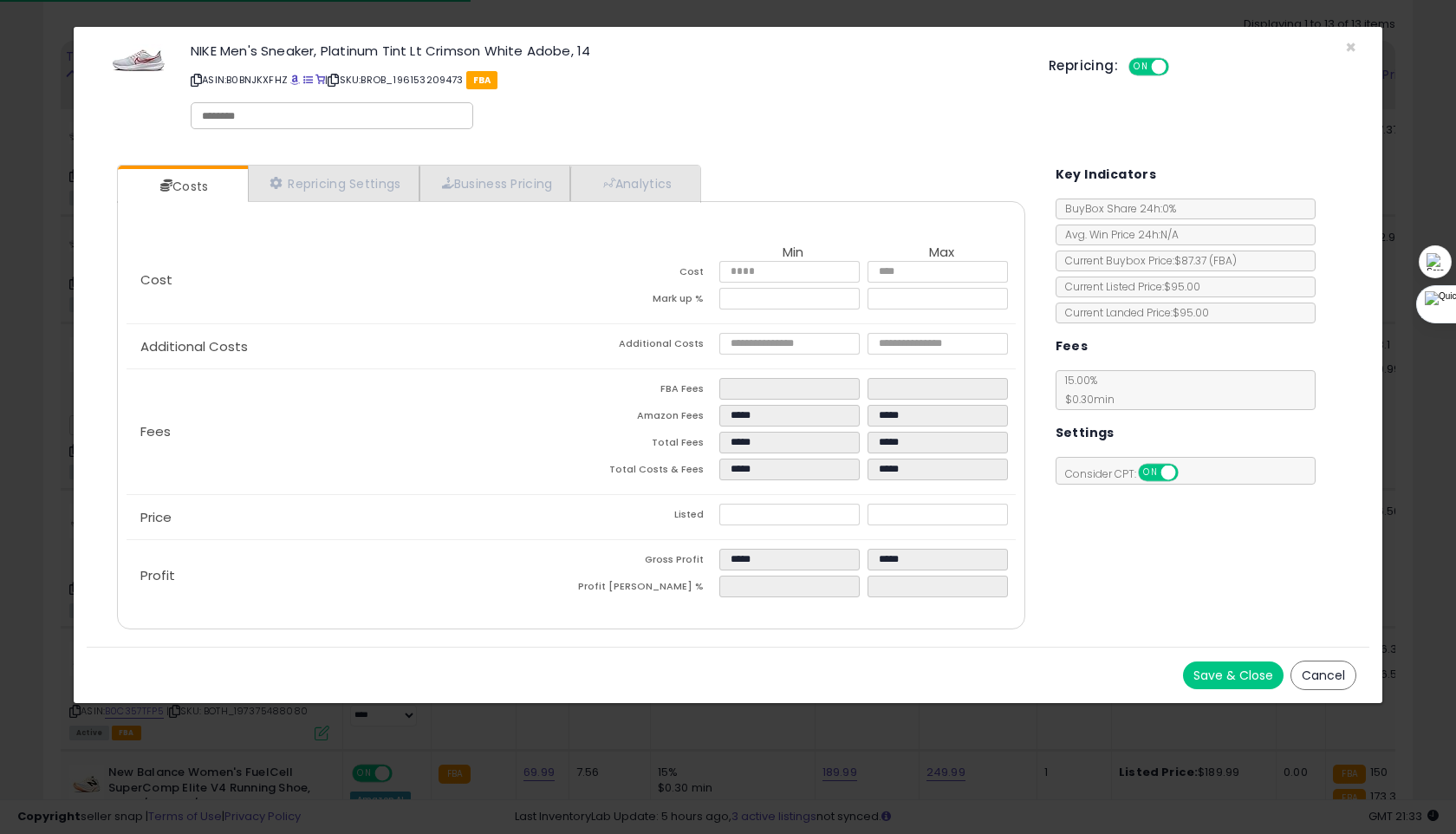
click at [342, 122] on div at bounding box center [332, 115] width 283 height 27
type input "***"
click at [1233, 672] on button "Save & Close" at bounding box center [1233, 675] width 101 height 28
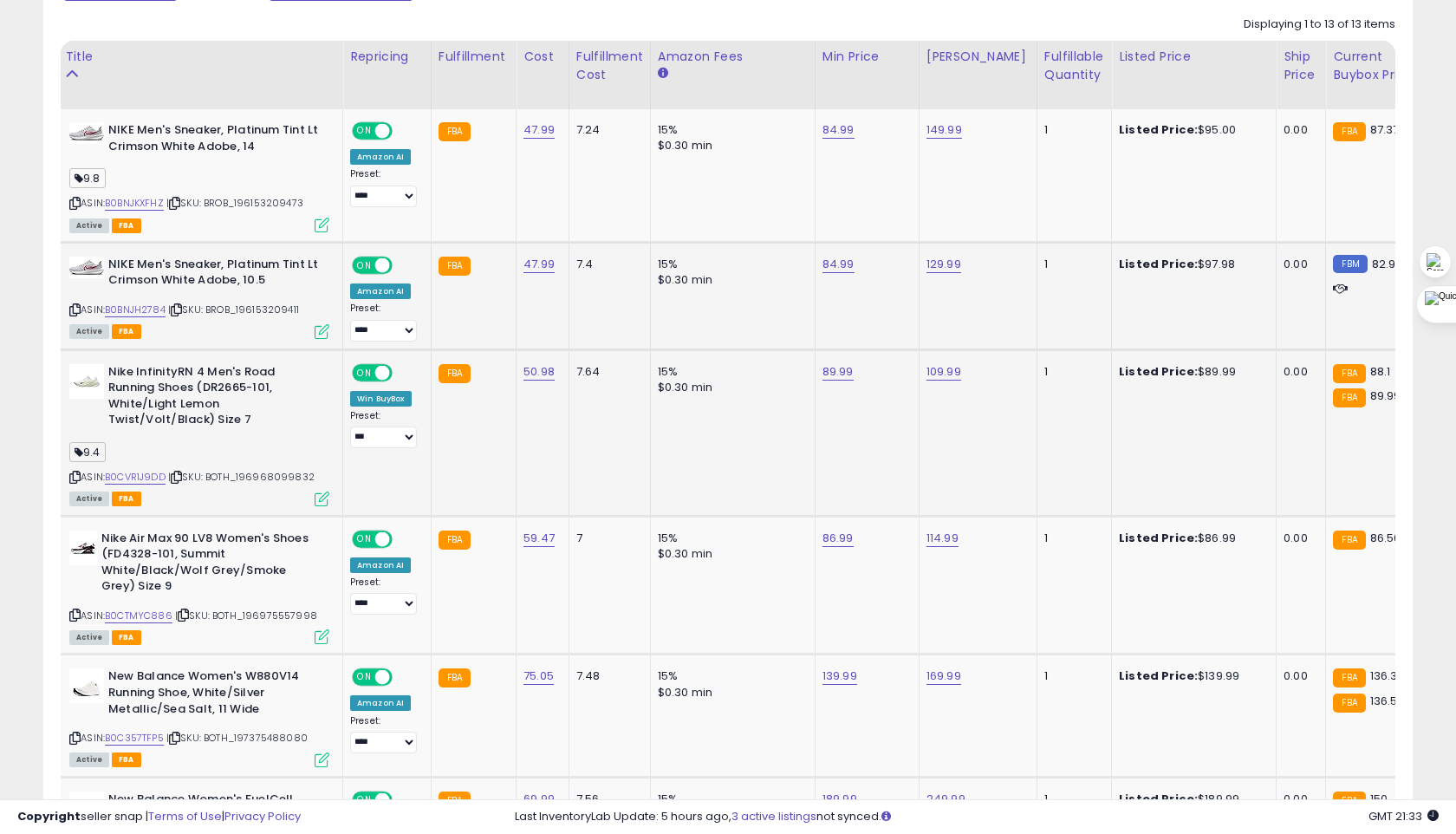
click at [326, 329] on icon at bounding box center [321, 331] width 15 height 15
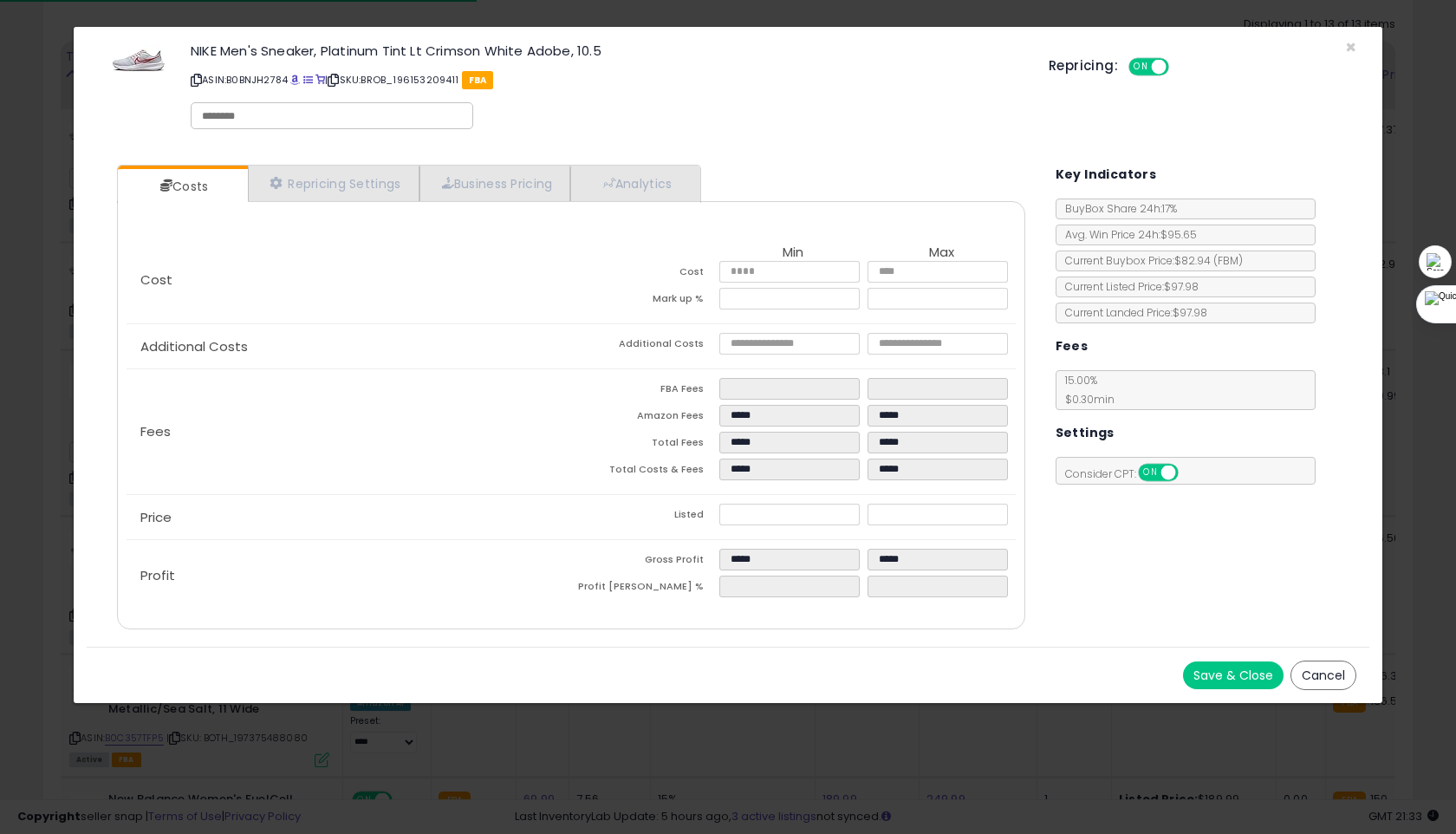
click at [329, 110] on input "text" at bounding box center [332, 116] width 260 height 16
type input "***"
click at [1208, 677] on button "Save & Close" at bounding box center [1233, 675] width 101 height 28
